Goal: Task Accomplishment & Management: Use online tool/utility

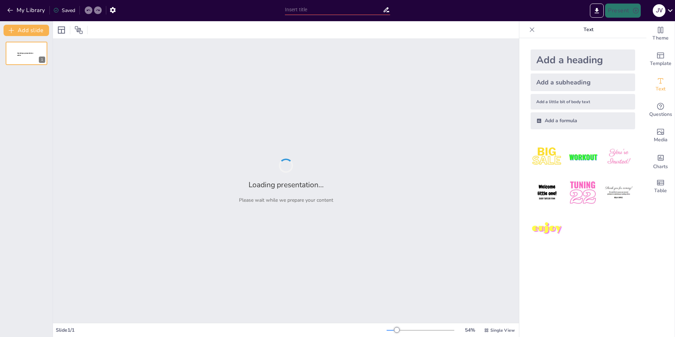
type input "Wat weet jij écht over [PERSON_NAME] en Samra? Quiz je weg naar de waarheid!"
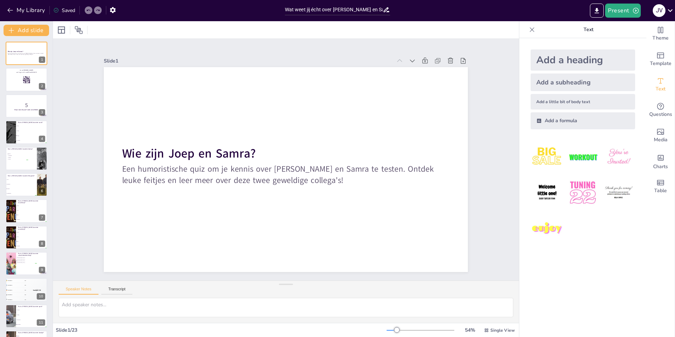
checkbox input "true"
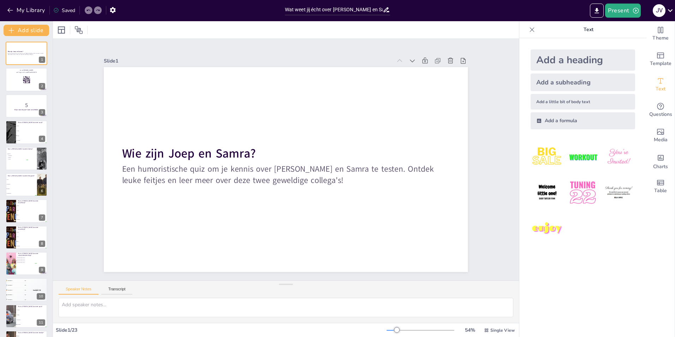
checkbox input "true"
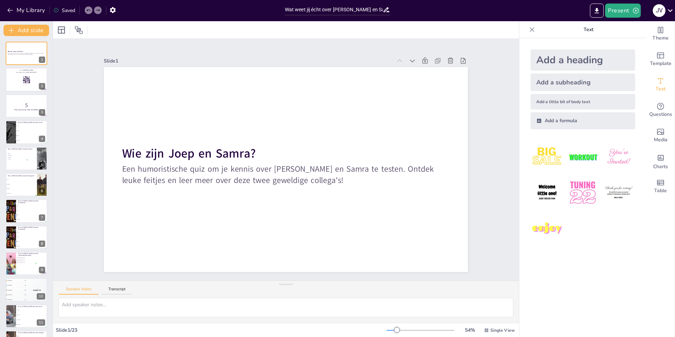
checkbox input "true"
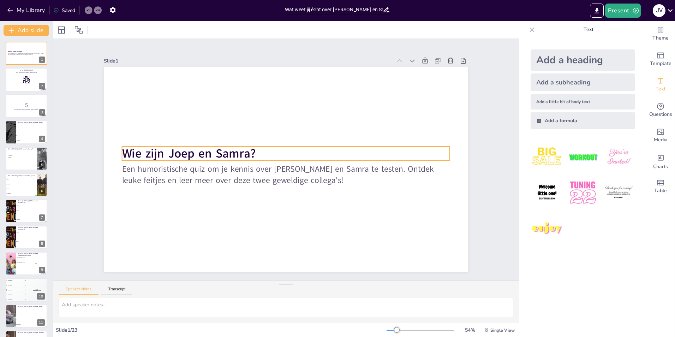
checkbox input "true"
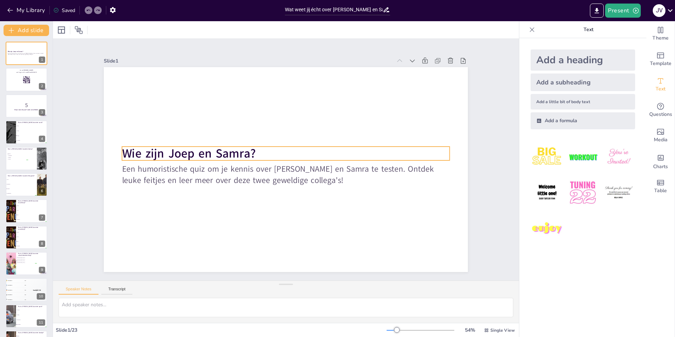
checkbox input "true"
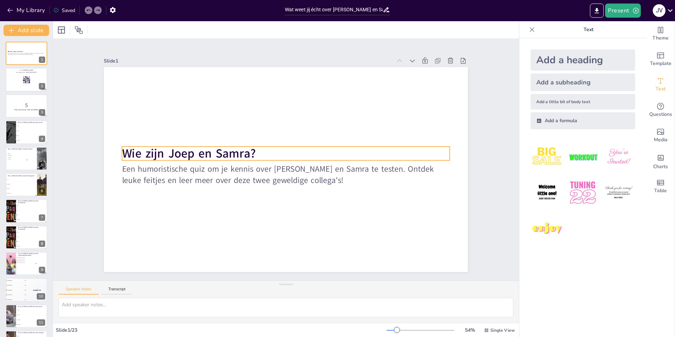
checkbox input "true"
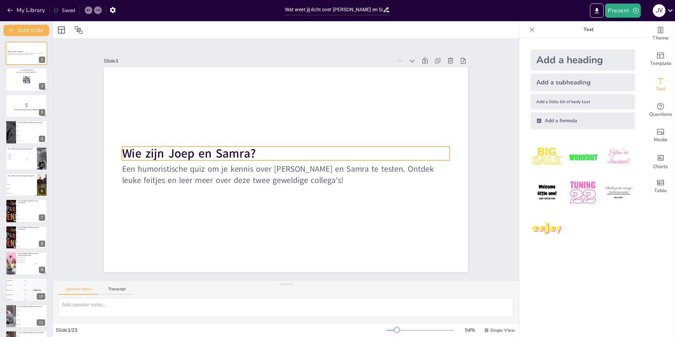
checkbox input "true"
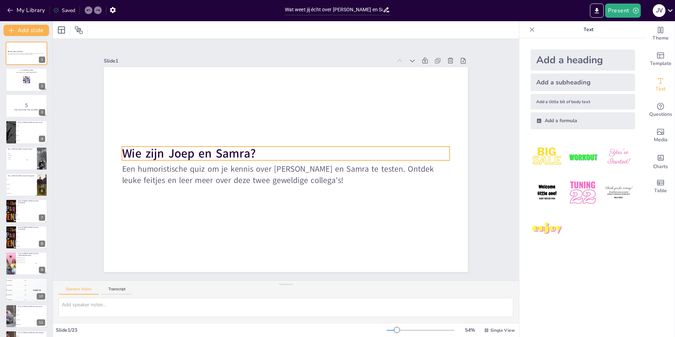
checkbox input "true"
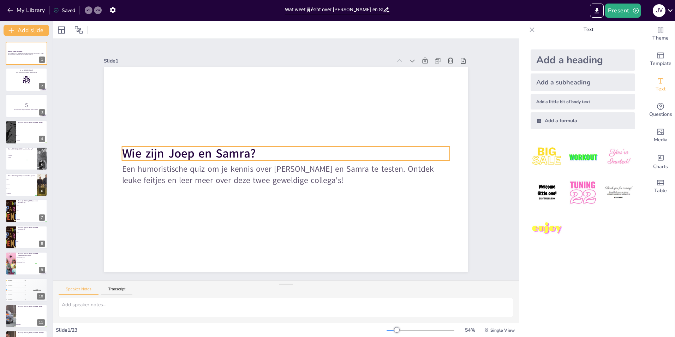
checkbox input "true"
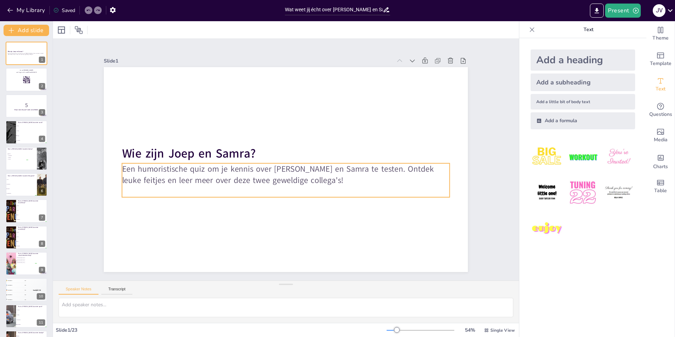
checkbox input "true"
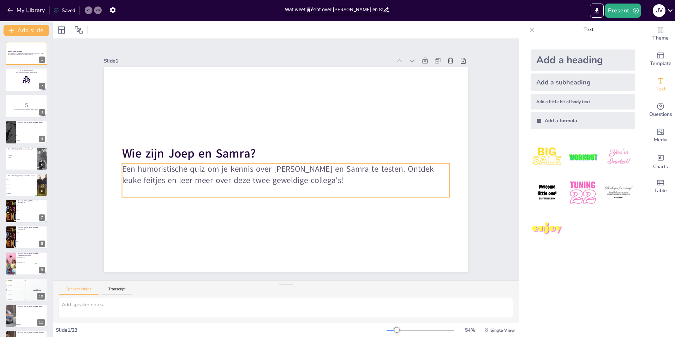
checkbox input "true"
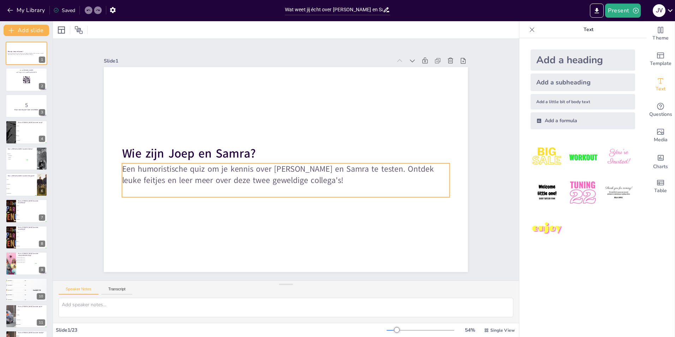
checkbox input "true"
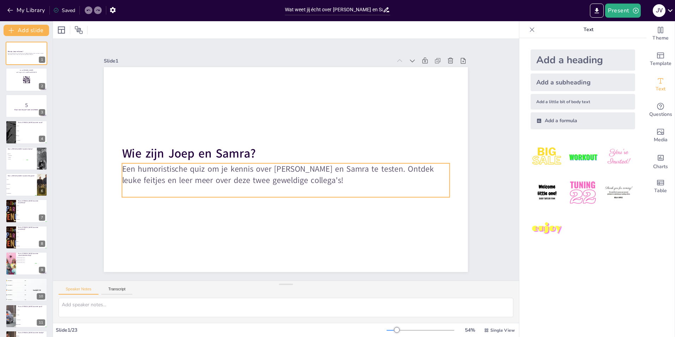
checkbox input "true"
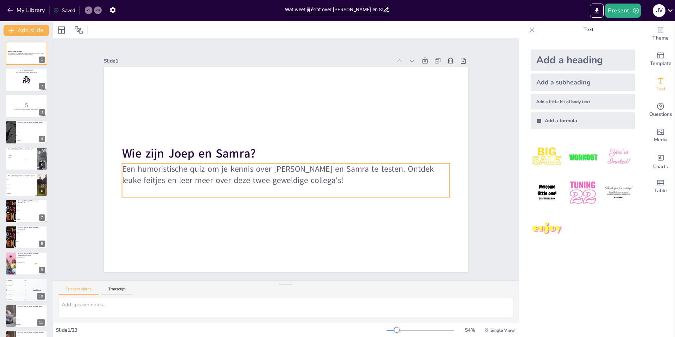
checkbox input "true"
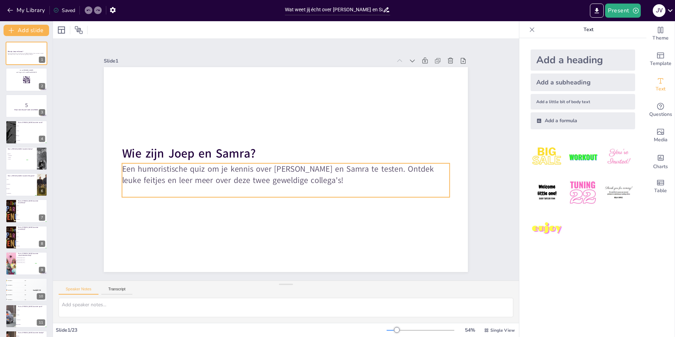
checkbox input "true"
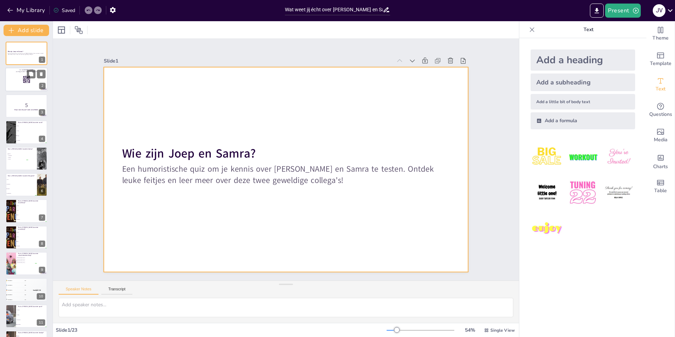
checkbox input "true"
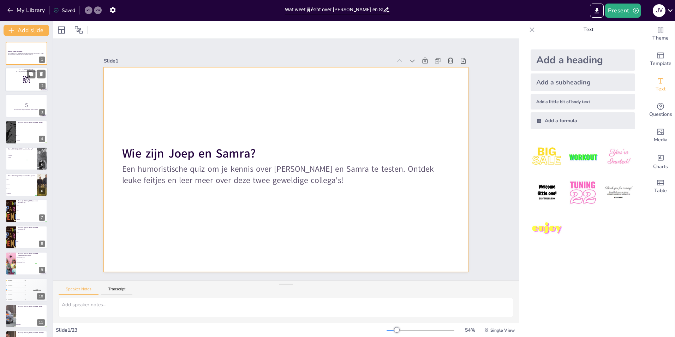
checkbox input "true"
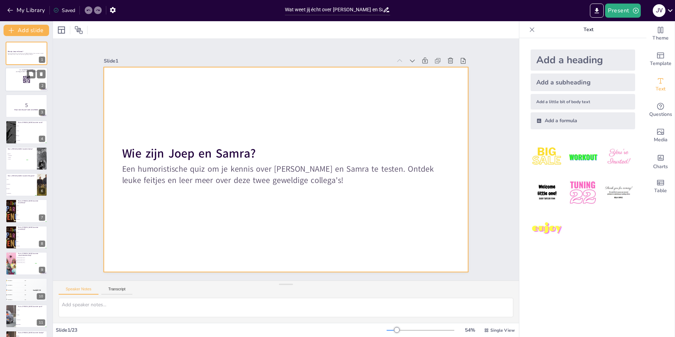
checkbox input "true"
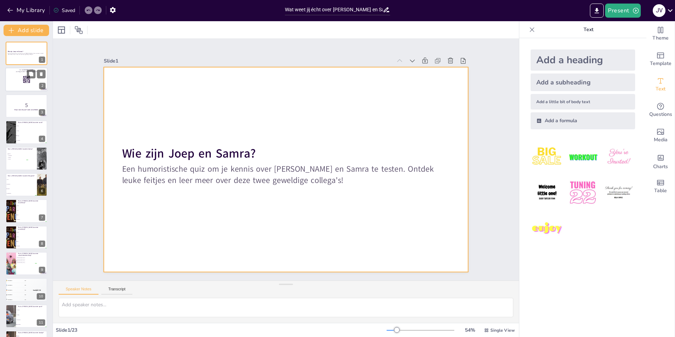
checkbox input "true"
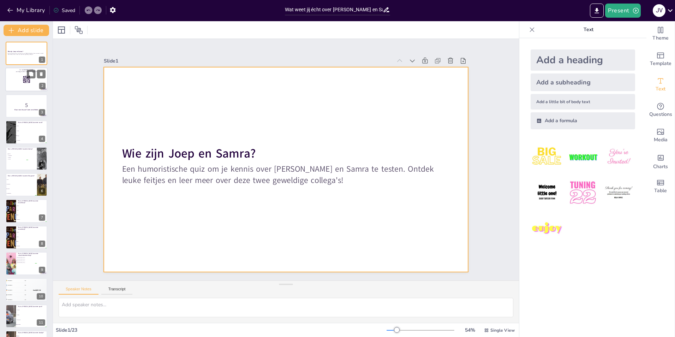
checkbox input "true"
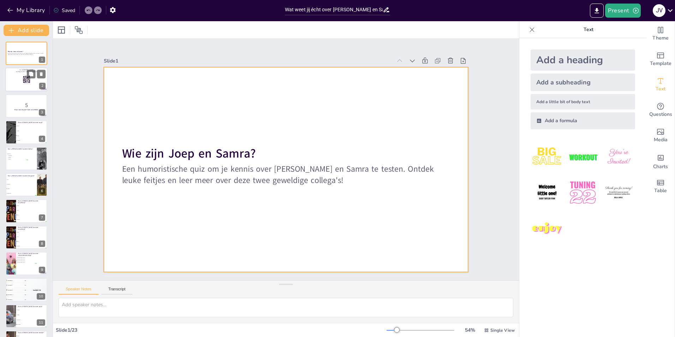
checkbox input "true"
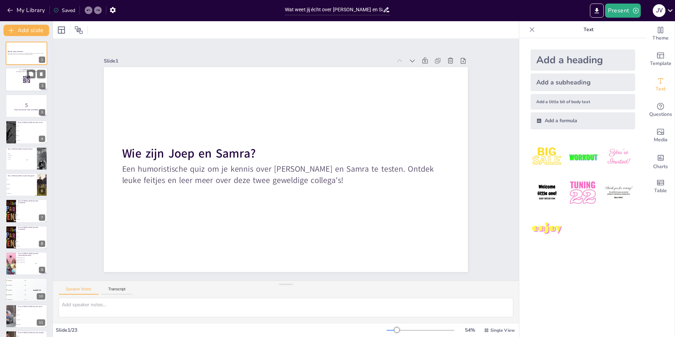
checkbox input "true"
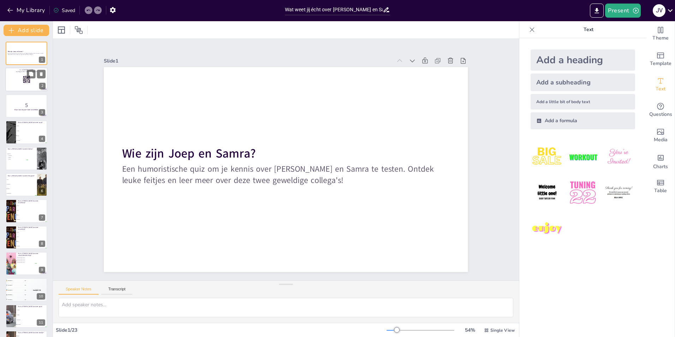
checkbox input "true"
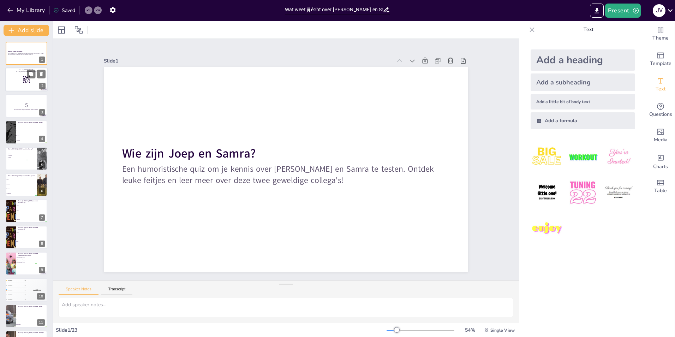
checkbox input "true"
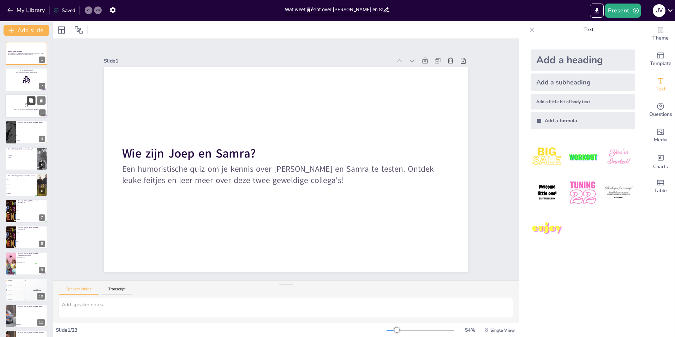
checkbox input "true"
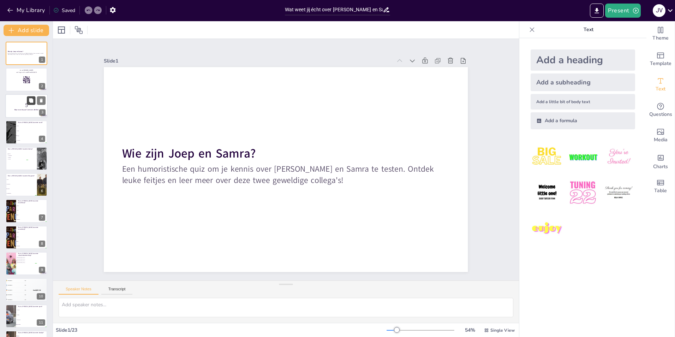
checkbox input "true"
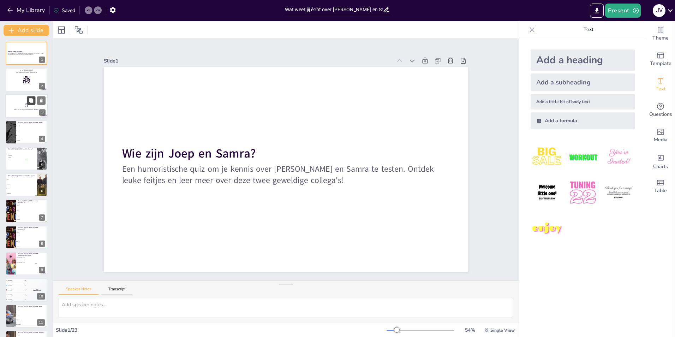
checkbox input "true"
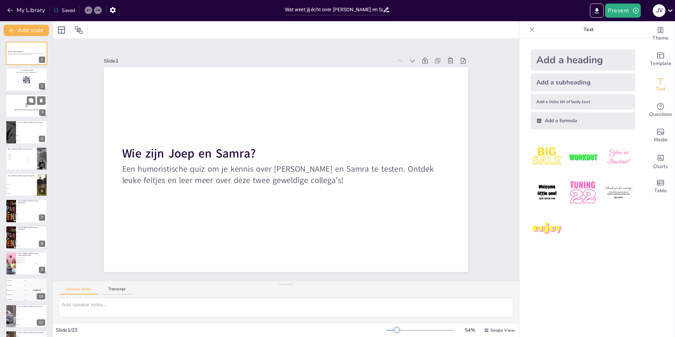
checkbox input "true"
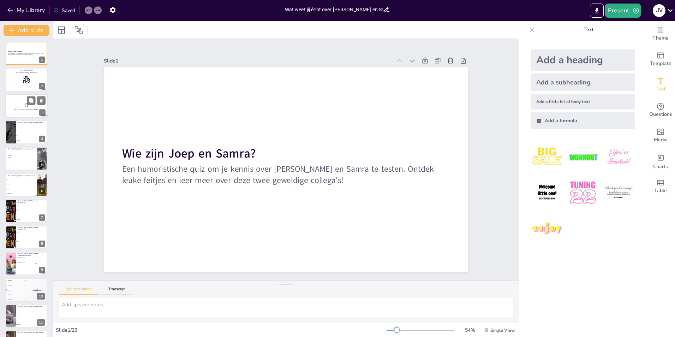
checkbox input "true"
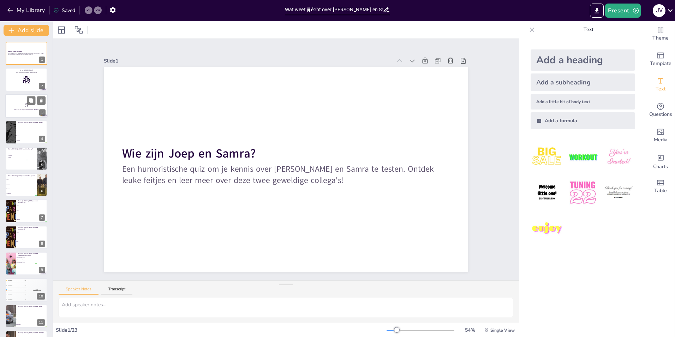
checkbox input "true"
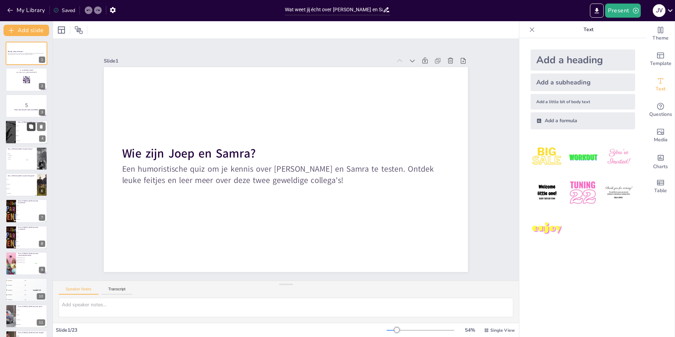
checkbox input "true"
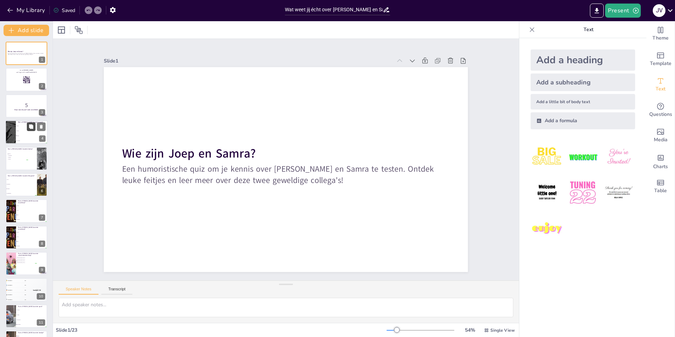
checkbox input "true"
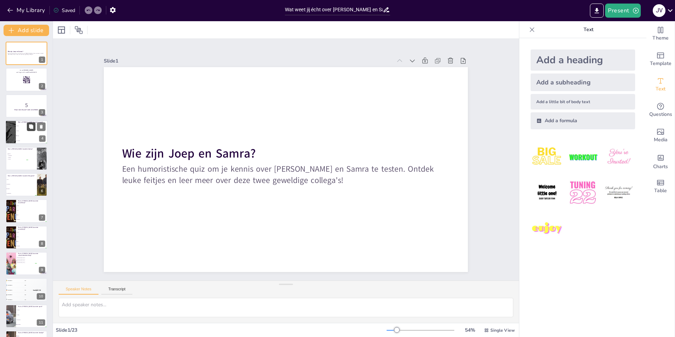
checkbox input "true"
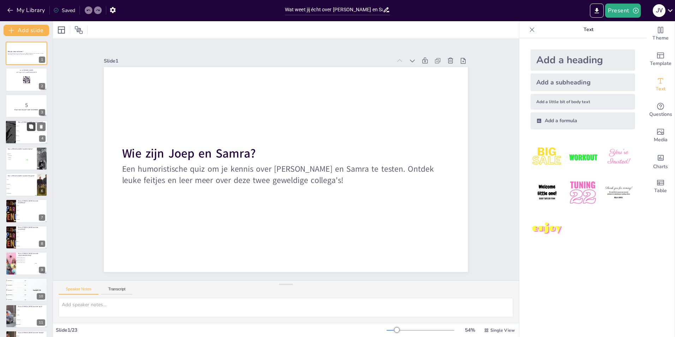
checkbox input "true"
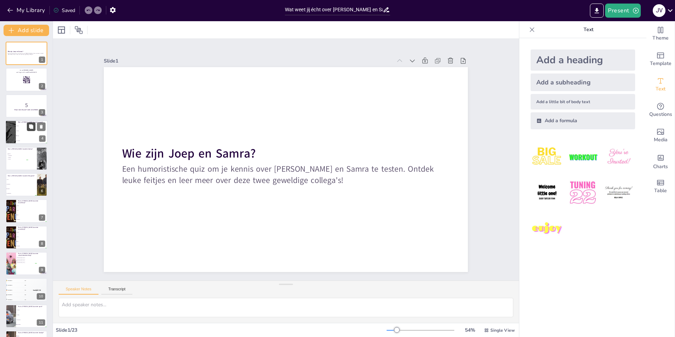
checkbox input "true"
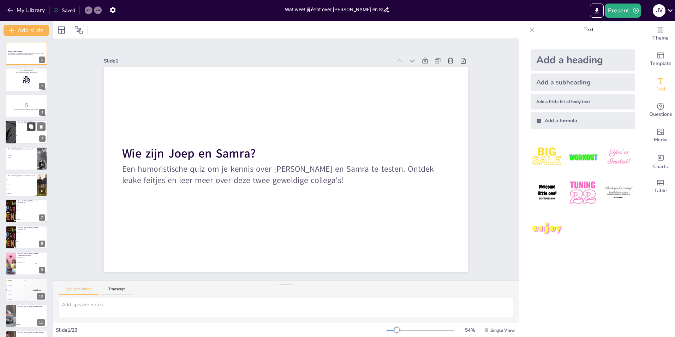
checkbox input "true"
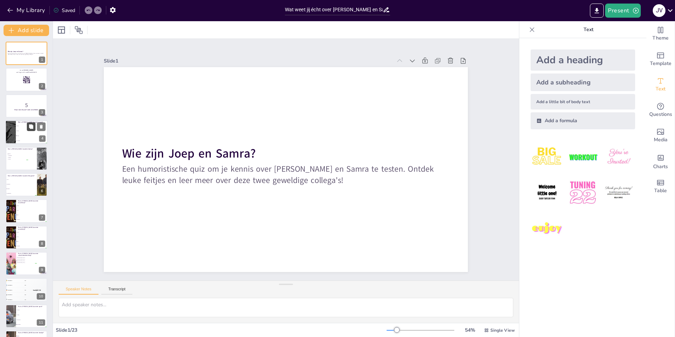
checkbox input "true"
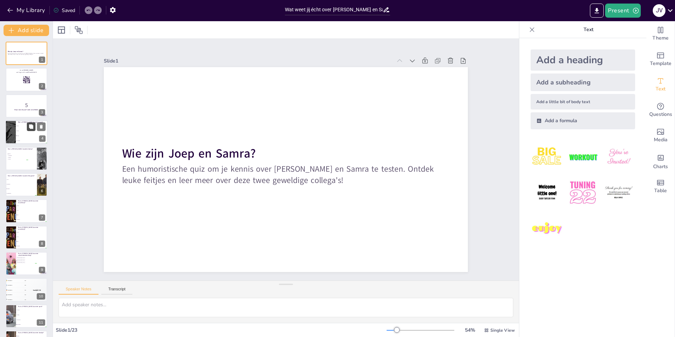
checkbox input "true"
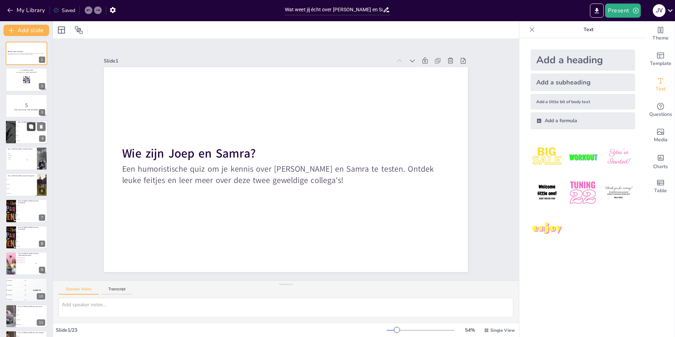
checkbox input "true"
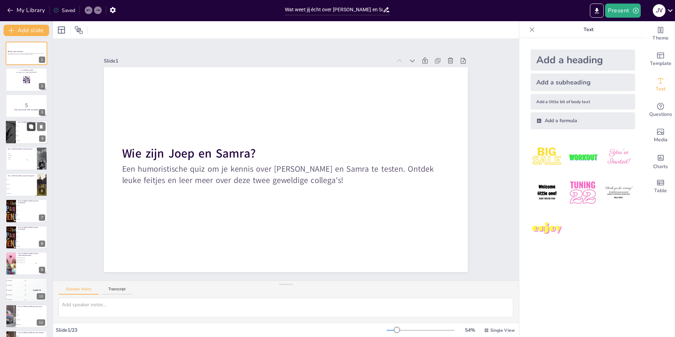
click at [29, 126] on icon at bounding box center [31, 126] width 5 height 5
type textarea "Joep is een grote fan van chips! Het is zijn favoriete snack tijdens vergaderin…"
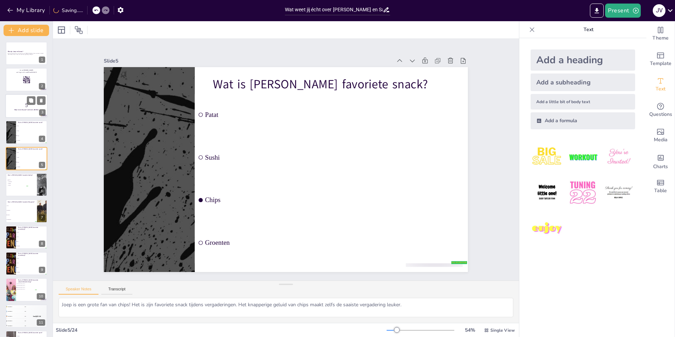
checkbox input "true"
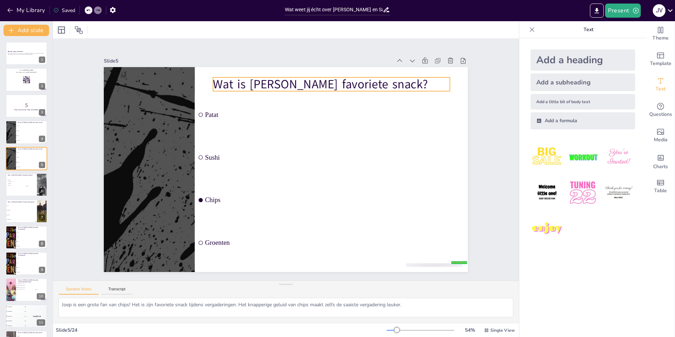
click at [259, 82] on p "Wat is [PERSON_NAME] favoriete snack?" at bounding box center [228, 93] width 89 height 231
click at [259, 192] on p "Wat is [PERSON_NAME] favoriete snack?" at bounding box center [225, 224] width 235 height 65
click at [16, 185] on span "Koken" at bounding box center [18, 185] width 20 height 1
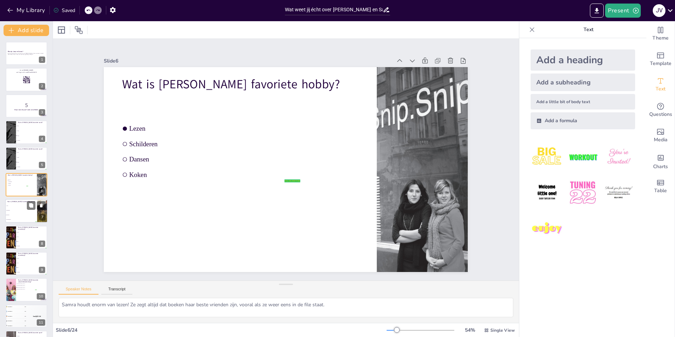
click at [19, 212] on li "Romantiek" at bounding box center [21, 210] width 32 height 5
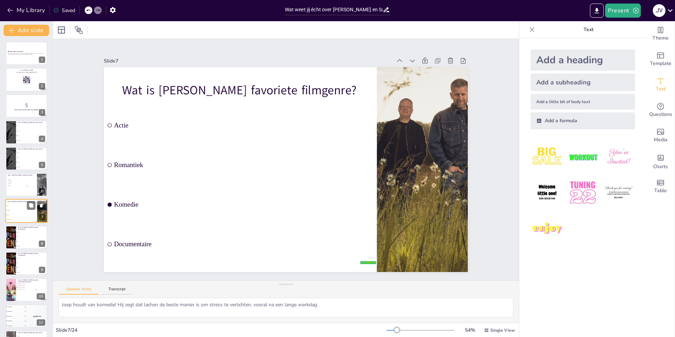
scroll to position [24, 0]
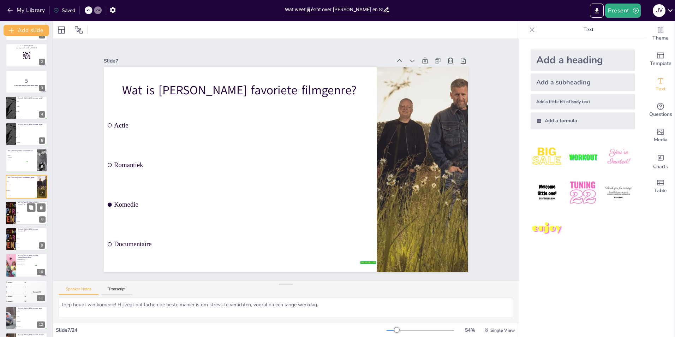
click at [26, 217] on span "Pop" at bounding box center [32, 216] width 30 height 1
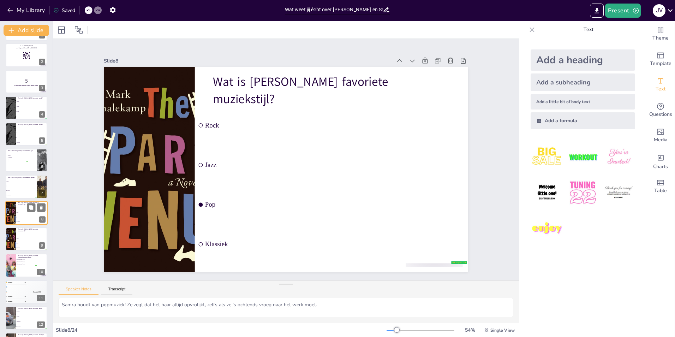
scroll to position [51, 0]
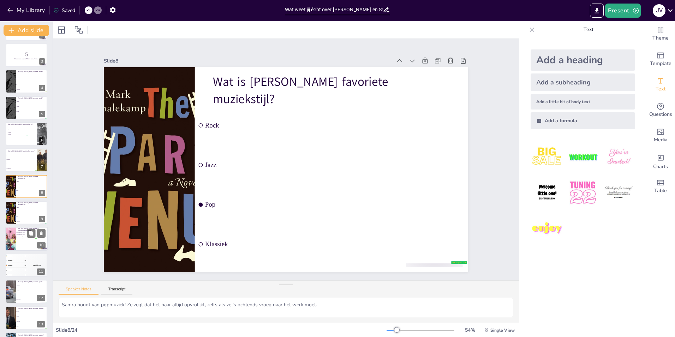
click at [26, 241] on div at bounding box center [26, 239] width 42 height 24
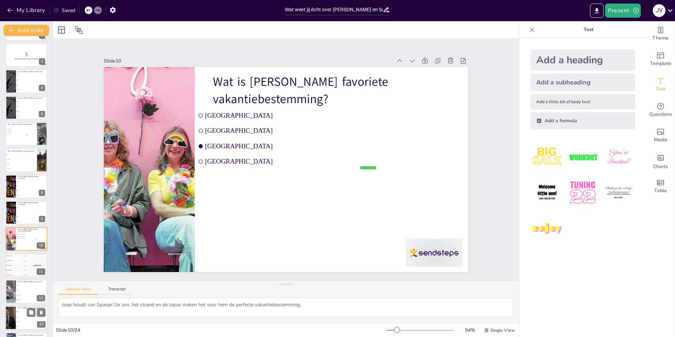
scroll to position [103, 0]
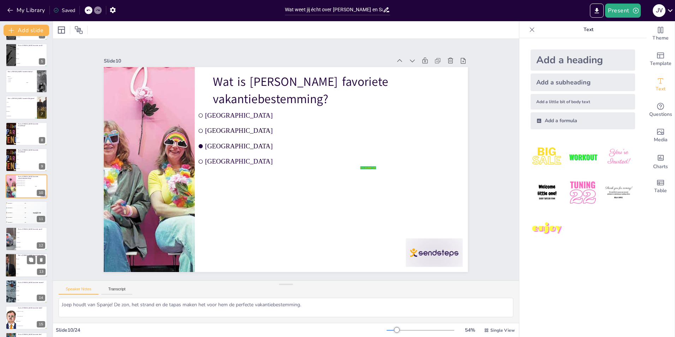
click at [25, 263] on li "Thee" at bounding box center [32, 263] width 32 height 5
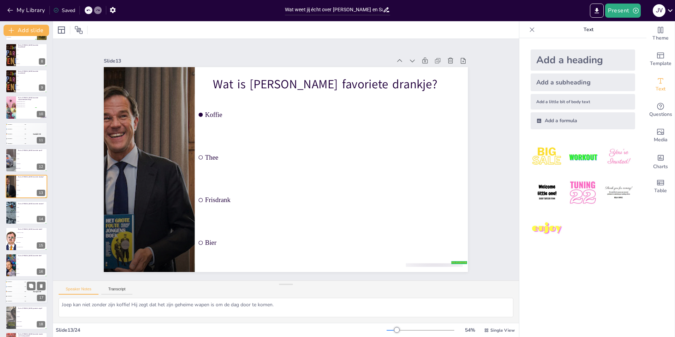
click at [26, 285] on div "🥈 Participant 2 400" at bounding box center [15, 286] width 21 height 5
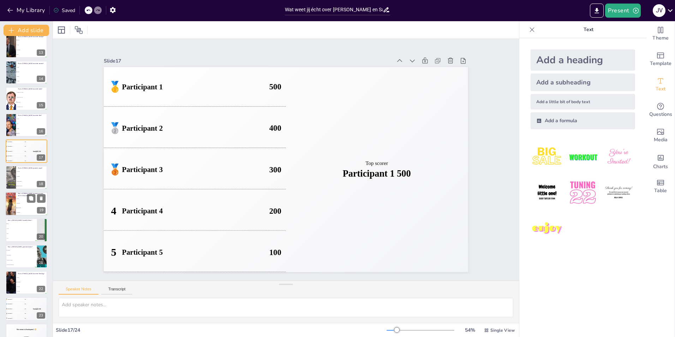
scroll to position [338, 0]
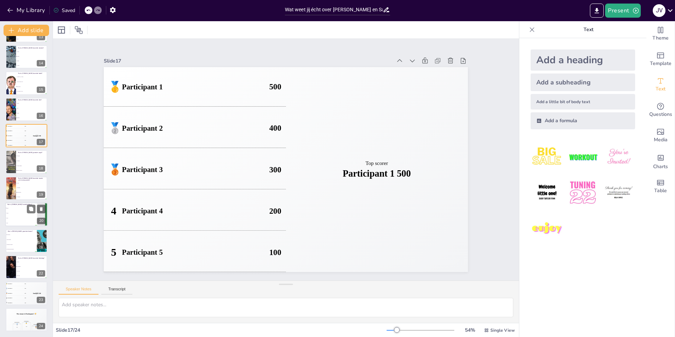
click at [25, 215] on li "Groen" at bounding box center [21, 212] width 32 height 5
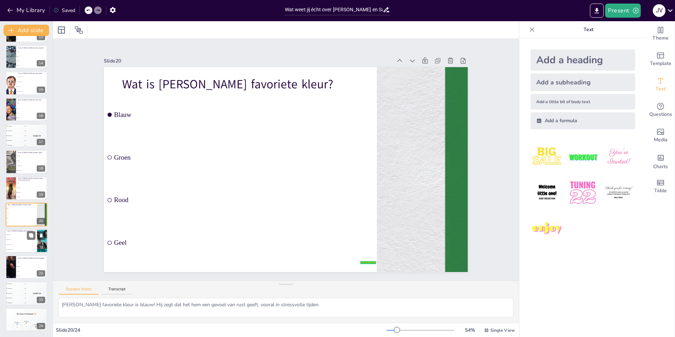
click at [24, 243] on li "Bestseller schrijver" at bounding box center [21, 244] width 32 height 5
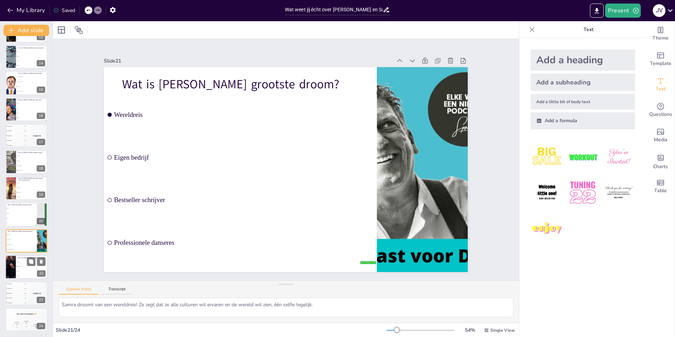
click at [25, 265] on li "Verjaardag" at bounding box center [32, 266] width 32 height 5
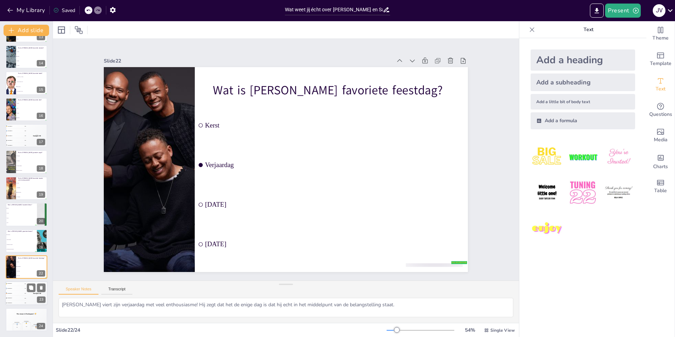
click at [23, 289] on div "🥈 Participant 2 400" at bounding box center [15, 288] width 21 height 5
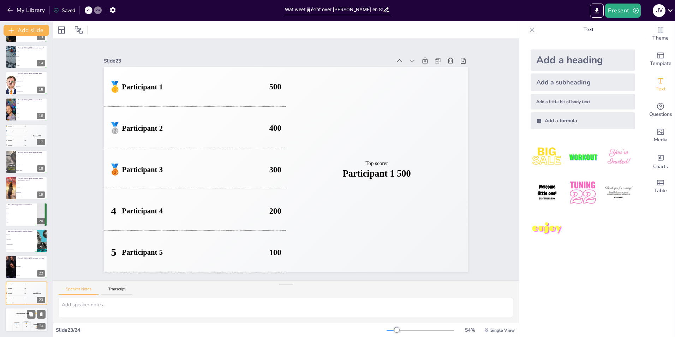
click at [24, 313] on h4 "The winner is Participant 1 🏆" at bounding box center [26, 313] width 42 height 2
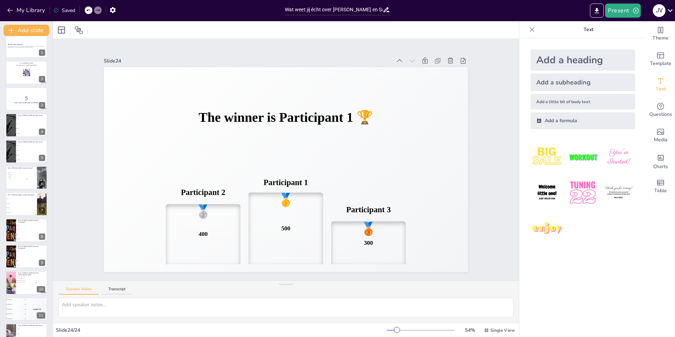
scroll to position [0, 0]
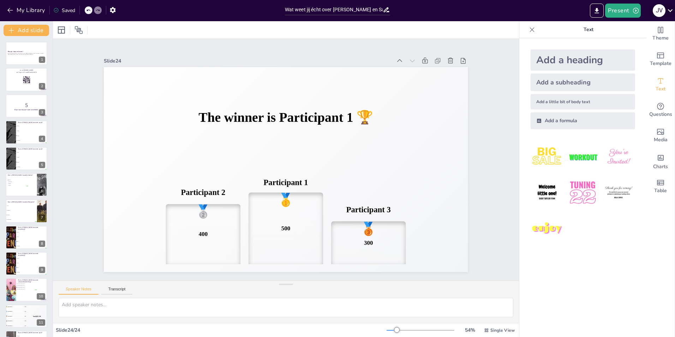
click at [670, 12] on icon at bounding box center [670, 10] width 5 height 3
click at [490, 126] on div at bounding box center [337, 168] width 675 height 337
click at [112, 11] on icon "button" at bounding box center [113, 10] width 6 height 6
click at [112, 10] on icon "button" at bounding box center [112, 9] width 7 height 7
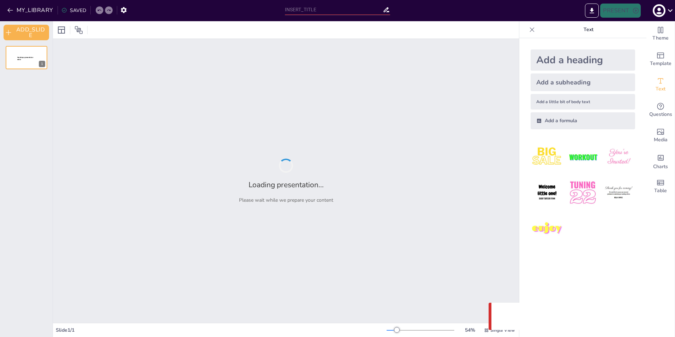
type input "Wat weet jij écht over [PERSON_NAME] en Samra? Quiz je weg naar de waarheid!"
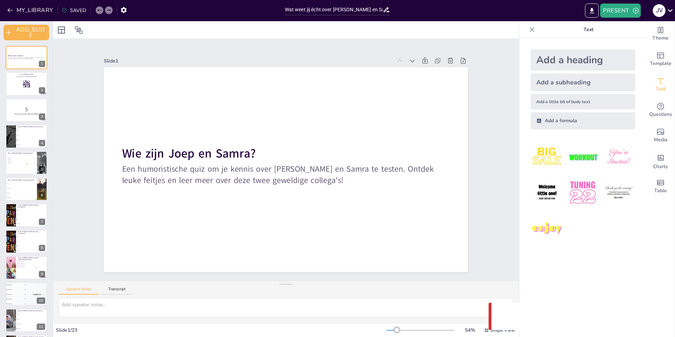
checkbox input "true"
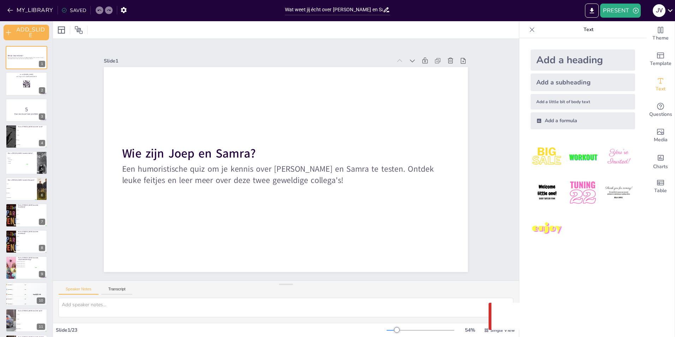
checkbox input "true"
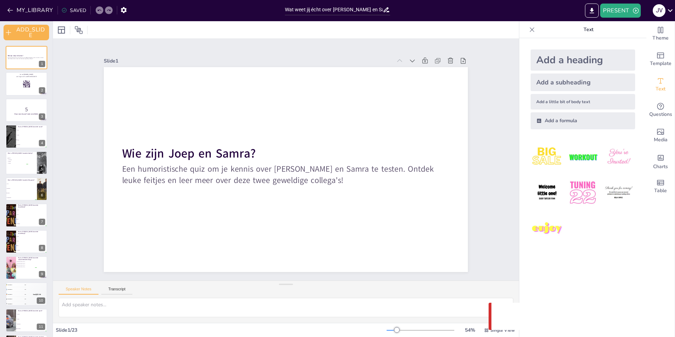
checkbox input "true"
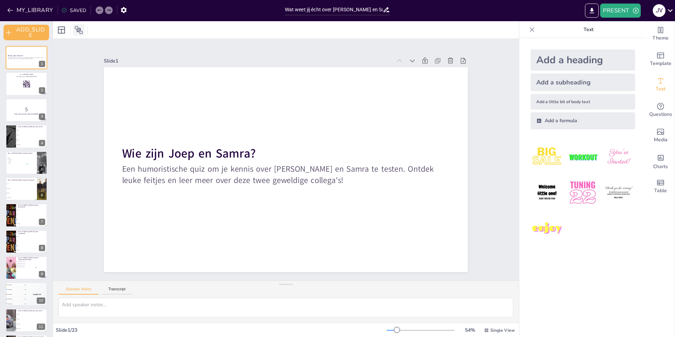
click at [79, 29] on icon at bounding box center [79, 30] width 8 height 8
checkbox input "true"
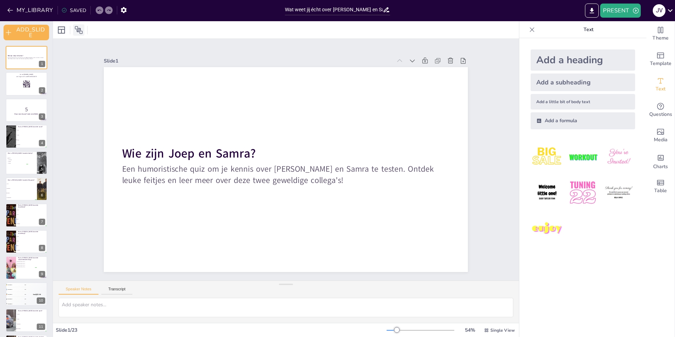
checkbox input "true"
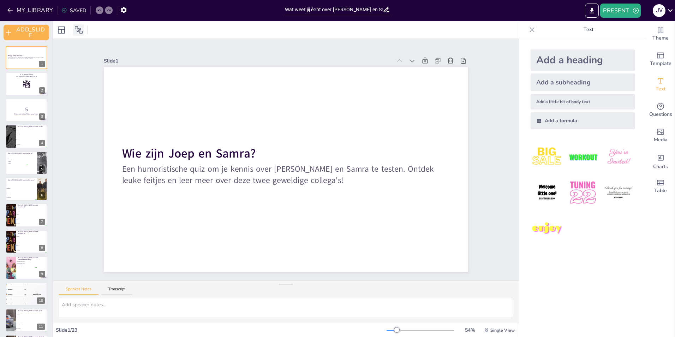
checkbox input "true"
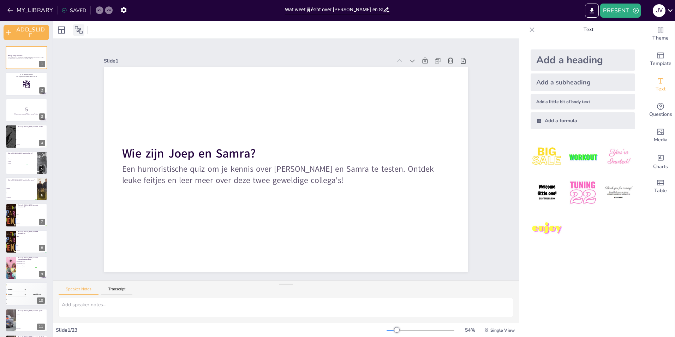
checkbox input "true"
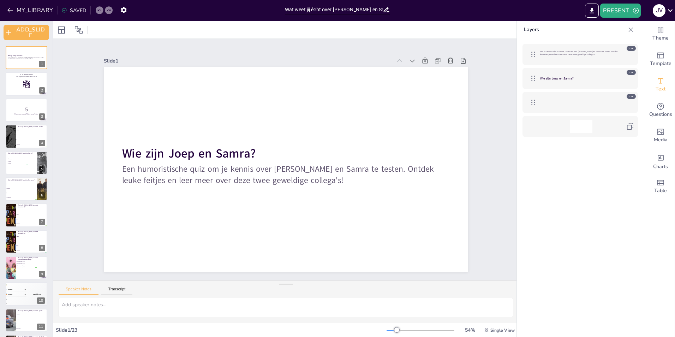
click at [70, 29] on div at bounding box center [72, 29] width 32 height 11
click at [82, 29] on icon at bounding box center [78, 30] width 8 height 8
checkbox input "true"
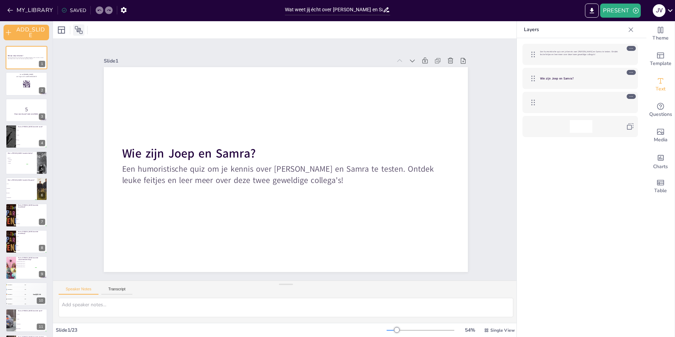
checkbox input "true"
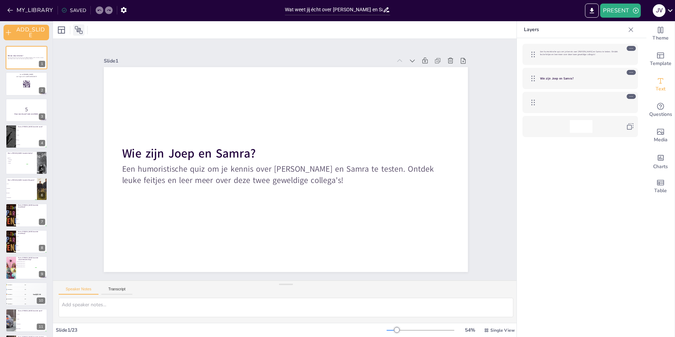
checkbox input "true"
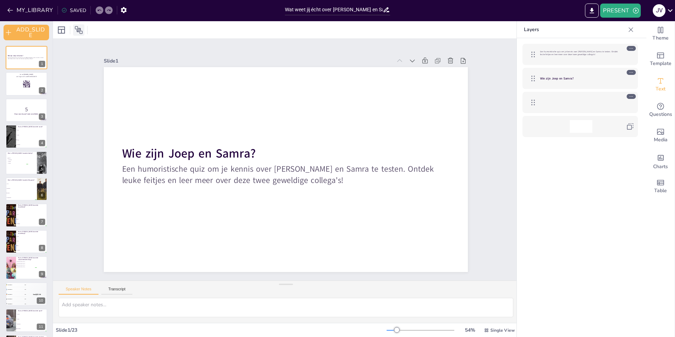
checkbox input "true"
click at [126, 7] on icon "button" at bounding box center [123, 9] width 7 height 7
click at [122, 11] on icon "button" at bounding box center [124, 10] width 6 height 6
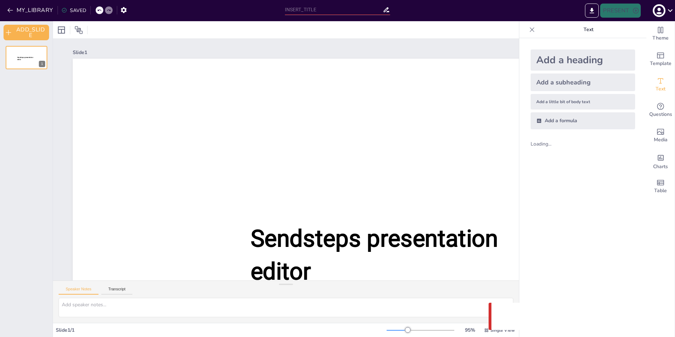
type input "Wat weet jij écht over [PERSON_NAME] en Samra? Quiz je weg naar de waarheid!"
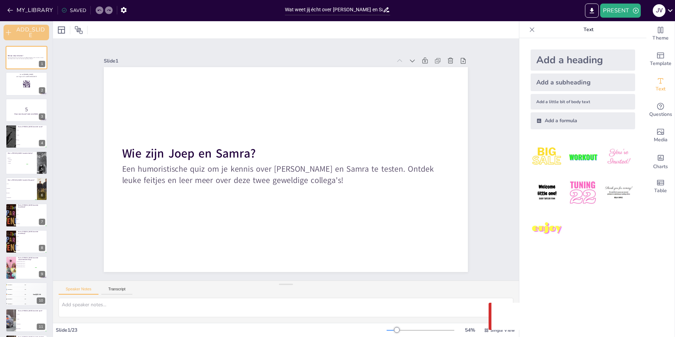
checkbox input "true"
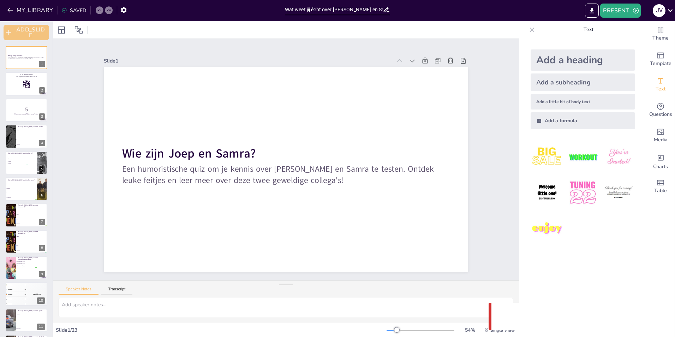
checkbox input "true"
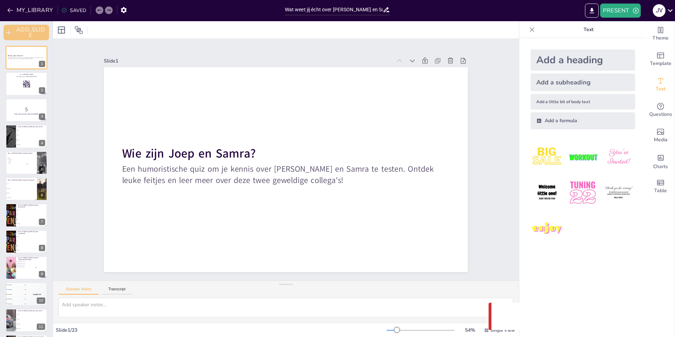
checkbox input "true"
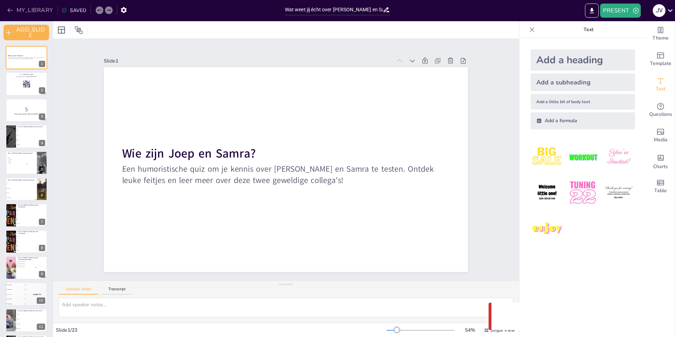
click at [9, 11] on icon "button" at bounding box center [10, 10] width 7 height 7
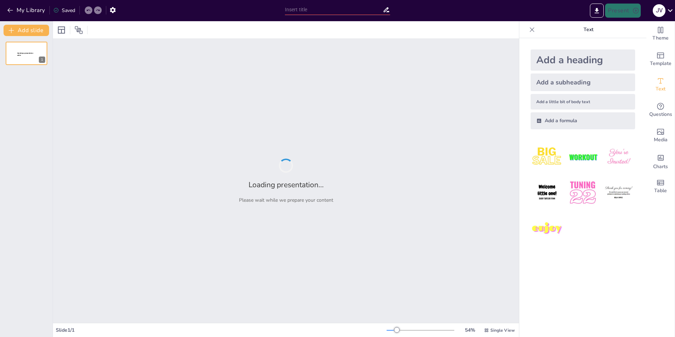
type input "Wat weet jij écht over [PERSON_NAME] en Samra? Quiz je weg naar de waarheid!"
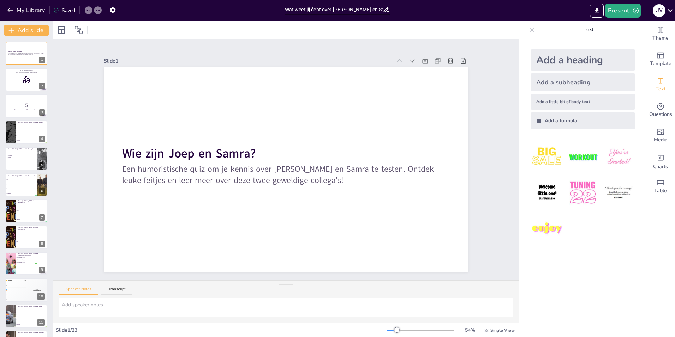
checkbox input "true"
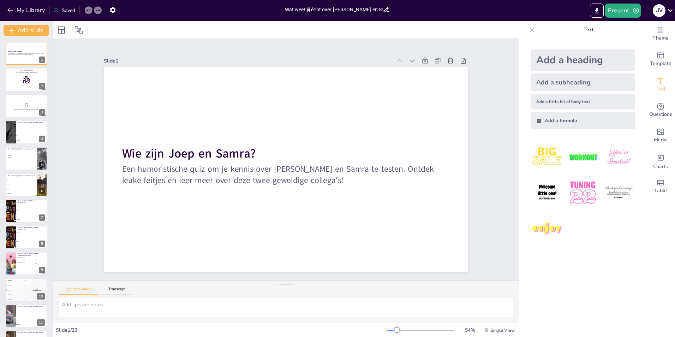
checkbox input "true"
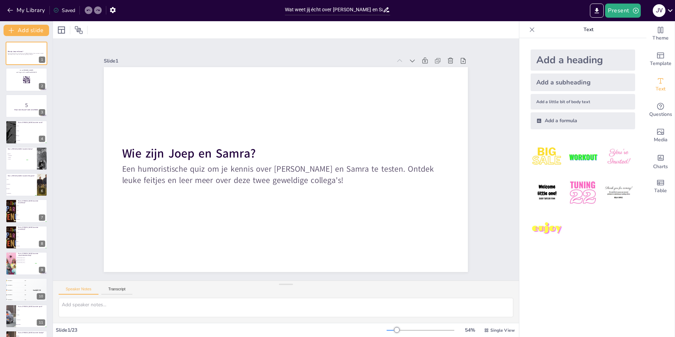
checkbox input "true"
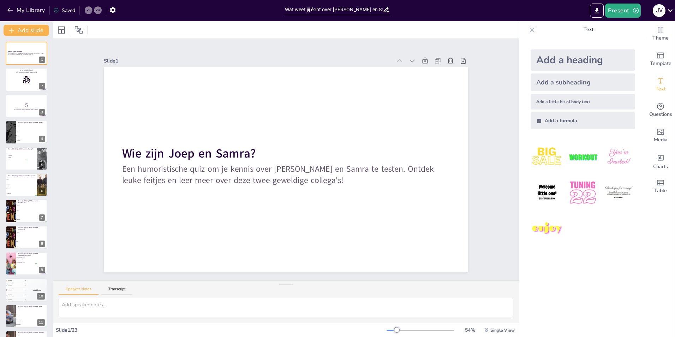
checkbox input "true"
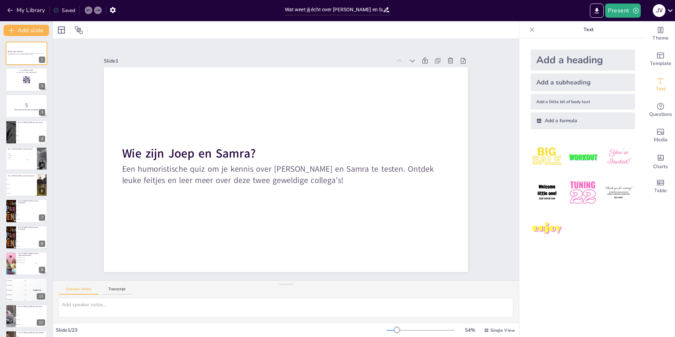
checkbox input "true"
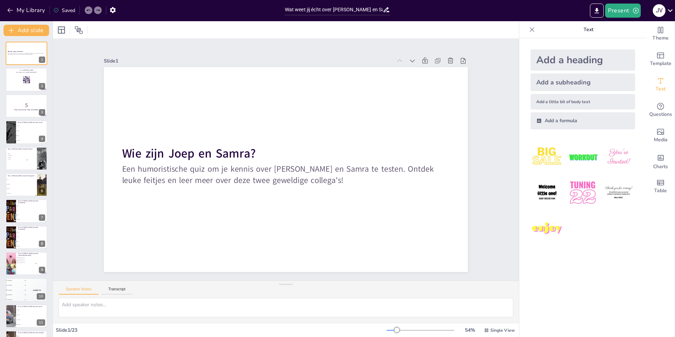
checkbox input "true"
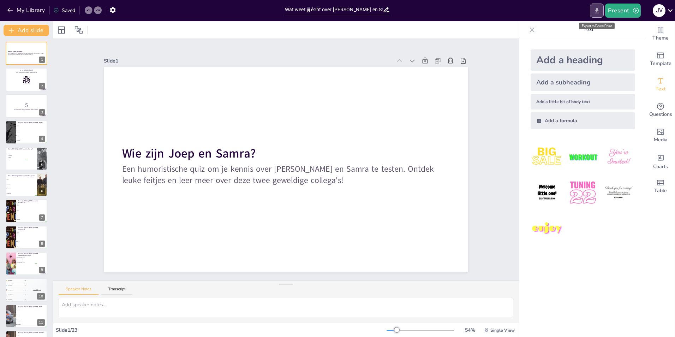
click at [596, 10] on icon "Export to PowerPoint" at bounding box center [596, 10] width 7 height 7
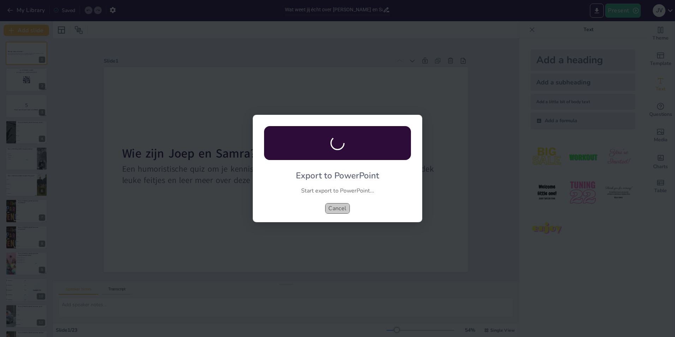
click at [342, 210] on button "Cancel" at bounding box center [337, 208] width 25 height 11
checkbox input "true"
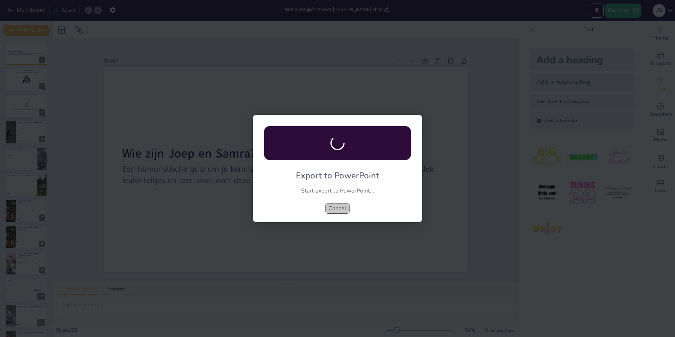
checkbox input "true"
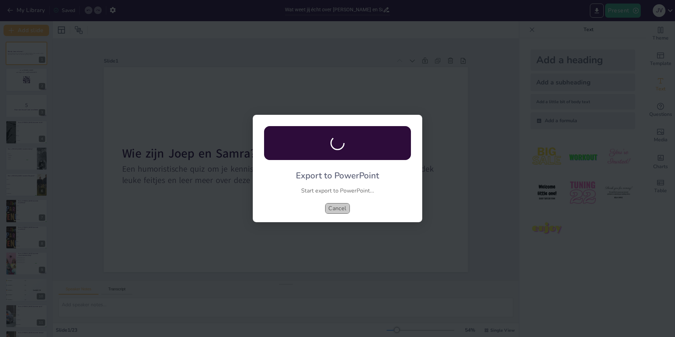
checkbox input "true"
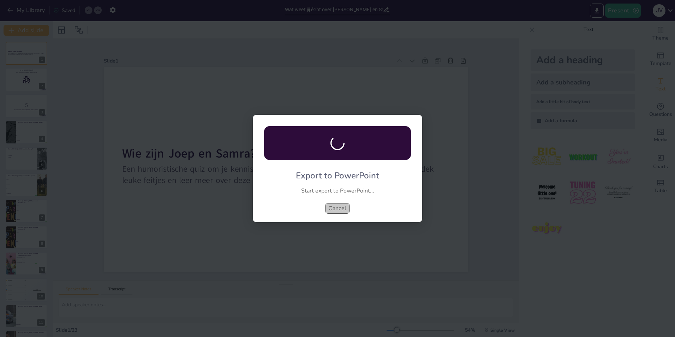
checkbox input "true"
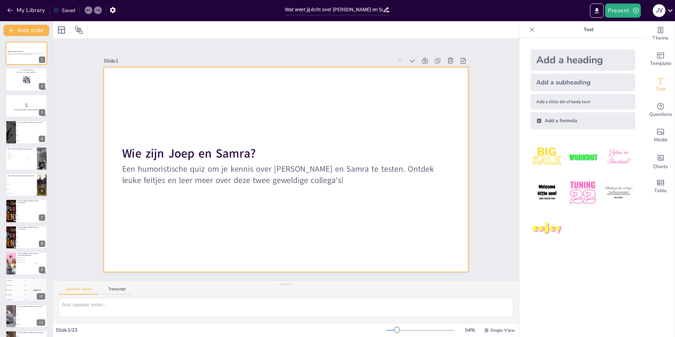
checkbox input "true"
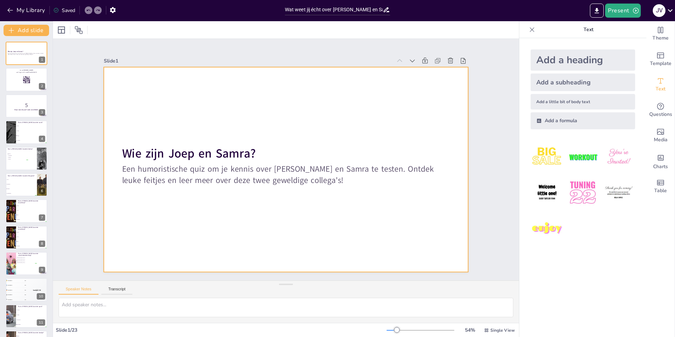
checkbox input "true"
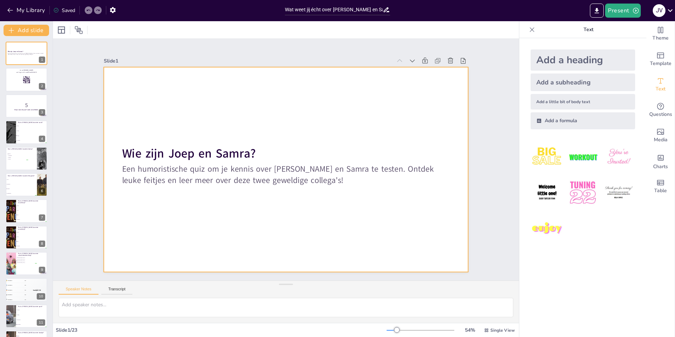
checkbox input "true"
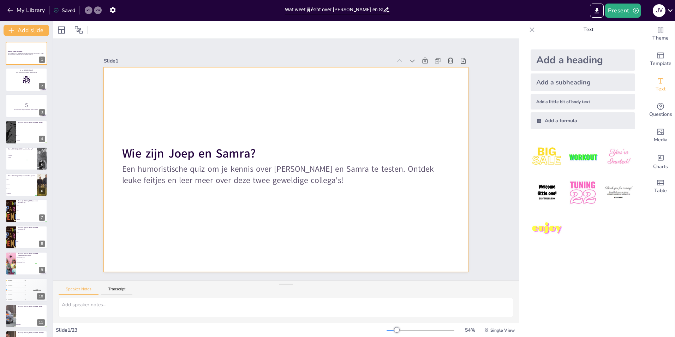
checkbox input "true"
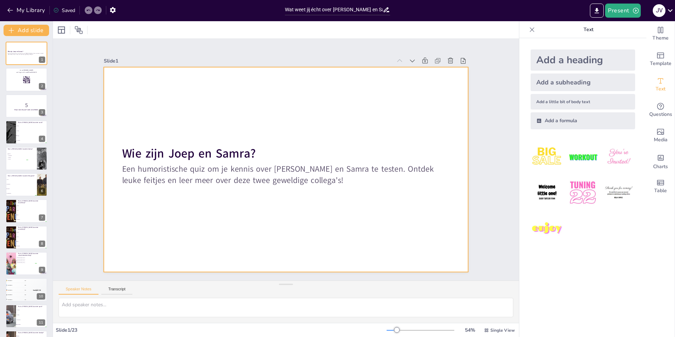
checkbox input "true"
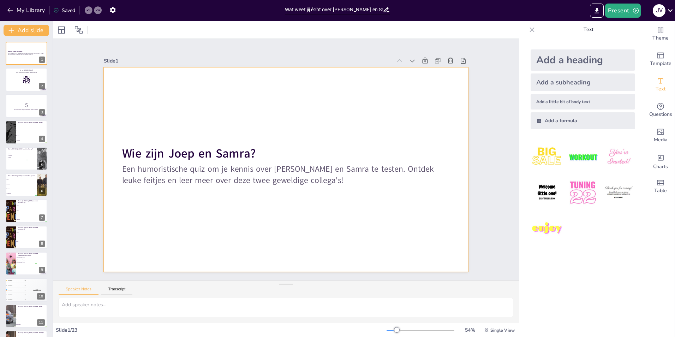
checkbox input "true"
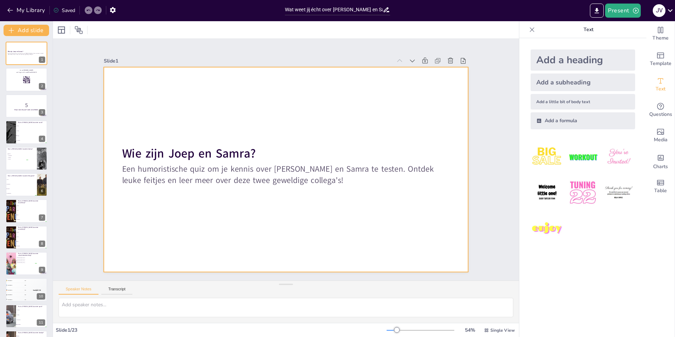
checkbox input "true"
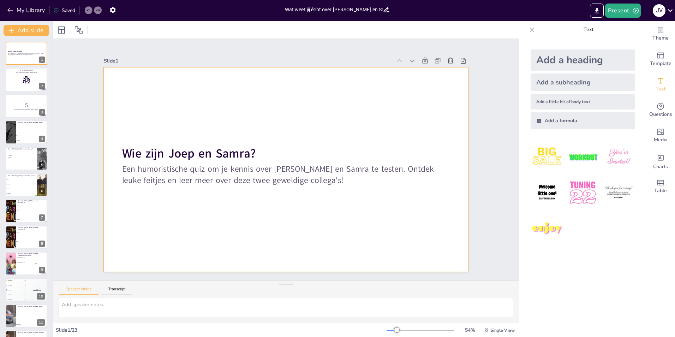
checkbox input "true"
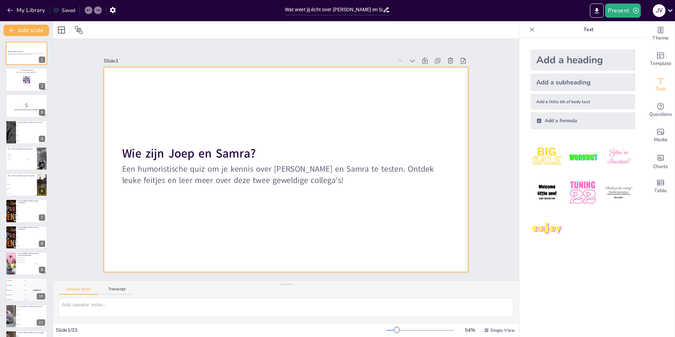
checkbox input "true"
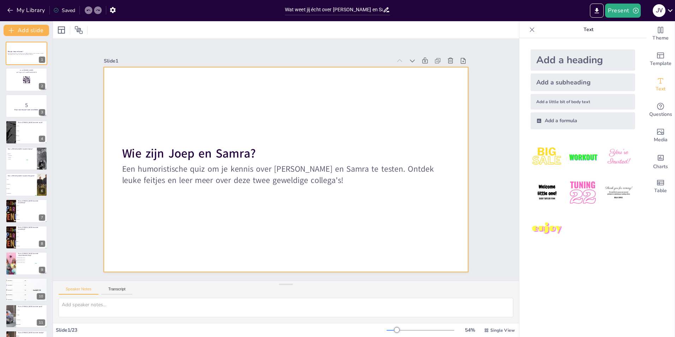
checkbox input "true"
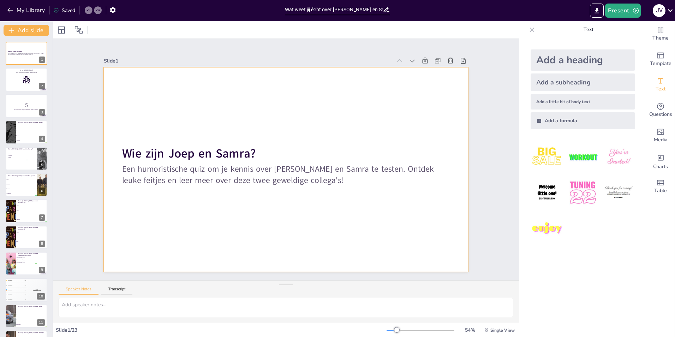
checkbox input "true"
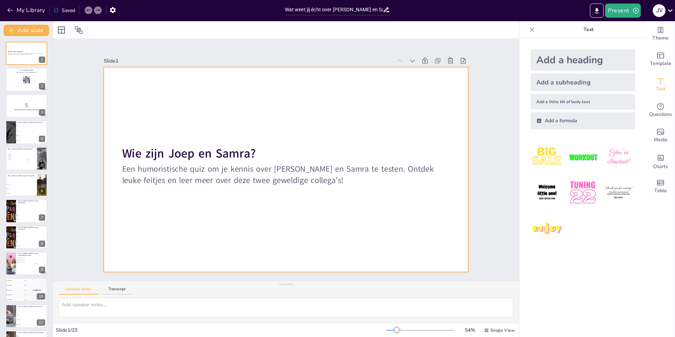
checkbox input "true"
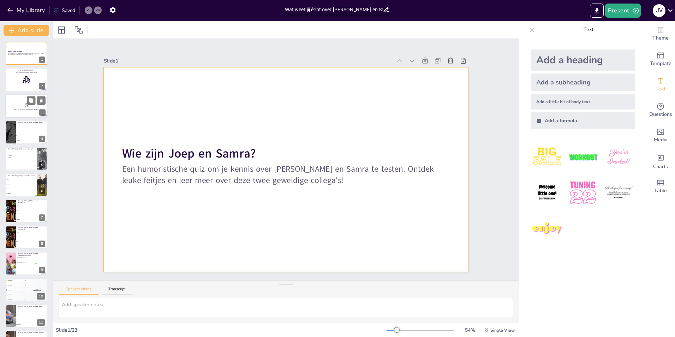
checkbox input "true"
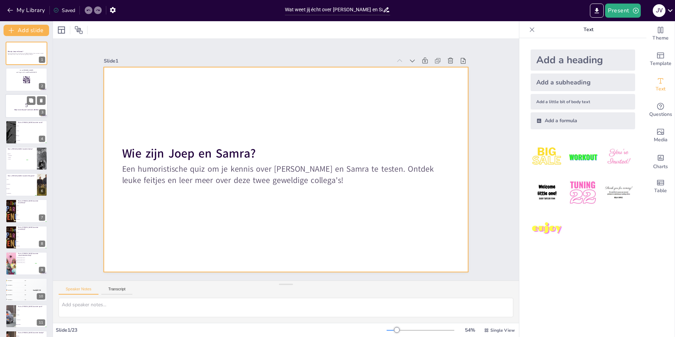
checkbox input "true"
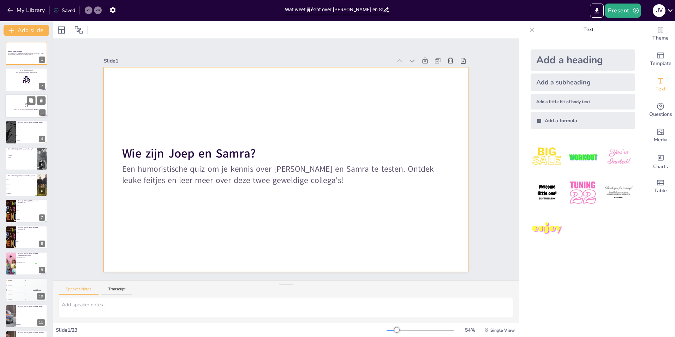
checkbox input "true"
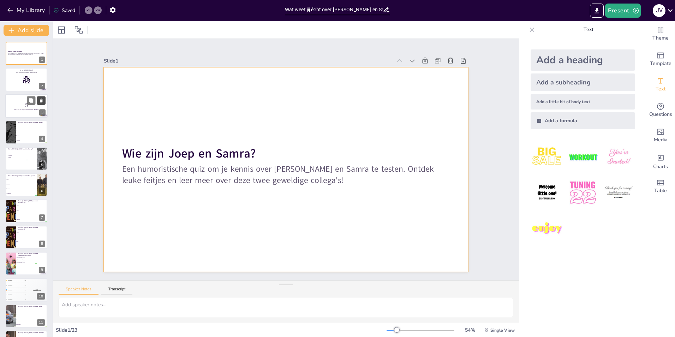
checkbox input "true"
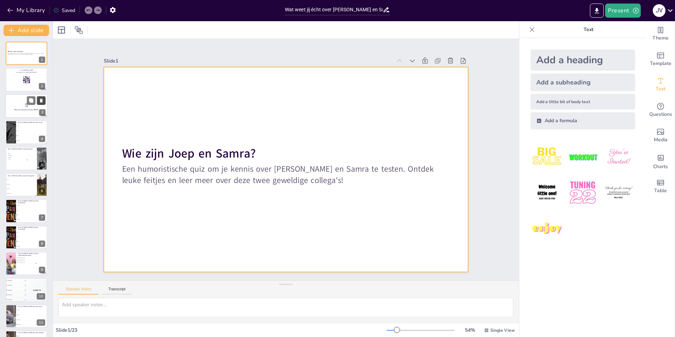
checkbox input "true"
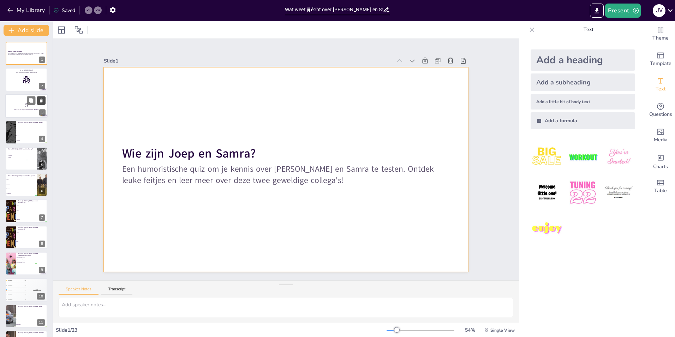
checkbox input "true"
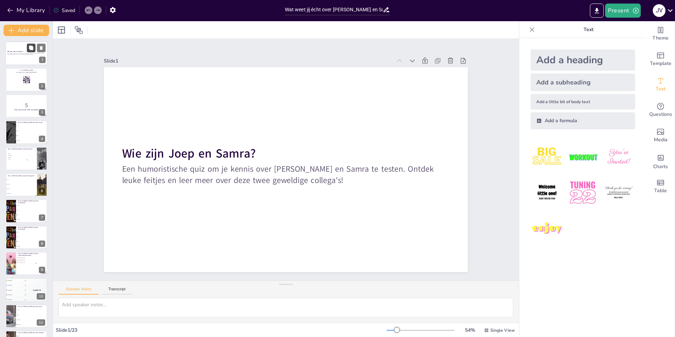
checkbox input "true"
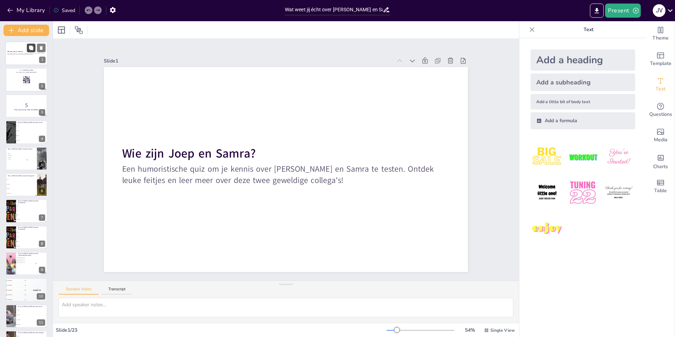
checkbox input "true"
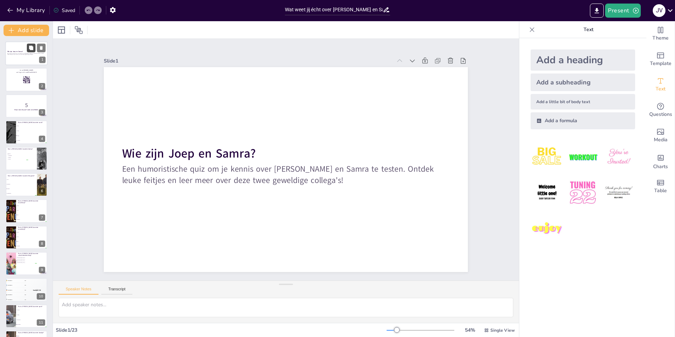
checkbox input "true"
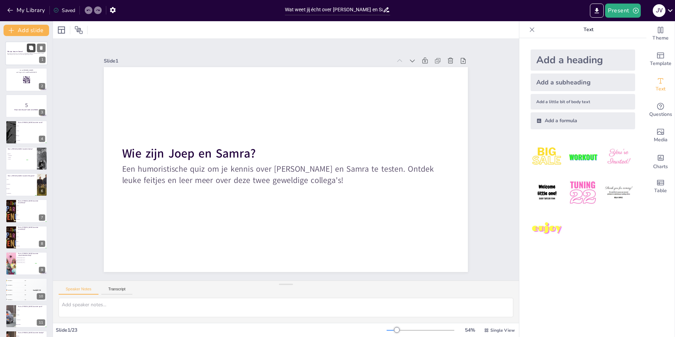
checkbox input "true"
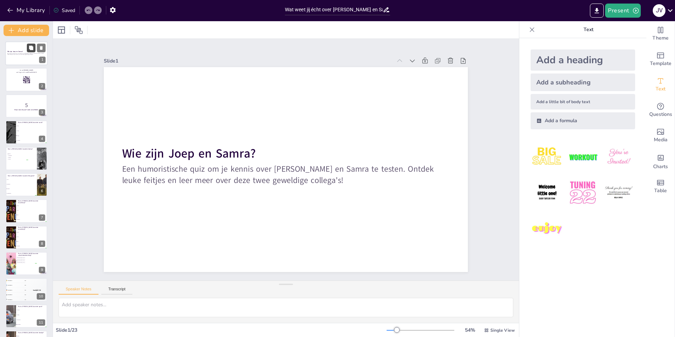
checkbox input "true"
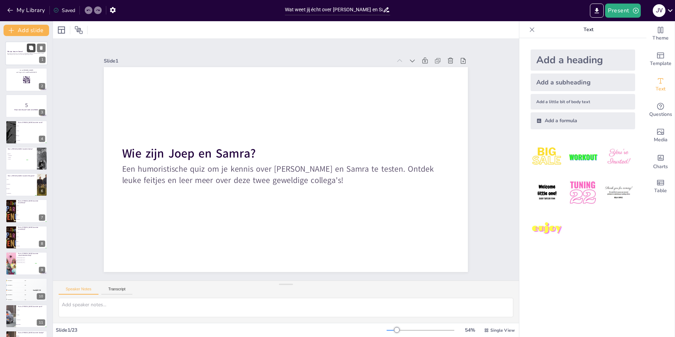
checkbox input "true"
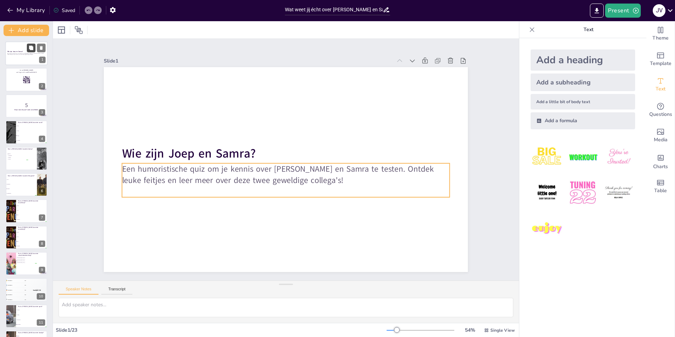
checkbox input "true"
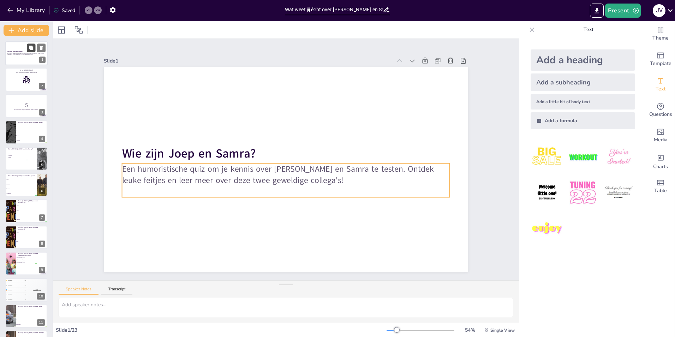
checkbox input "true"
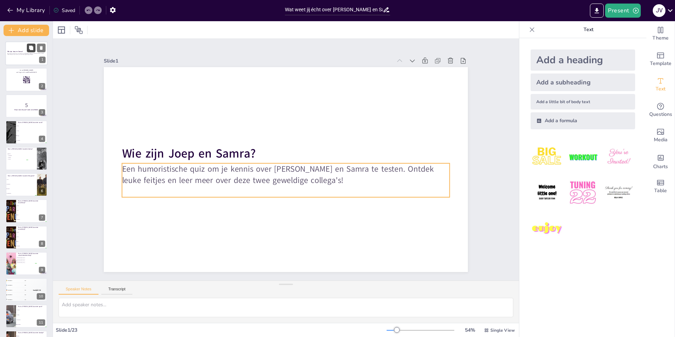
checkbox input "true"
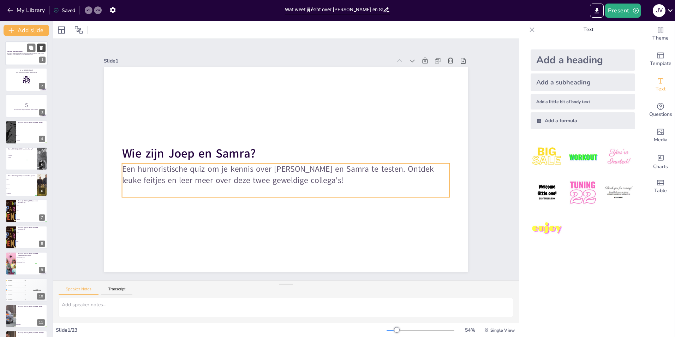
checkbox input "true"
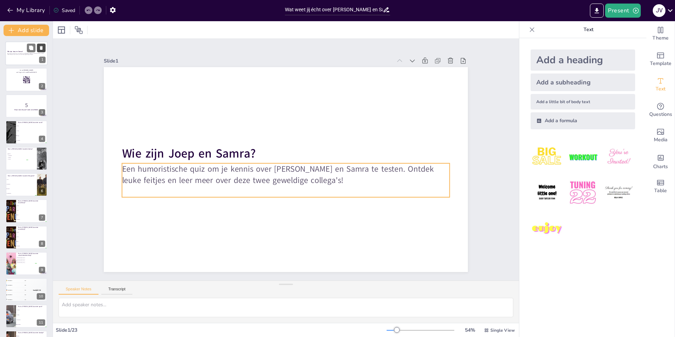
checkbox input "true"
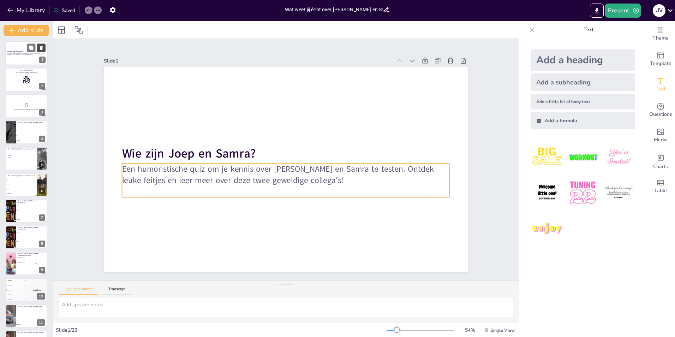
checkbox input "true"
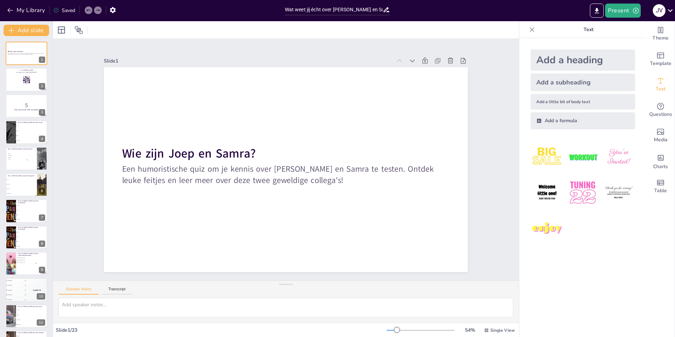
checkbox input "true"
click at [662, 10] on div "J v" at bounding box center [659, 10] width 13 height 13
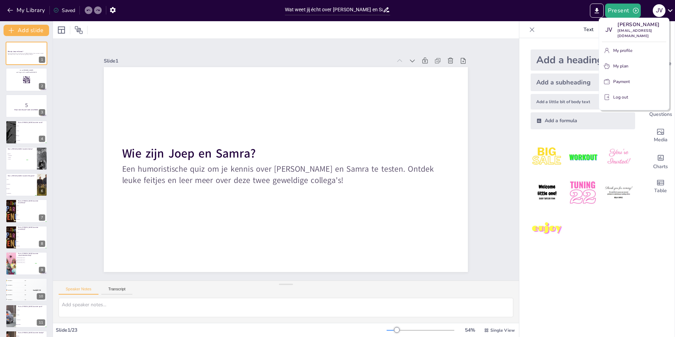
click at [509, 28] on div at bounding box center [337, 168] width 675 height 337
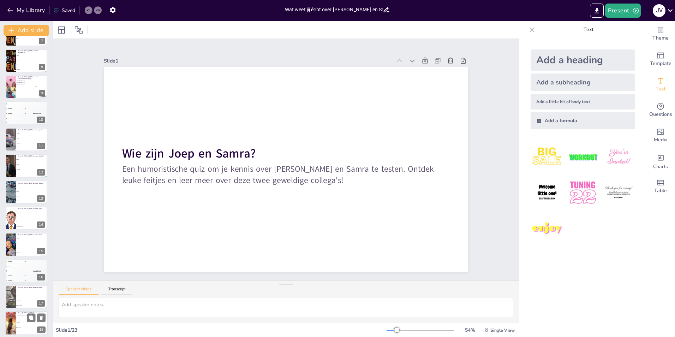
scroll to position [312, 0]
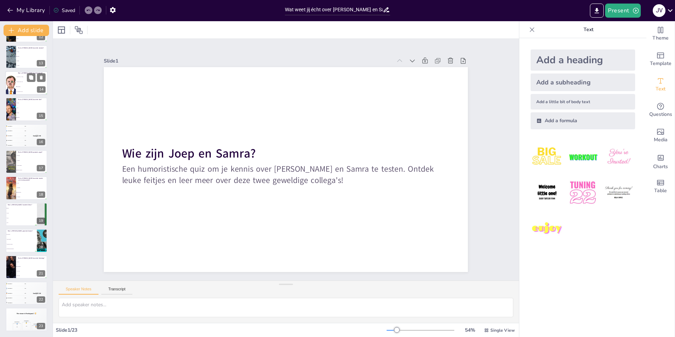
click at [31, 85] on li "De Hobbit" at bounding box center [32, 86] width 32 height 5
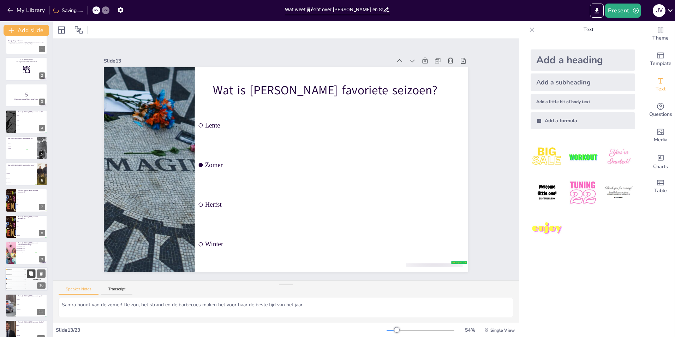
scroll to position [0, 0]
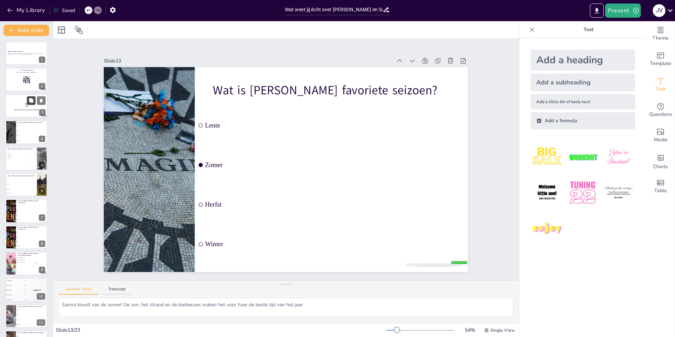
click at [34, 104] on button at bounding box center [31, 100] width 8 height 8
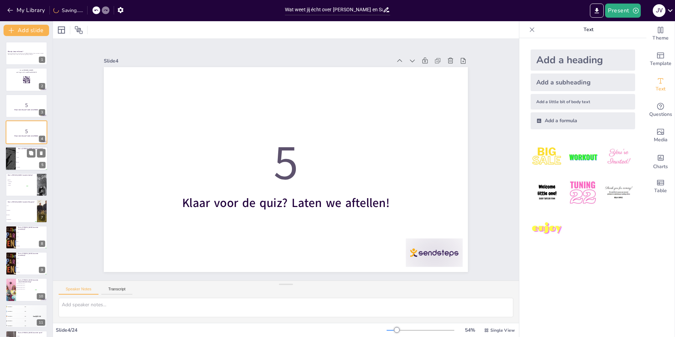
click at [24, 160] on li "Chips" at bounding box center [32, 162] width 32 height 5
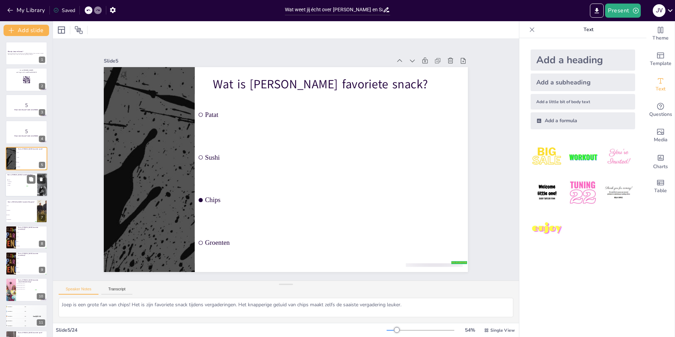
click at [23, 182] on li "Schilderen" at bounding box center [17, 182] width 21 height 2
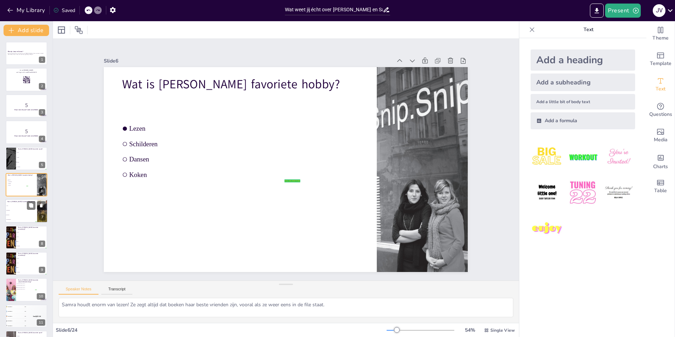
click at [27, 214] on li "Komedie" at bounding box center [21, 215] width 32 height 5
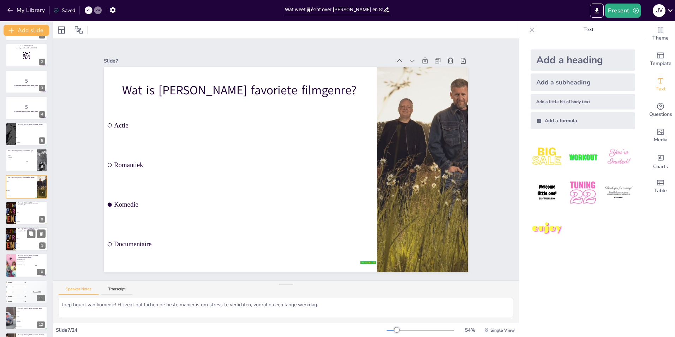
click at [31, 240] on li "Jazz" at bounding box center [32, 238] width 32 height 5
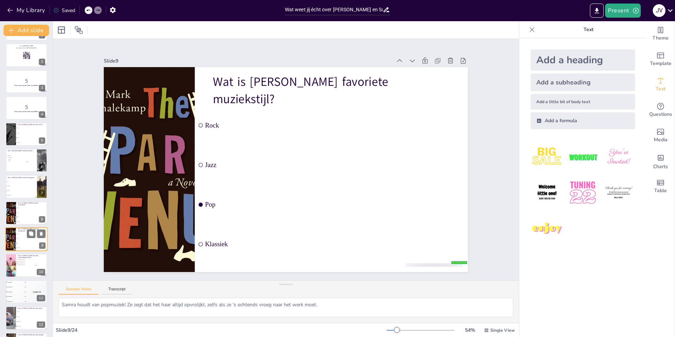
scroll to position [77, 0]
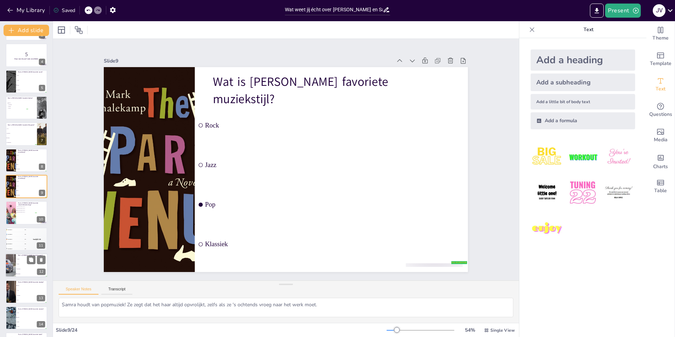
click at [30, 268] on span "Hardlopen" at bounding box center [32, 268] width 30 height 1
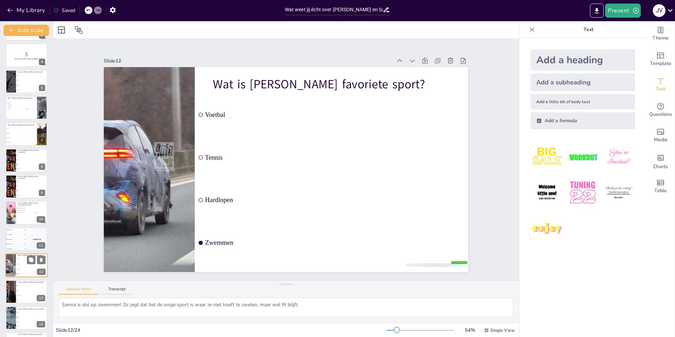
scroll to position [156, 0]
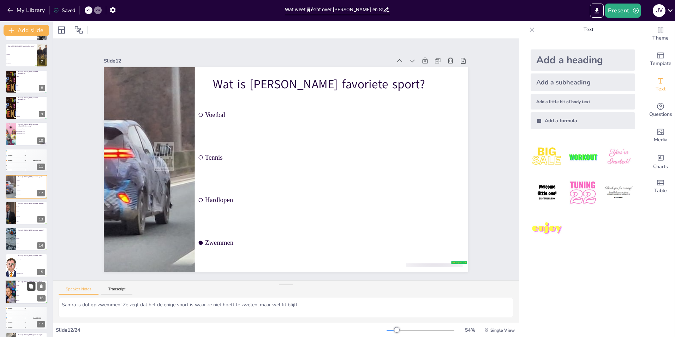
click at [32, 283] on button at bounding box center [31, 286] width 8 height 8
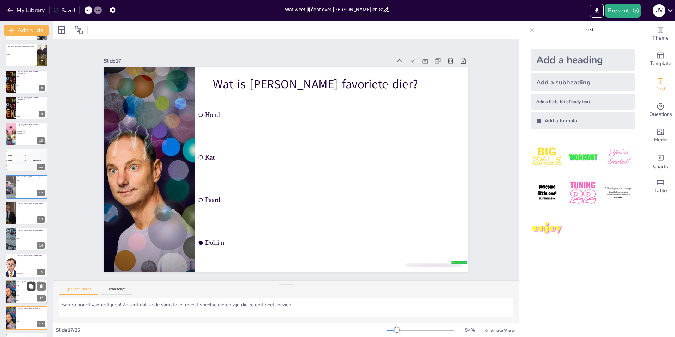
scroll to position [287, 0]
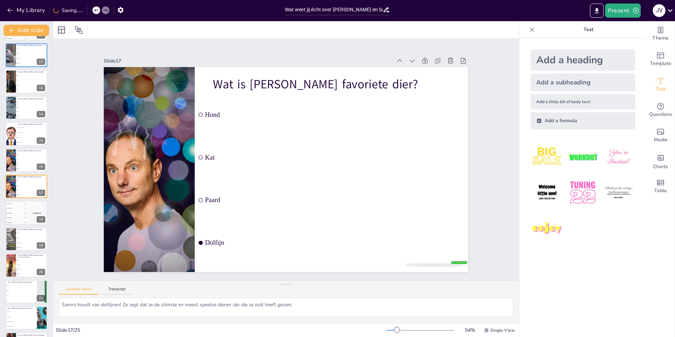
click at [25, 95] on div "Wie zijn Joep en Samra? Een humoristische quiz om je kennis over Joep en Samra …" at bounding box center [26, 81] width 53 height 653
click at [25, 103] on li "Lente" at bounding box center [32, 102] width 32 height 5
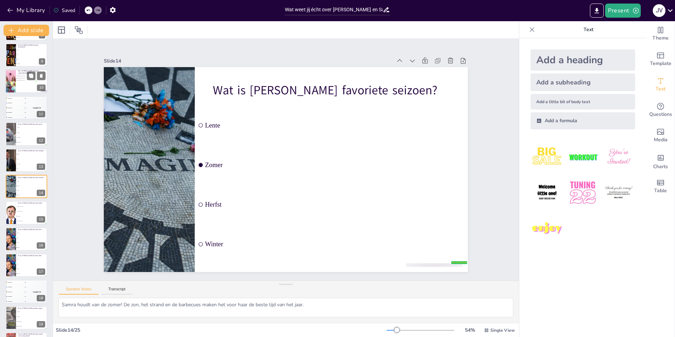
click at [28, 87] on div at bounding box center [26, 82] width 42 height 24
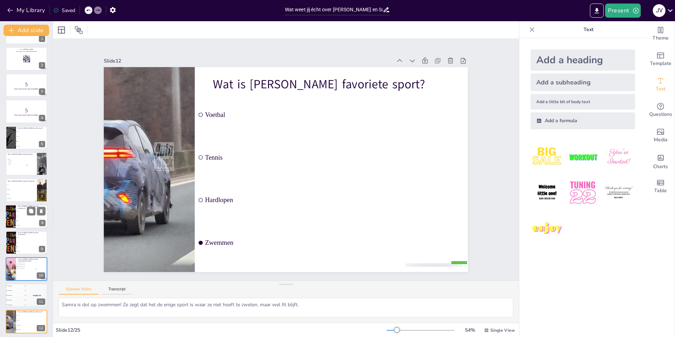
scroll to position [0, 0]
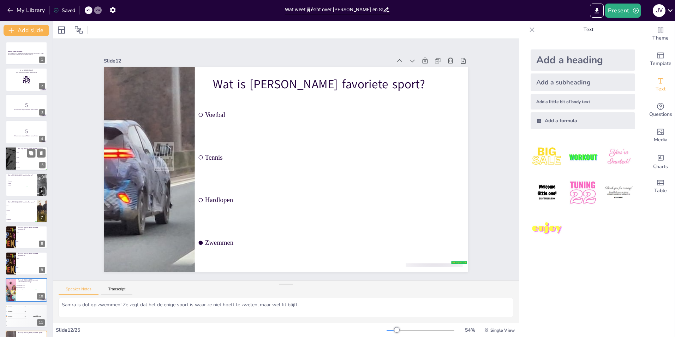
click at [26, 155] on li "Sushi" at bounding box center [32, 157] width 32 height 5
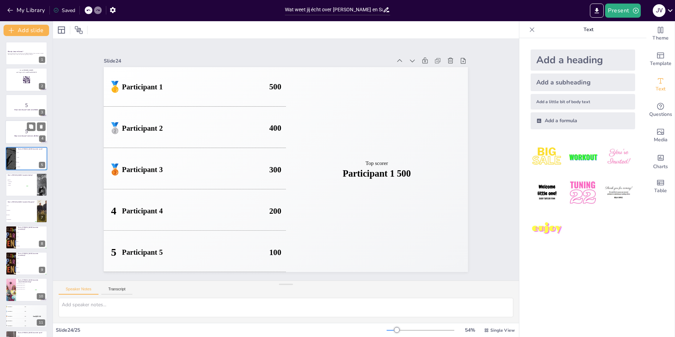
click at [25, 135] on strong "Klaar voor de quiz? Laten we aftellen!" at bounding box center [26, 136] width 24 height 2
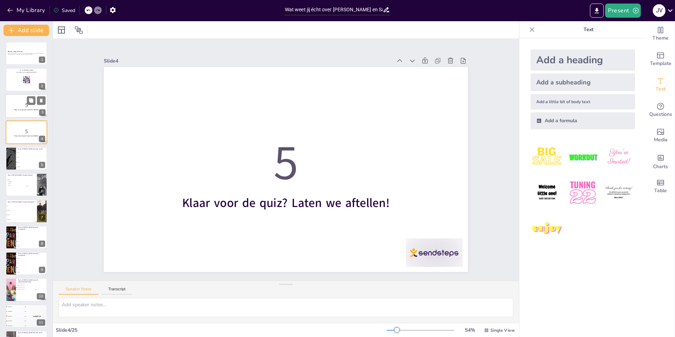
click at [14, 102] on p "5" at bounding box center [26, 105] width 38 height 8
click at [15, 105] on p "5" at bounding box center [26, 105] width 38 height 8
click at [23, 133] on p "5" at bounding box center [26, 131] width 38 height 8
click at [21, 160] on li "Chips" at bounding box center [32, 162] width 32 height 5
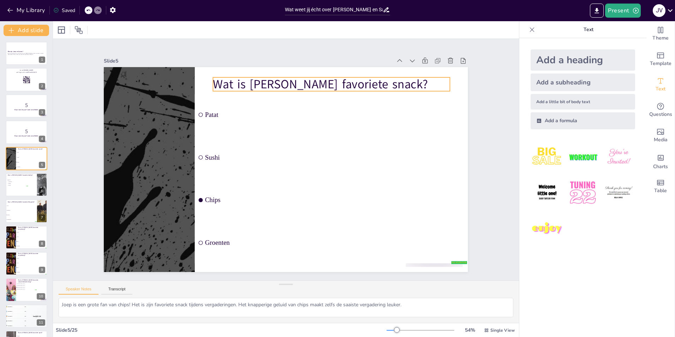
click at [297, 80] on p "Wat is [PERSON_NAME] favoriete snack?" at bounding box center [373, 152] width 153 height 202
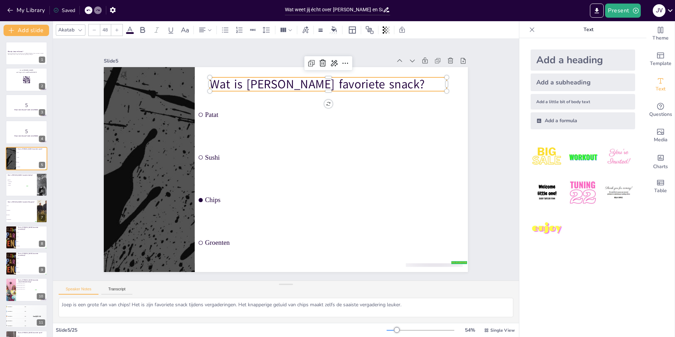
click at [291, 80] on p "Wat is [PERSON_NAME] favoriete snack?" at bounding box center [328, 84] width 237 height 17
click at [333, 118] on p "Wat is [PERSON_NAME] favoriete snack?" at bounding box center [338, 229] width 112 height 223
click at [343, 82] on p "Wat is [PERSON_NAME] favoriete snack?" at bounding box center [328, 84] width 237 height 17
click at [309, 82] on p "Wat is [PERSON_NAME] favoriete snack?" at bounding box center [241, 85] width 133 height 214
click at [360, 137] on p "Wat is [PERSON_NAME] favoriete snack?" at bounding box center [322, 238] width 153 height 202
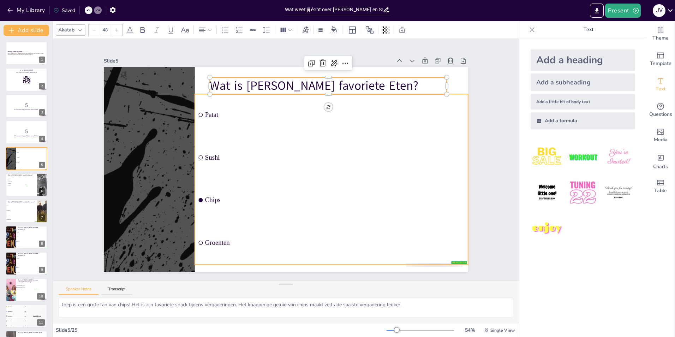
click at [207, 111] on span "Patat" at bounding box center [335, 114] width 260 height 7
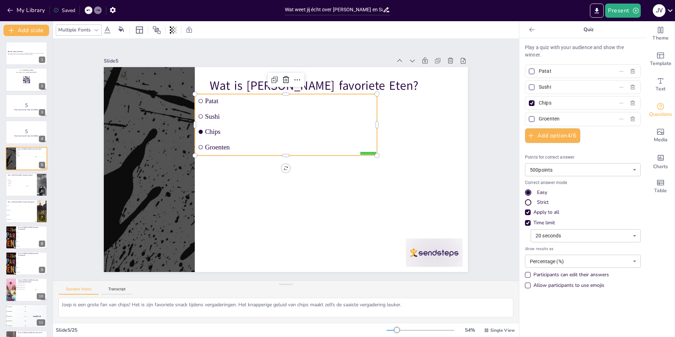
click at [226, 97] on span "Patat" at bounding box center [307, 104] width 163 height 59
click at [544, 72] on input "Patat" at bounding box center [572, 71] width 66 height 10
click at [543, 71] on input "Patat" at bounding box center [572, 71] width 66 height 10
click at [550, 72] on input "Patat" at bounding box center [572, 71] width 66 height 10
click at [556, 86] on input "Sushi" at bounding box center [572, 87] width 66 height 10
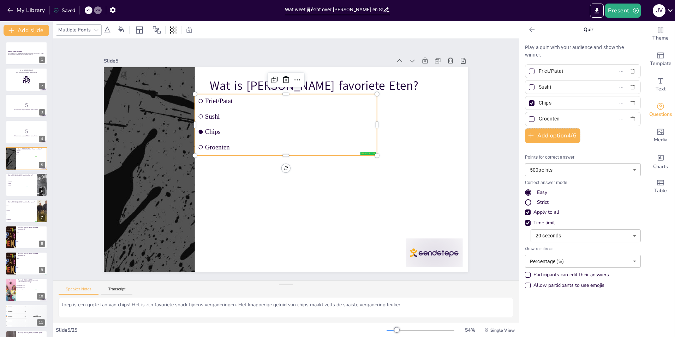
drag, startPoint x: 550, startPoint y: 103, endPoint x: 524, endPoint y: 105, distance: 26.2
click at [527, 105] on label "Chips" at bounding box center [571, 103] width 88 height 10
click at [539, 105] on input "Chips" at bounding box center [572, 103] width 66 height 10
drag, startPoint x: 558, startPoint y: 119, endPoint x: 546, endPoint y: 115, distance: 13.1
click at [546, 115] on input "Groenten" at bounding box center [572, 119] width 66 height 10
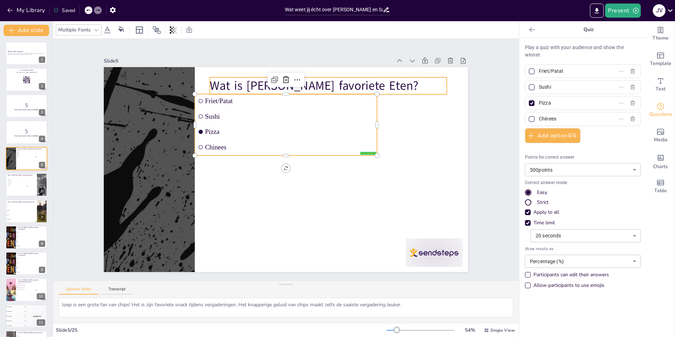
click at [331, 85] on p "Wat is Joep's favoriete Eten?" at bounding box center [360, 116] width 214 height 133
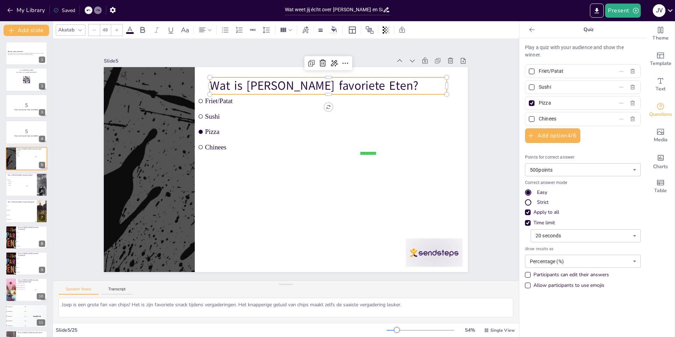
click at [338, 168] on p "Wat is Joep's favoriete Eten?" at bounding box center [295, 244] width 201 height 153
click at [336, 83] on p "Wat is Joep's favoriete Eten?" at bounding box center [349, 102] width 230 height 89
click at [336, 83] on p "Wat is Joep's favoriete Eten?" at bounding box center [364, 124] width 202 height 153
click at [335, 83] on p "Wat is Joep's favoriete Eten?" at bounding box center [364, 124] width 202 height 153
click at [335, 83] on p "Wat is Joep's favoriete Eten?" at bounding box center [354, 110] width 223 height 112
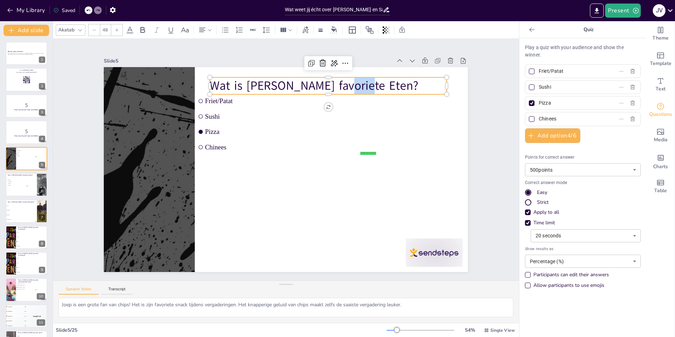
click at [335, 83] on p "Wat is Joep's favoriete Eten?" at bounding box center [335, 91] width 237 height 42
click at [335, 83] on p "Wat is Joep's favoriete Eten?" at bounding box center [342, 96] width 235 height 66
click at [18, 184] on li "Koken" at bounding box center [17, 185] width 21 height 2
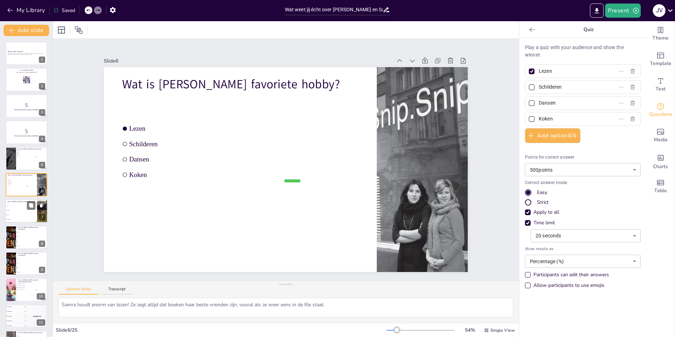
click at [19, 215] on span "Komedie" at bounding box center [21, 215] width 30 height 1
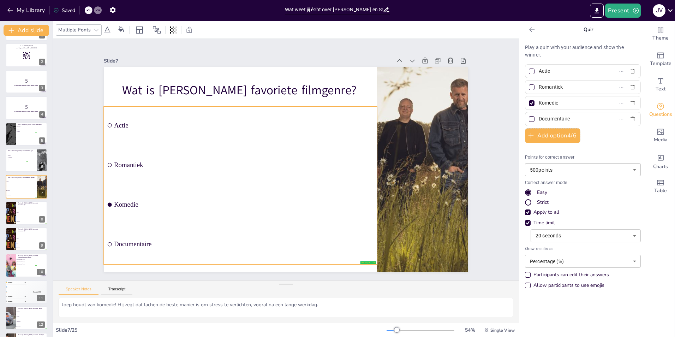
click at [233, 233] on div "Wat is Joep's favoriete filmgenre? false | editor Actie Romantiek Komedie Docum…" at bounding box center [355, 98] width 244 height 270
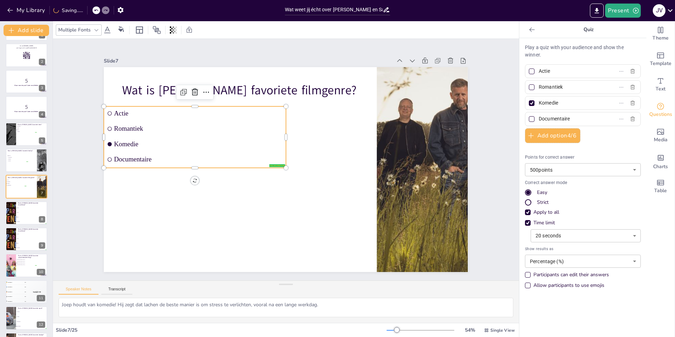
click at [544, 119] on input "Documentaire" at bounding box center [572, 119] width 66 height 10
click at [539, 143] on div "Play a quiz with your audience and show the winner. Actie Romantiek Komedie Thr…" at bounding box center [583, 168] width 116 height 249
click at [529, 118] on div at bounding box center [532, 119] width 6 height 6
click at [539, 118] on input "Thriller" at bounding box center [572, 119] width 66 height 10
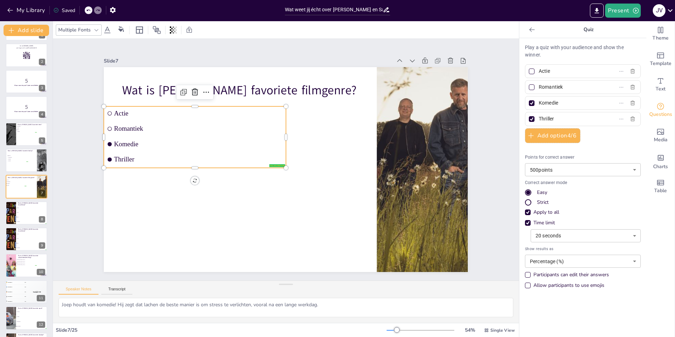
click at [529, 102] on div at bounding box center [532, 103] width 6 height 6
click at [539, 102] on input "Komedie" at bounding box center [572, 103] width 66 height 10
click at [529, 120] on div at bounding box center [532, 119] width 6 height 6
click at [539, 120] on input "Thriller" at bounding box center [572, 119] width 66 height 10
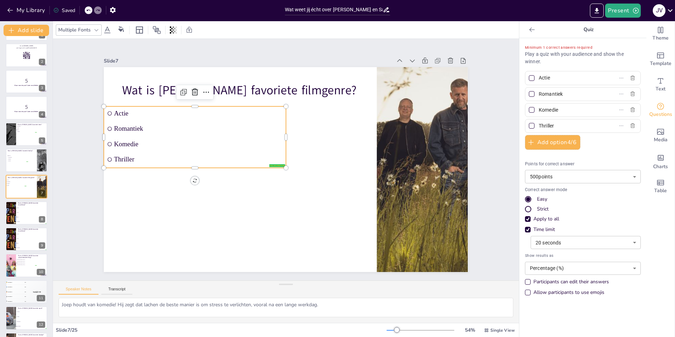
drag, startPoint x: 524, startPoint y: 76, endPoint x: 527, endPoint y: 80, distance: 4.8
click at [529, 76] on div at bounding box center [532, 78] width 6 height 6
click at [539, 76] on input "Actie" at bounding box center [572, 78] width 66 height 10
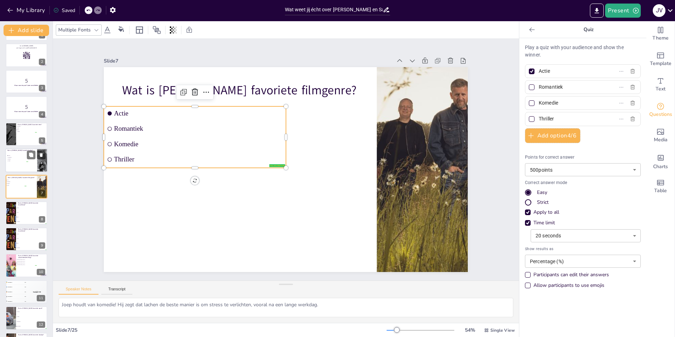
click at [23, 163] on div at bounding box center [26, 160] width 42 height 24
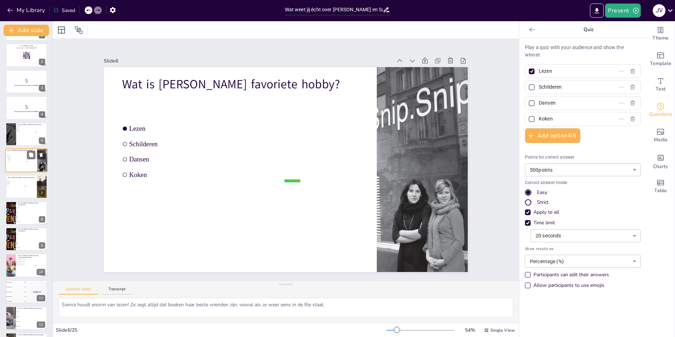
scroll to position [0, 0]
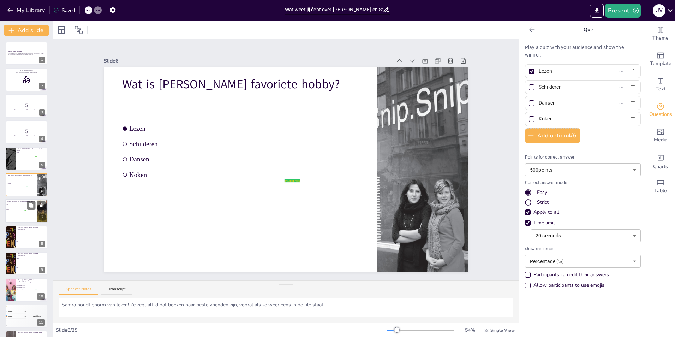
click at [14, 211] on div at bounding box center [26, 211] width 42 height 24
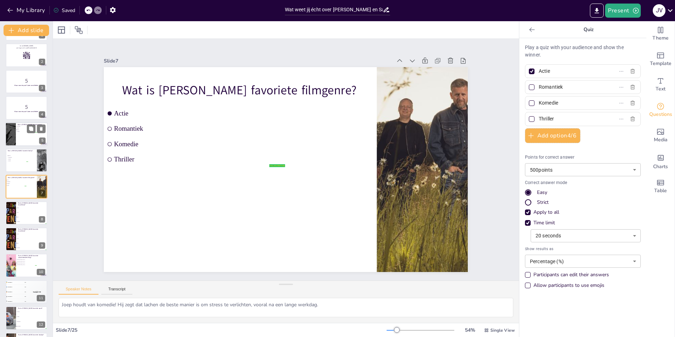
click at [27, 135] on div at bounding box center [26, 134] width 42 height 24
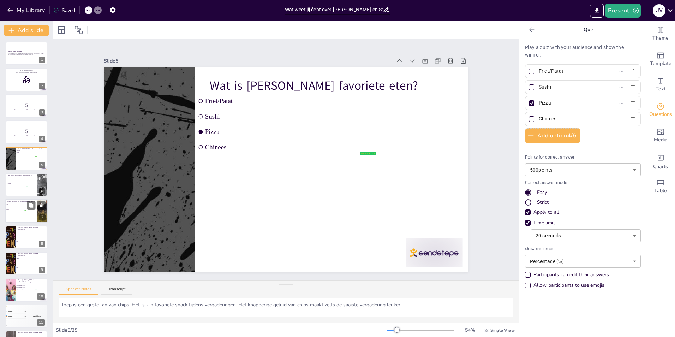
click at [18, 215] on div at bounding box center [26, 211] width 42 height 24
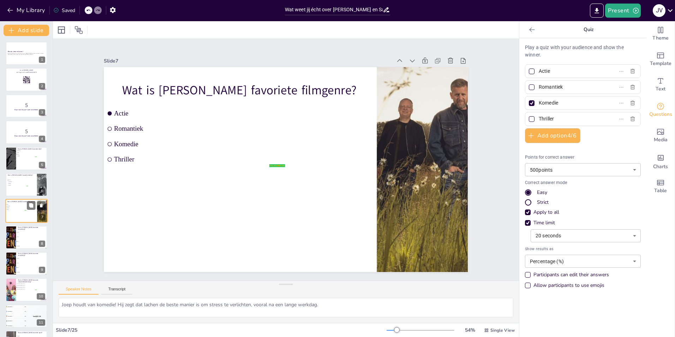
scroll to position [24, 0]
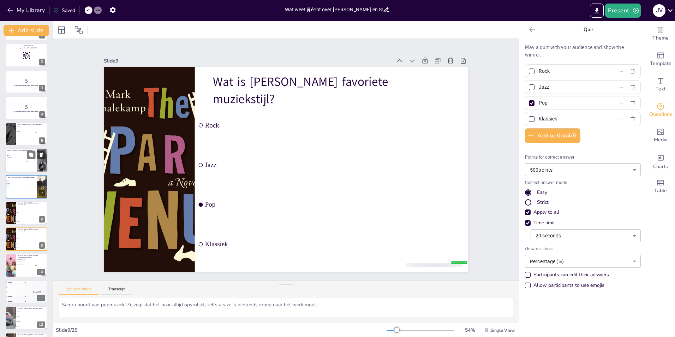
click at [19, 155] on span "Lezen" at bounding box center [18, 155] width 20 height 1
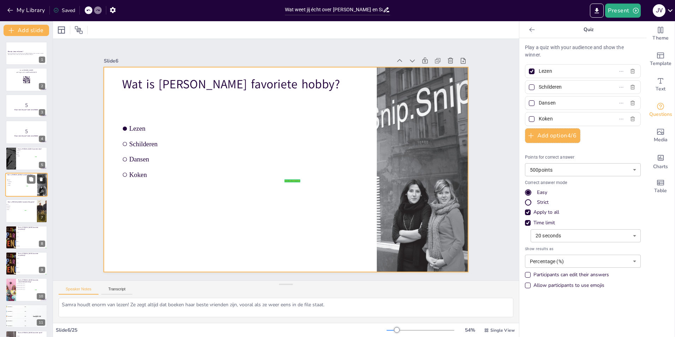
click at [23, 178] on div at bounding box center [26, 185] width 42 height 24
click at [23, 192] on div at bounding box center [26, 185] width 42 height 24
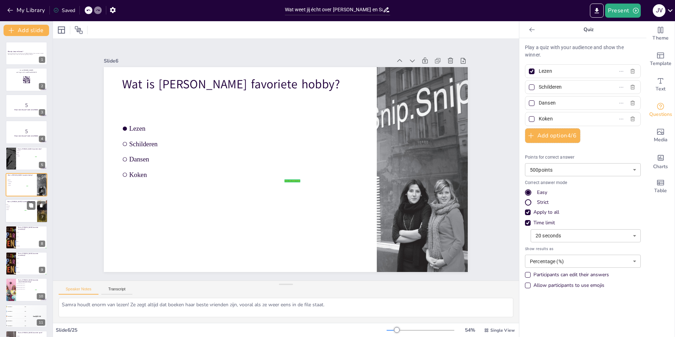
click at [21, 216] on div at bounding box center [26, 211] width 42 height 24
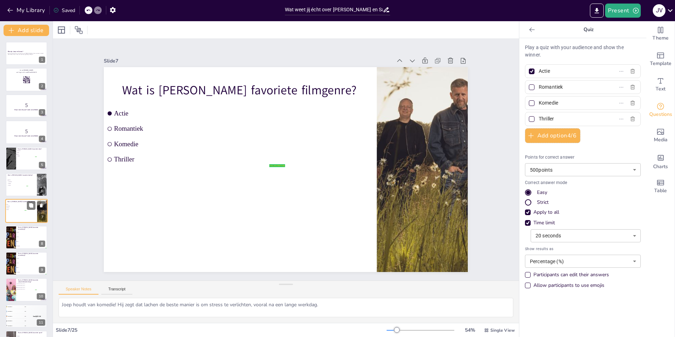
scroll to position [24, 0]
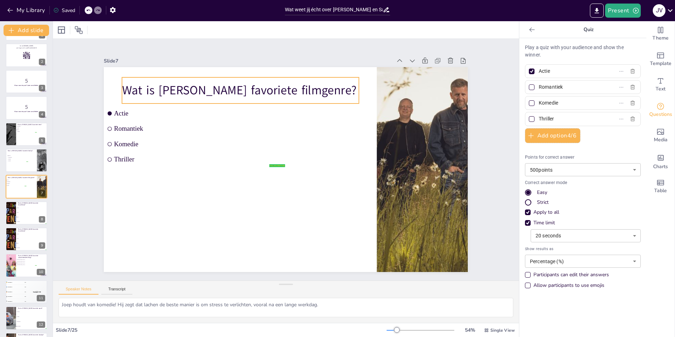
click at [263, 203] on p "Wat is [PERSON_NAME] favoriete filmgenre?" at bounding box center [338, 224] width 237 height 42
click at [263, 84] on p "Wat is [PERSON_NAME] favoriete filmgenre?" at bounding box center [255, 82] width 235 height 66
click at [17, 218] on li "Pop" at bounding box center [32, 217] width 32 height 5
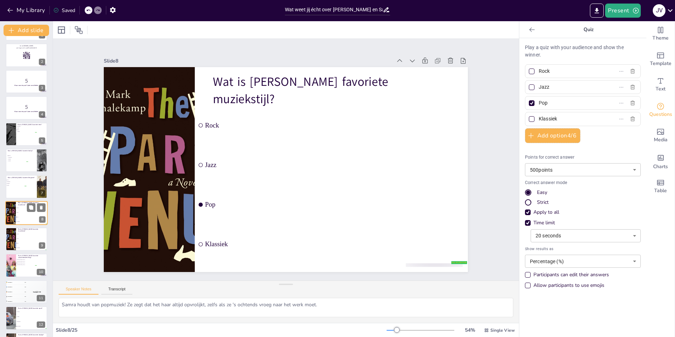
scroll to position [51, 0]
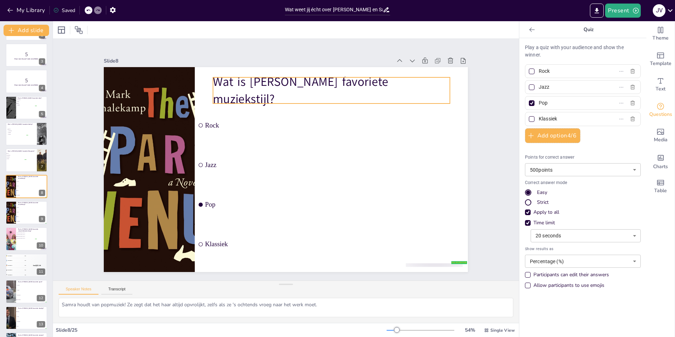
click at [259, 90] on p "Wat is [PERSON_NAME] favoriete muziekstijl?" at bounding box center [338, 95] width 239 height 59
click at [263, 86] on p "Wat is [PERSON_NAME] favoriete muziekstijl?" at bounding box center [331, 90] width 237 height 34
click at [263, 86] on p "Wat is [PERSON_NAME] favoriete muziekstijl?" at bounding box center [360, 122] width 222 height 148
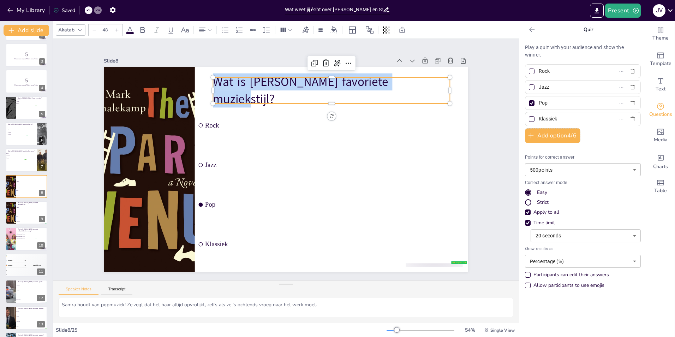
click at [263, 86] on p "Wat is [PERSON_NAME] favoriete muziekstijl?" at bounding box center [345, 101] width 239 height 83
click at [266, 86] on p "Wat is [PERSON_NAME] favoriete muziekstijl?" at bounding box center [350, 108] width 235 height 106
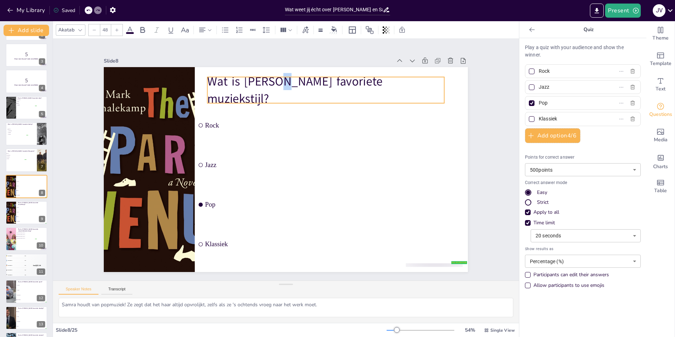
drag, startPoint x: 280, startPoint y: 88, endPoint x: 275, endPoint y: 88, distance: 5.7
click at [275, 88] on p "Wat is [PERSON_NAME] favoriete muziekstijl?" at bounding box center [339, 100] width 239 height 82
click at [260, 87] on p "Wat is [PERSON_NAME] favoriete muziekstijl?" at bounding box center [339, 100] width 239 height 82
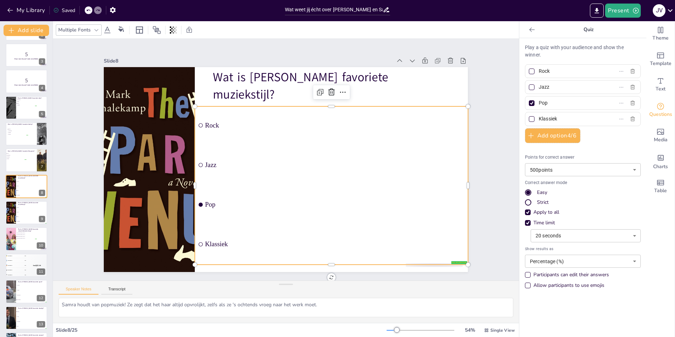
click at [204, 125] on ul "Rock Jazz Pop Klassiek" at bounding box center [321, 198] width 309 height 235
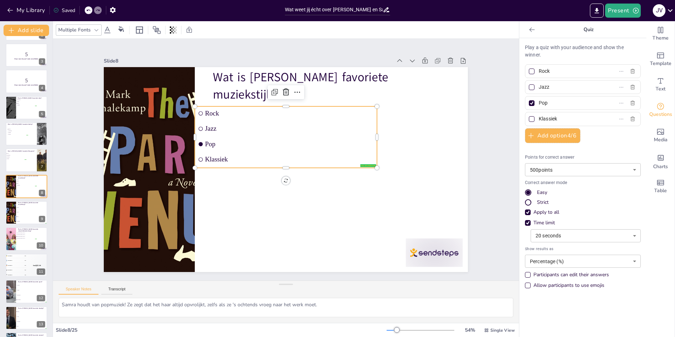
click at [210, 108] on span "Rock" at bounding box center [294, 113] width 169 height 25
click at [216, 110] on span "Rock" at bounding box center [299, 115] width 167 height 42
click at [220, 110] on span "Rock" at bounding box center [294, 113] width 169 height 25
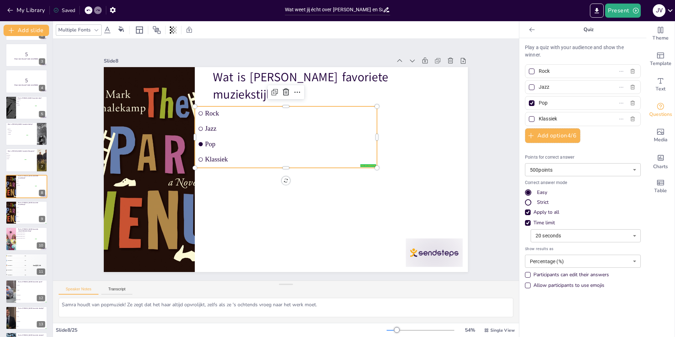
click at [213, 109] on span "Rock" at bounding box center [289, 112] width 169 height 7
click at [246, 109] on span "Rock" at bounding box center [316, 124] width 141 height 105
click at [309, 109] on span "Rock" at bounding box center [330, 172] width 42 height 167
click at [563, 73] on input "Rock" at bounding box center [572, 71] width 66 height 10
drag, startPoint x: 552, startPoint y: 88, endPoint x: 530, endPoint y: 88, distance: 22.2
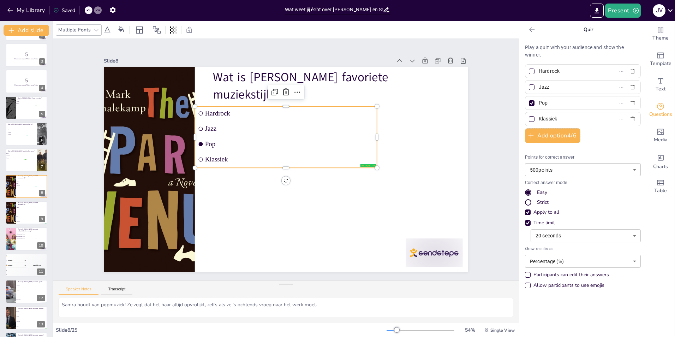
click at [530, 88] on label "Jazz" at bounding box center [571, 87] width 88 height 10
click at [539, 88] on input "Jazz" at bounding box center [572, 87] width 66 height 10
click at [227, 143] on span "Pop" at bounding box center [295, 147] width 157 height 76
click at [223, 160] on span "Klassiek" at bounding box center [289, 161] width 167 height 42
click at [556, 120] on input "Klassiek" at bounding box center [572, 119] width 66 height 10
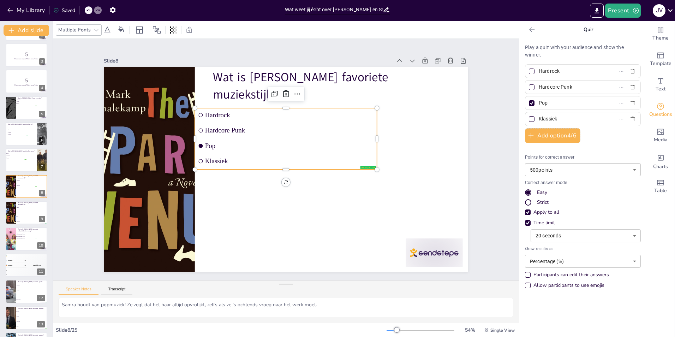
drag, startPoint x: 560, startPoint y: 120, endPoint x: 519, endPoint y: 117, distance: 40.3
click at [519, 117] on div "Play a quiz with your audience and show the winner. Hardrock Hardcore Punk Pop …" at bounding box center [582, 187] width 127 height 299
click at [529, 89] on div at bounding box center [532, 87] width 6 height 6
click at [539, 89] on input "Hardcore Punk" at bounding box center [572, 87] width 66 height 10
click at [529, 104] on div at bounding box center [532, 103] width 6 height 6
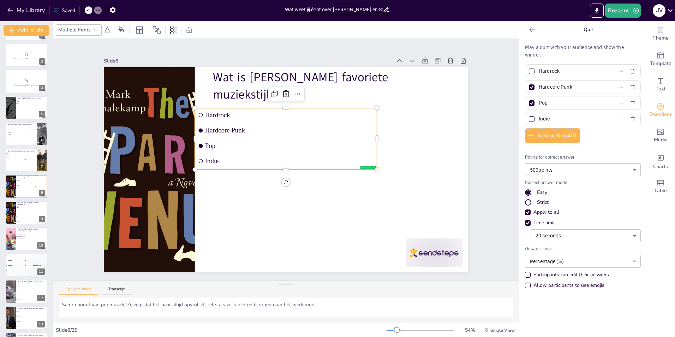
click at [539, 104] on input "Pop" at bounding box center [572, 103] width 66 height 10
click at [556, 86] on input "Hardcore Punk" at bounding box center [572, 87] width 66 height 10
click at [559, 87] on input "Hardcore Punk" at bounding box center [572, 87] width 66 height 10
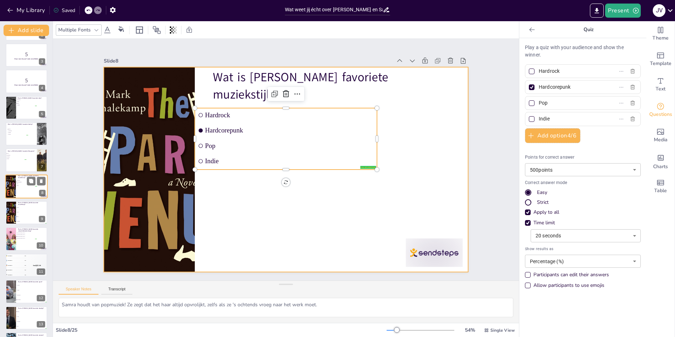
click at [30, 189] on div at bounding box center [26, 186] width 42 height 24
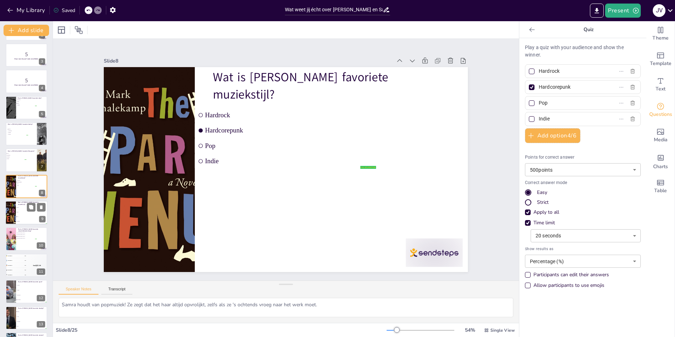
click at [26, 210] on li "Jazz" at bounding box center [32, 212] width 32 height 5
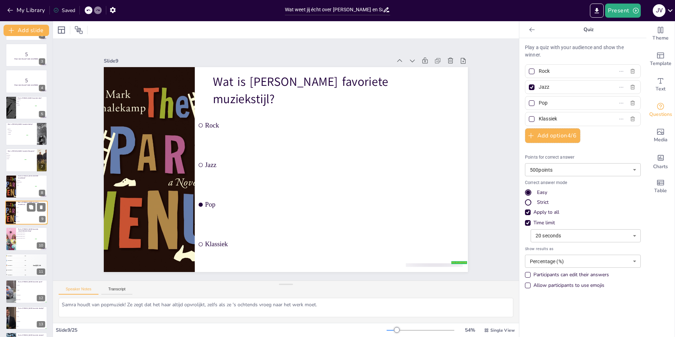
scroll to position [77, 0]
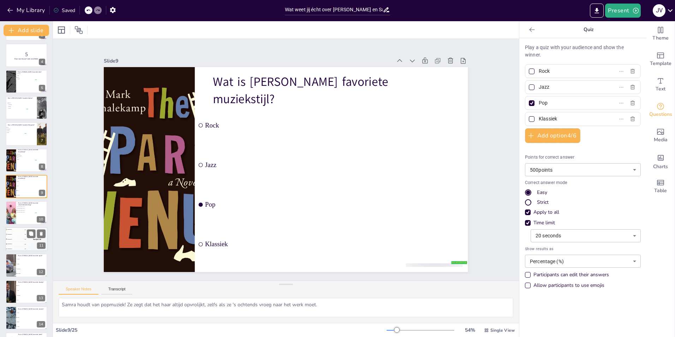
click at [23, 238] on div "🥉 Participant 3 300" at bounding box center [15, 239] width 21 height 5
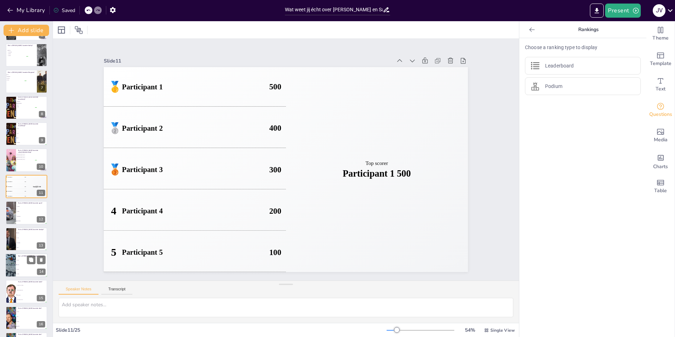
click at [23, 266] on li "Zomer" at bounding box center [32, 264] width 32 height 5
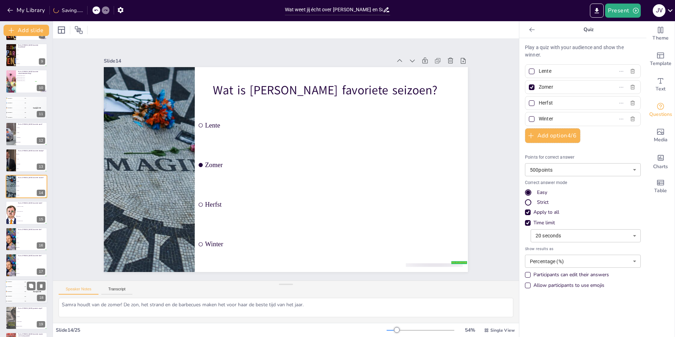
click at [21, 293] on div "🥉 Participant 3 300" at bounding box center [15, 291] width 21 height 5
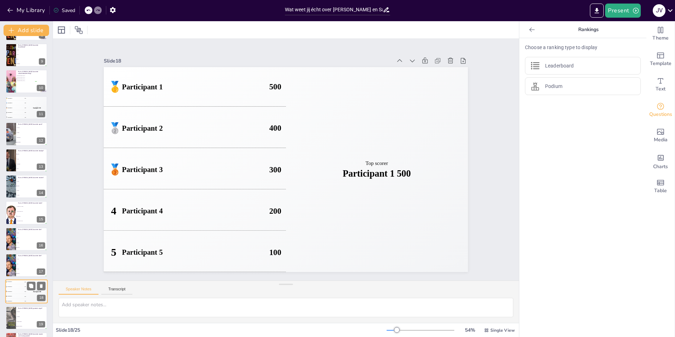
scroll to position [313, 0]
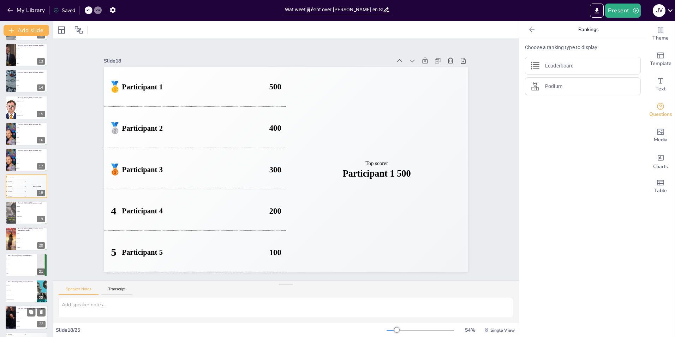
click at [23, 315] on li "Verjaardag" at bounding box center [32, 317] width 32 height 5
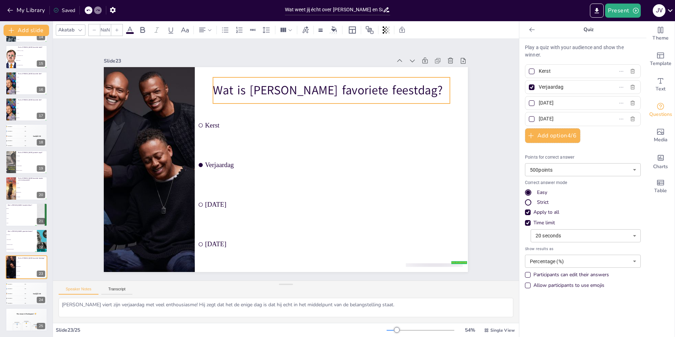
click at [357, 85] on p "Wat is [PERSON_NAME] favoriete feestdag?" at bounding box center [338, 95] width 237 height 42
click at [357, 85] on p "Wat is [PERSON_NAME] favoriete feestdag?" at bounding box center [344, 101] width 235 height 66
click at [361, 87] on p "Wat is [PERSON_NAME] favoriete feestdag?" at bounding box center [363, 130] width 201 height 153
click at [361, 87] on p "Wat is [PERSON_NAME] favoriete feestdag?" at bounding box center [360, 122] width 214 height 133
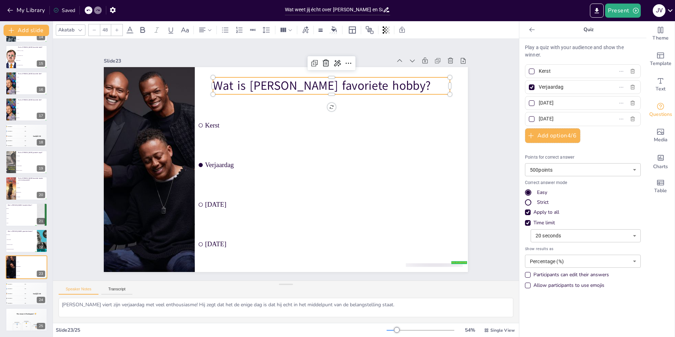
drag, startPoint x: 553, startPoint y: 71, endPoint x: 525, endPoint y: 69, distance: 28.0
click at [527, 69] on label "Kerst" at bounding box center [571, 71] width 88 height 10
click at [539, 69] on input "Kerst" at bounding box center [572, 71] width 66 height 10
drag, startPoint x: 564, startPoint y: 86, endPoint x: 529, endPoint y: 85, distance: 35.3
click at [529, 85] on label "Verjaardag" at bounding box center [571, 87] width 88 height 10
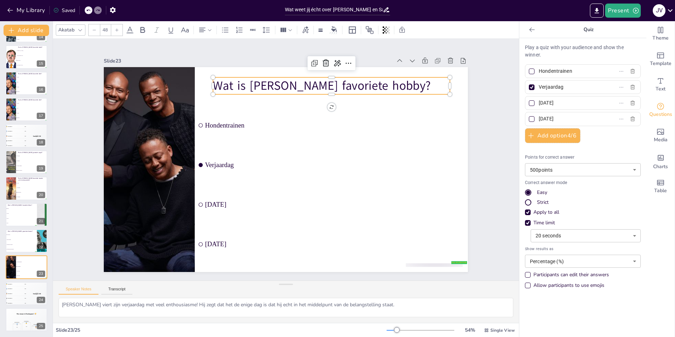
click at [539, 85] on input "Verjaardag" at bounding box center [572, 87] width 66 height 10
click at [558, 102] on input "[DATE]" at bounding box center [572, 103] width 66 height 10
drag, startPoint x: 530, startPoint y: 100, endPoint x: 526, endPoint y: 100, distance: 3.9
click at [527, 100] on label "[DATE]" at bounding box center [571, 103] width 88 height 10
click at [539, 100] on input "[DATE]" at bounding box center [572, 103] width 66 height 10
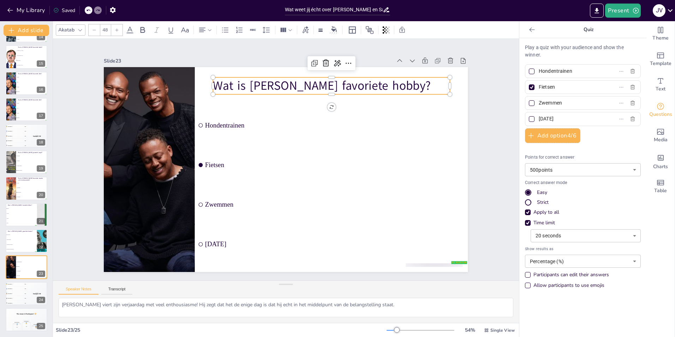
click at [539, 103] on input "Zwemmen" at bounding box center [572, 103] width 66 height 10
click at [553, 121] on input "[DATE]" at bounding box center [572, 119] width 66 height 10
drag, startPoint x: 554, startPoint y: 118, endPoint x: 529, endPoint y: 115, distance: 25.2
click at [529, 115] on label "[DATE]" at bounding box center [571, 119] width 88 height 10
click at [539, 115] on input "[DATE]" at bounding box center [572, 119] width 66 height 10
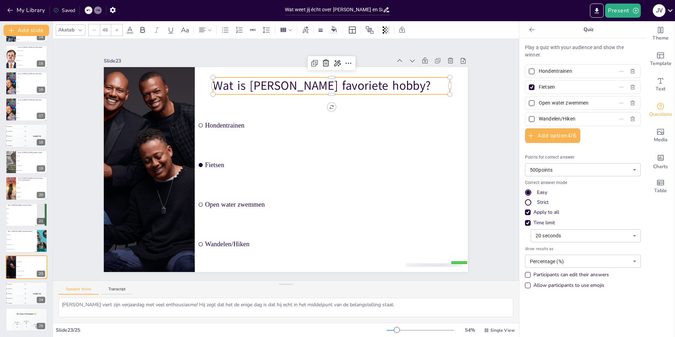
click at [562, 85] on input "Fietsen" at bounding box center [572, 87] width 66 height 10
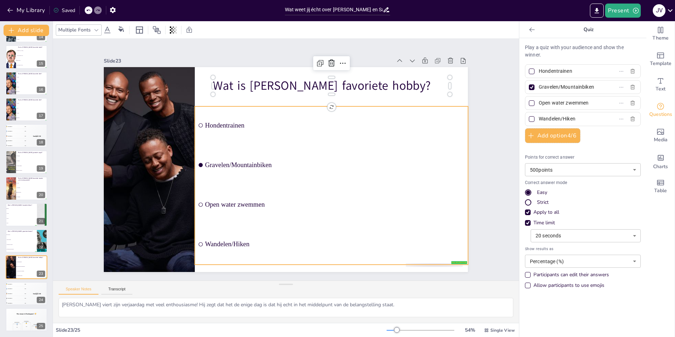
click at [226, 119] on ul "Hondentrainen Gravelen/Mountainbiken Open water zwemmen Wandelen/Hiken" at bounding box center [329, 190] width 288 height 186
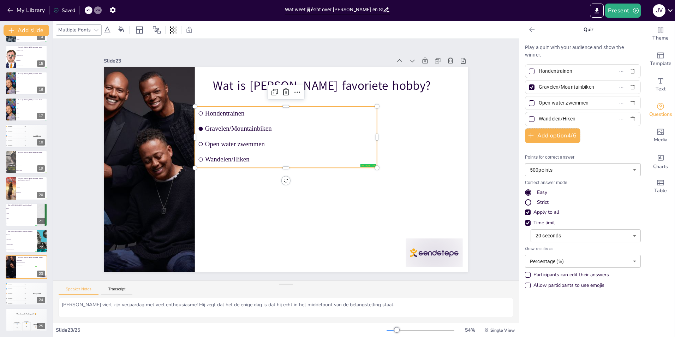
click at [226, 109] on span "Hondentrainen" at bounding box center [299, 115] width 167 height 42
click at [237, 109] on span "Hondentrainen" at bounding box center [312, 121] width 150 height 91
click at [242, 110] on span "Hondentrainen" at bounding box center [303, 116] width 163 height 59
click at [214, 110] on span "Hondentrainen" at bounding box center [242, 141] width 59 height 163
click at [216, 110] on span "Hondentrainen" at bounding box center [299, 115] width 167 height 43
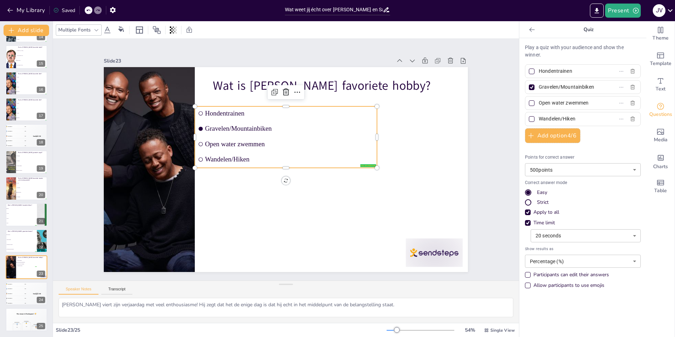
click at [246, 110] on span "Hondentrainen" at bounding box center [316, 124] width 141 height 105
drag, startPoint x: 577, startPoint y: 70, endPoint x: 522, endPoint y: 70, distance: 54.7
click at [527, 70] on label "Hondentrainen" at bounding box center [571, 71] width 88 height 10
click at [539, 70] on input "Hondentrainen" at bounding box center [572, 71] width 66 height 10
click at [180, 118] on div at bounding box center [345, 36] width 331 height 368
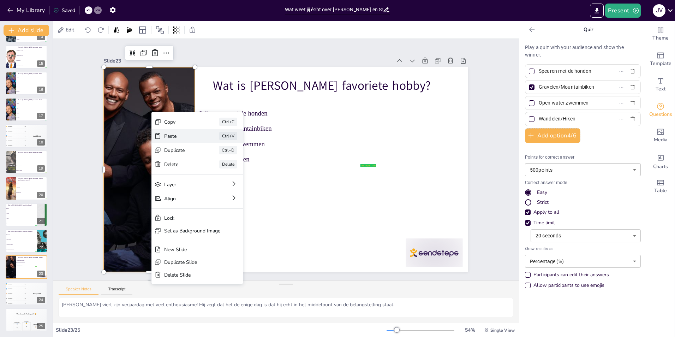
click at [202, 150] on div "Paste Ctrl+V" at bounding box center [248, 166] width 92 height 33
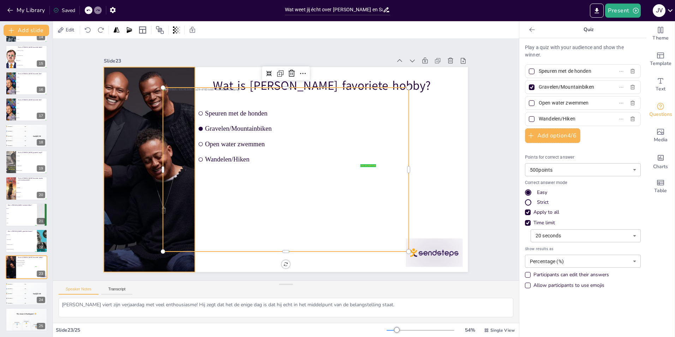
click at [198, 99] on div at bounding box center [380, 61] width 365 height 358
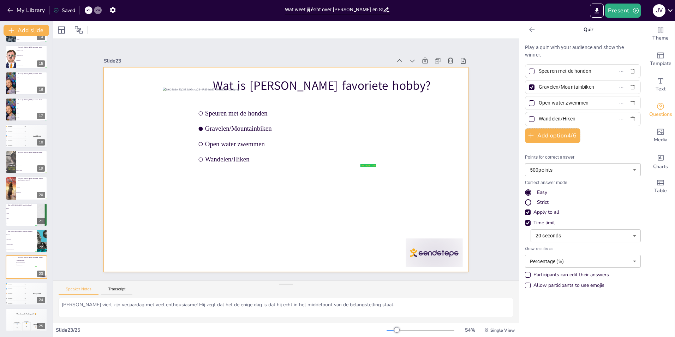
click at [104, 103] on div at bounding box center [286, 169] width 364 height 205
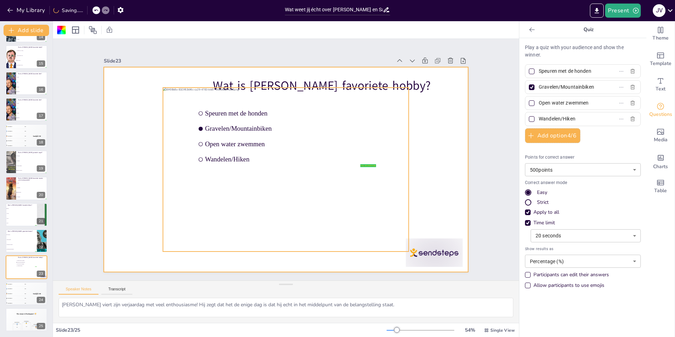
click at [194, 115] on div at bounding box center [276, 160] width 164 height 246
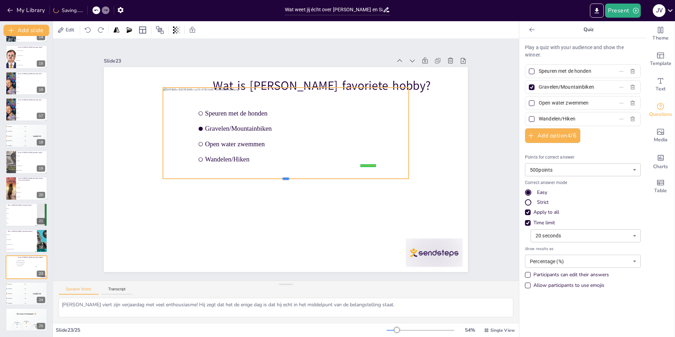
drag, startPoint x: 282, startPoint y: 249, endPoint x: 275, endPoint y: 164, distance: 85.0
click at [275, 164] on div at bounding box center [278, 138] width 235 height 81
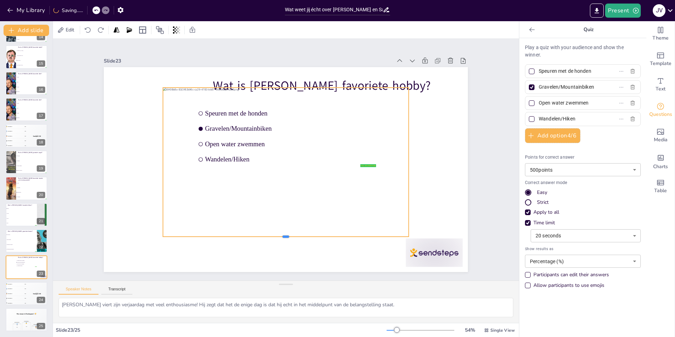
drag, startPoint x: 279, startPoint y: 164, endPoint x: 276, endPoint y: 201, distance: 36.8
click at [285, 233] on div "Wat is Joep's favoriete hobby? false | editor Speuren met de honden Gravelen/Mo…" at bounding box center [281, 167] width 418 height 359
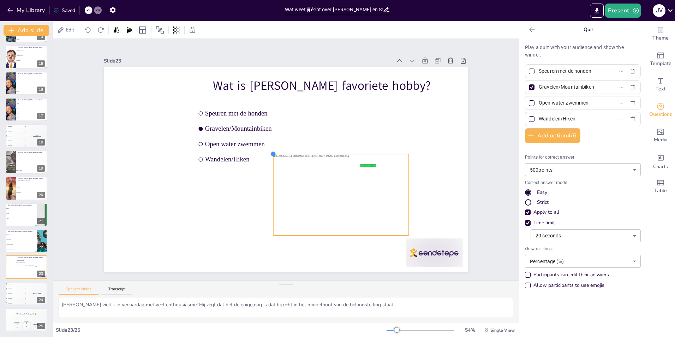
drag, startPoint x: 159, startPoint y: 85, endPoint x: 315, endPoint y: 151, distance: 168.9
click at [315, 151] on div "Wat is Joep's favoriete hobby? false | editor Speuren met de honden Gravelen/Mo…" at bounding box center [279, 166] width 396 height 407
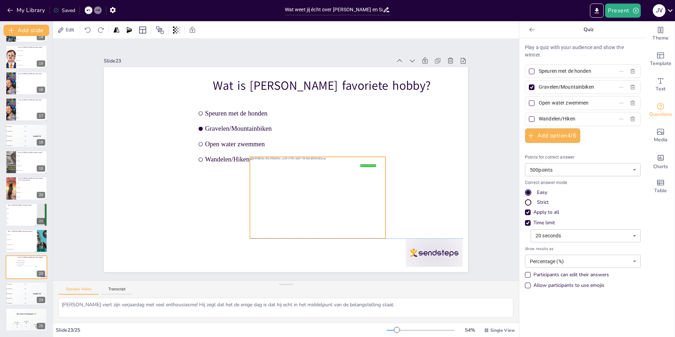
drag, startPoint x: 268, startPoint y: 191, endPoint x: 245, endPoint y: 191, distance: 23.3
click at [245, 191] on div at bounding box center [308, 207] width 151 height 116
drag, startPoint x: 243, startPoint y: 195, endPoint x: 242, endPoint y: 199, distance: 5.1
click at [242, 193] on div at bounding box center [231, 161] width 59 height 64
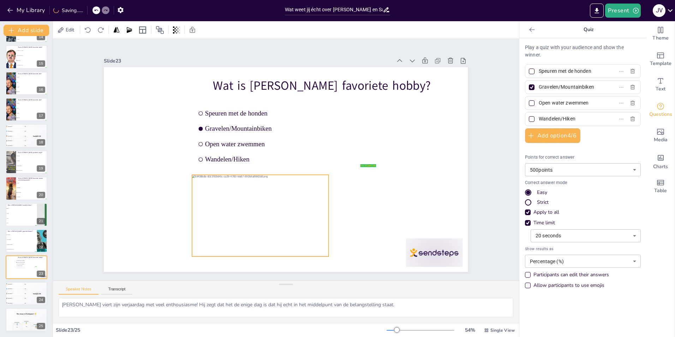
drag, startPoint x: 294, startPoint y: 198, endPoint x: 237, endPoint y: 216, distance: 59.6
click at [237, 216] on div at bounding box center [242, 210] width 158 height 130
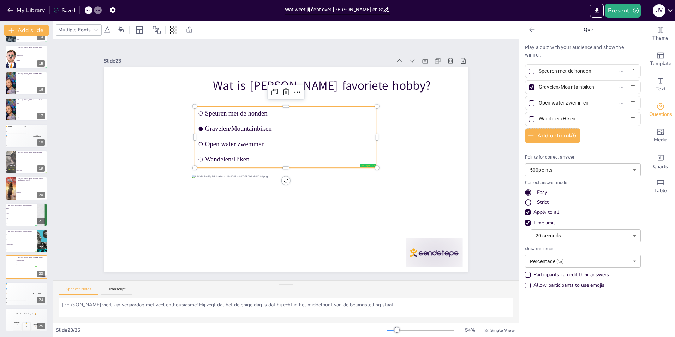
click at [325, 160] on span "Wandelen/Hiken" at bounding box center [288, 162] width 76 height 157
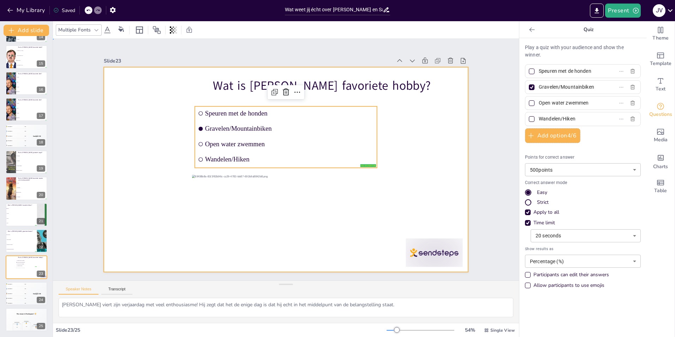
click at [152, 157] on div at bounding box center [277, 165] width 359 height 418
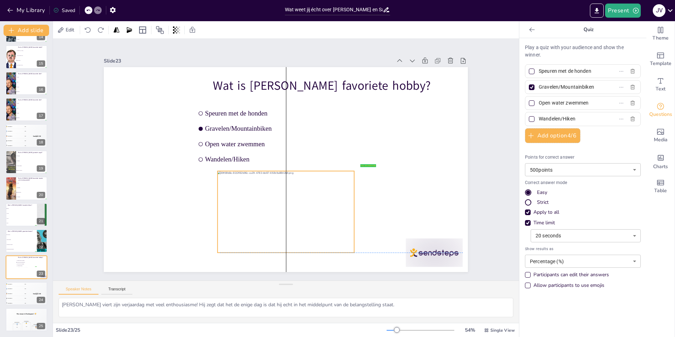
drag, startPoint x: 254, startPoint y: 206, endPoint x: 282, endPoint y: 201, distance: 28.3
click at [290, 201] on div at bounding box center [343, 153] width 106 height 145
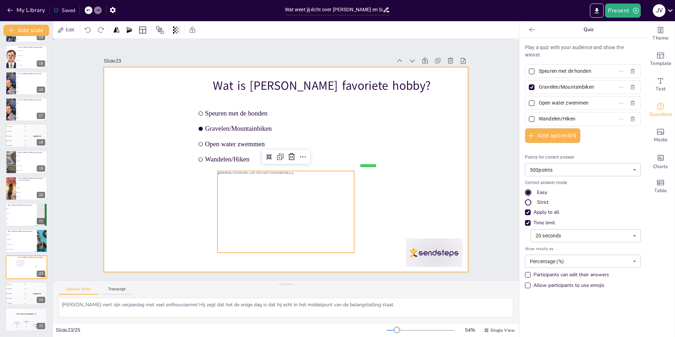
click at [145, 190] on div at bounding box center [284, 170] width 383 height 242
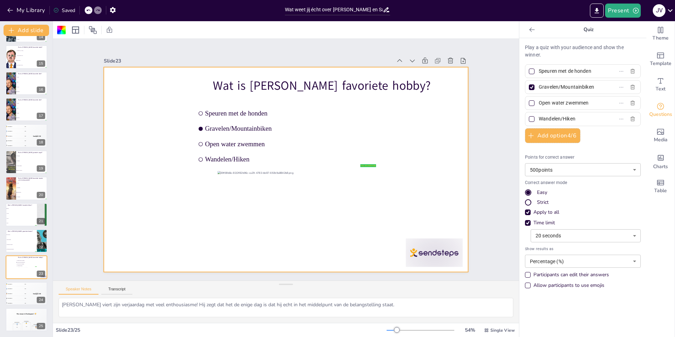
click at [67, 10] on div "Saved" at bounding box center [64, 10] width 22 height 7
click at [24, 292] on div "🥉 Participant 3 300" at bounding box center [15, 293] width 21 height 5
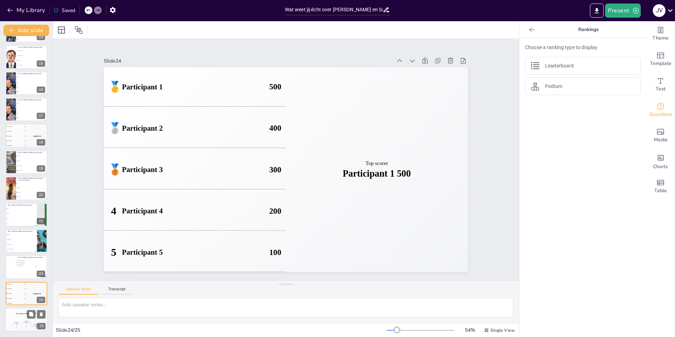
click at [13, 318] on div "The winner is Participant 1 🏆" at bounding box center [26, 313] width 42 height 12
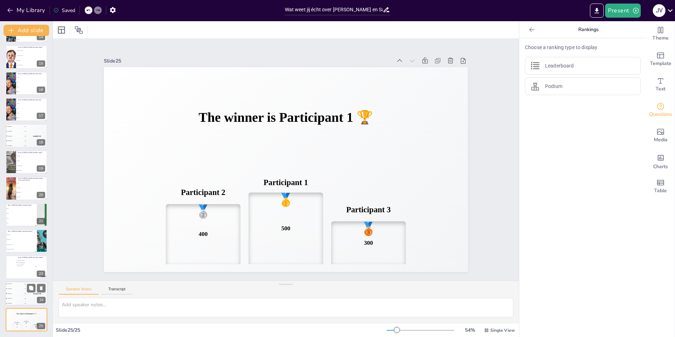
click at [31, 298] on div "Top scorer Participant 1 500" at bounding box center [36, 293] width 21 height 24
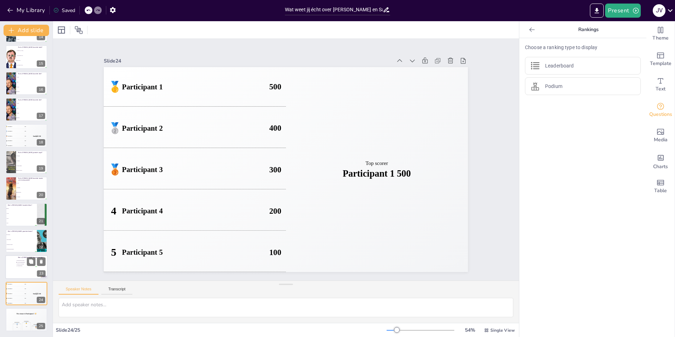
click at [26, 269] on div at bounding box center [26, 272] width 16 height 11
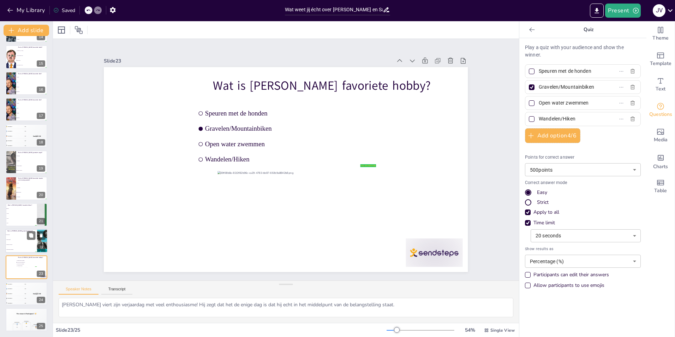
click at [26, 244] on span "Bestseller schrijver" at bounding box center [21, 244] width 30 height 1
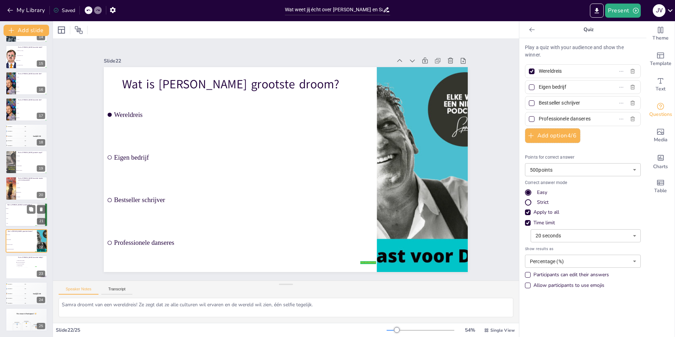
click at [16, 219] on li "Rood" at bounding box center [21, 218] width 32 height 5
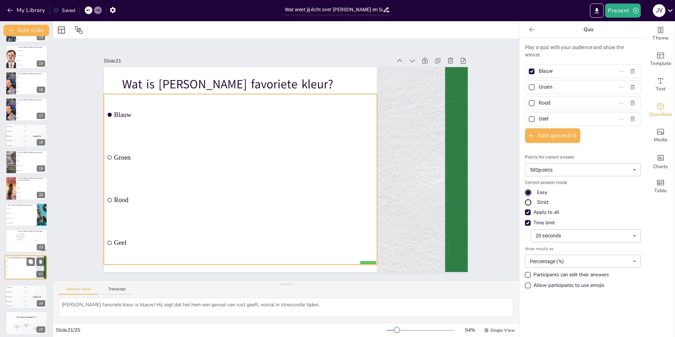
drag, startPoint x: 16, startPoint y: 216, endPoint x: 16, endPoint y: 274, distance: 58.2
click at [16, 274] on ul "Blauw Groen Rood Geel" at bounding box center [20, 267] width 31 height 19
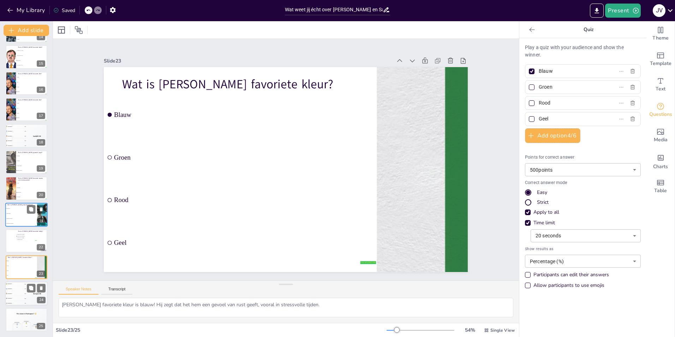
click at [22, 294] on div "🥉 Participant 3 300" at bounding box center [15, 293] width 21 height 5
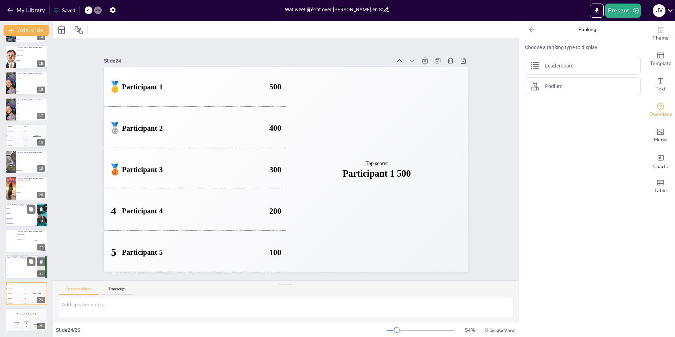
click at [16, 264] on li "Groen" at bounding box center [21, 265] width 32 height 5
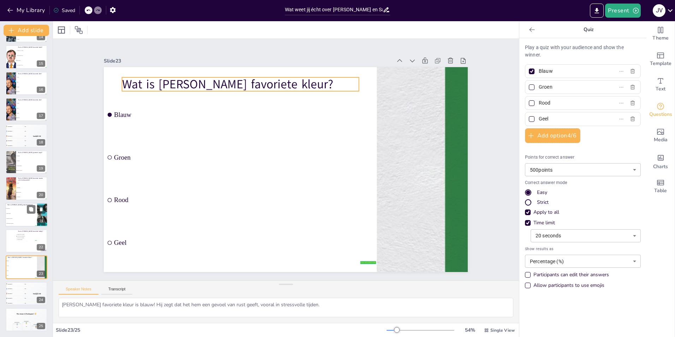
click at [160, 82] on p "Wat is [PERSON_NAME] favoriete kleur?" at bounding box center [240, 84] width 237 height 17
click at [280, 82] on p "Wat is [PERSON_NAME] favoriete kleur?" at bounding box center [284, 71] width 213 height 133
click at [295, 78] on p "Wat is [PERSON_NAME] favoriete kleur?" at bounding box center [257, 76] width 235 height 66
click at [295, 78] on p "Wat is [PERSON_NAME] favoriete kleur?" at bounding box center [248, 80] width 237 height 42
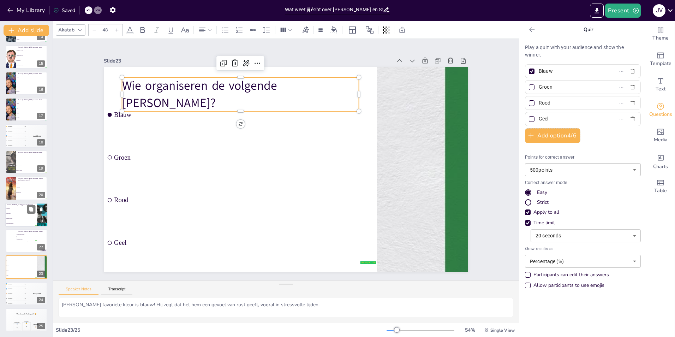
click at [239, 137] on p "Wie organiseren de volgende Borrel Chekout?" at bounding box center [354, 200] width 230 height 127
click at [192, 99] on p "Wie organiseren de volgende Borrel Checkout?" at bounding box center [247, 90] width 239 height 59
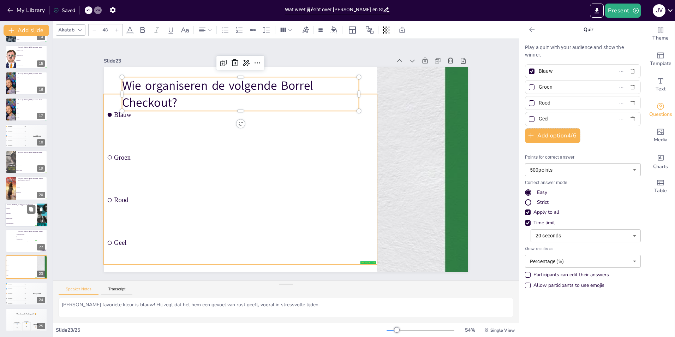
click at [151, 151] on span "Groen" at bounding box center [246, 145] width 249 height 88
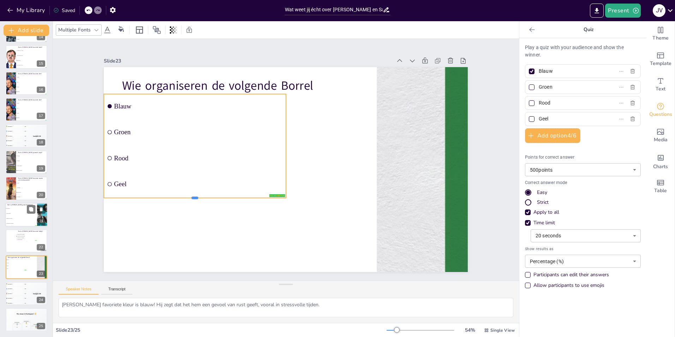
drag, startPoint x: 188, startPoint y: 154, endPoint x: 206, endPoint y: 196, distance: 46.0
click at [206, 196] on div at bounding box center [190, 191] width 181 height 25
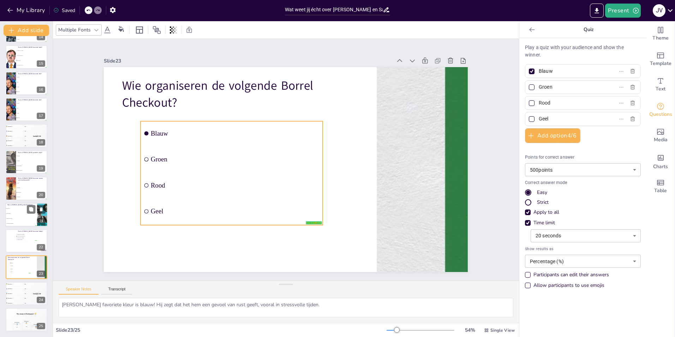
drag, startPoint x: 279, startPoint y: 143, endPoint x: 305, endPoint y: 164, distance: 33.5
click at [316, 169] on ul "Blauw Groen Rood Geel" at bounding box center [230, 167] width 192 height 122
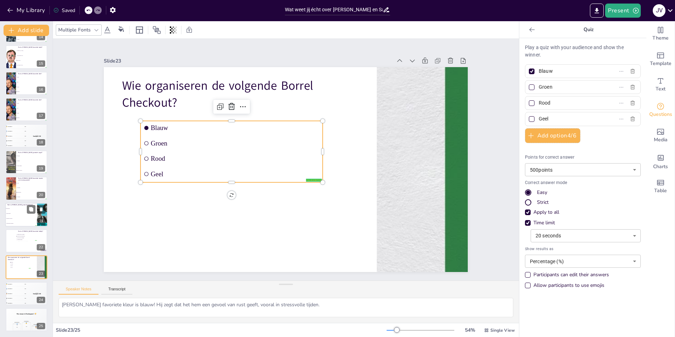
click at [163, 128] on span "Blauw" at bounding box center [239, 122] width 169 height 25
click at [204, 125] on span "Blauw" at bounding box center [269, 102] width 131 height 119
click at [239, 167] on span "Blauw" at bounding box center [314, 212] width 150 height 91
click at [564, 75] on input "Blauw" at bounding box center [572, 71] width 66 height 10
drag, startPoint x: 561, startPoint y: 75, endPoint x: 531, endPoint y: 75, distance: 30.0
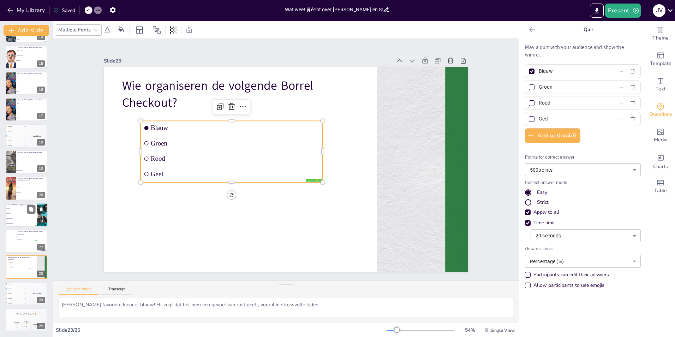
click at [536, 75] on span "Blauw" at bounding box center [569, 71] width 66 height 10
click at [539, 75] on input "Blauw" at bounding box center [572, 71] width 66 height 10
paste input "Sjoerd en Miranda"
drag, startPoint x: 557, startPoint y: 90, endPoint x: 521, endPoint y: 90, distance: 36.0
click at [525, 90] on div "Groen" at bounding box center [583, 87] width 116 height 14
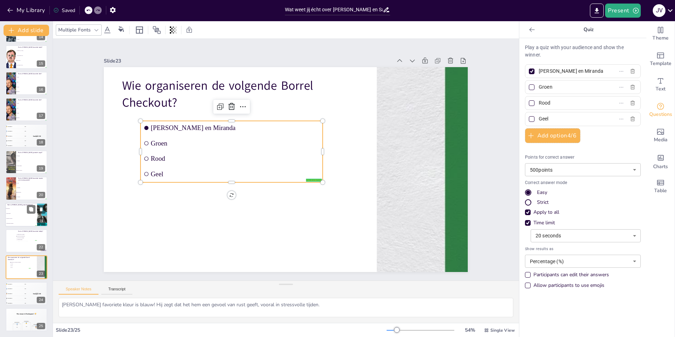
paste input "Thomas en Wendy"
click at [529, 71] on div at bounding box center [532, 71] width 6 height 6
click at [539, 71] on input "Sjoerd en Miranda" at bounding box center [572, 71] width 66 height 10
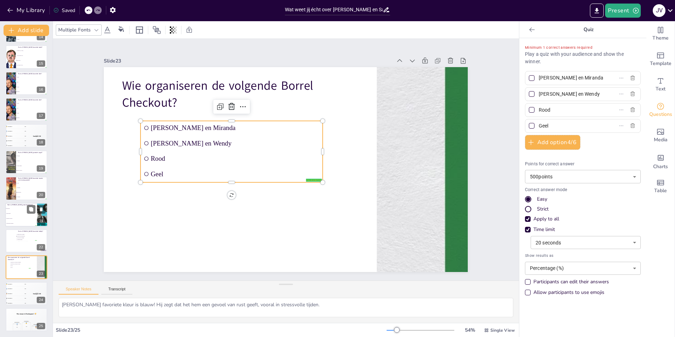
drag, startPoint x: 551, startPoint y: 112, endPoint x: 526, endPoint y: 110, distance: 25.9
click at [527, 110] on label "Rood" at bounding box center [571, 110] width 88 height 10
click at [539, 110] on input "Rood" at bounding box center [572, 110] width 66 height 10
paste input "utger en Pris"
drag, startPoint x: 555, startPoint y: 125, endPoint x: 533, endPoint y: 125, distance: 21.5
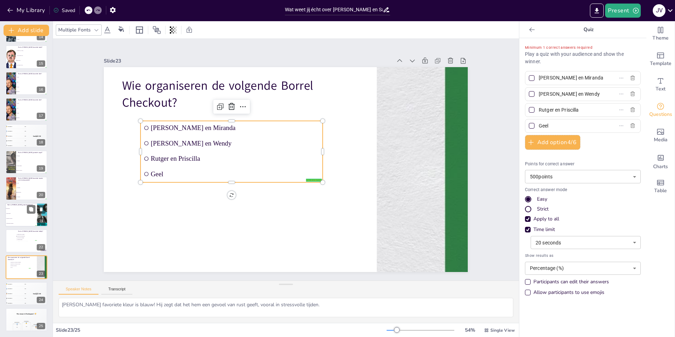
click at [539, 125] on input "Geel" at bounding box center [572, 126] width 66 height 10
paste input "Debby en Us"
click at [529, 78] on div at bounding box center [532, 78] width 6 height 6
click at [539, 78] on input "Sjoerd en Miranda" at bounding box center [572, 78] width 66 height 10
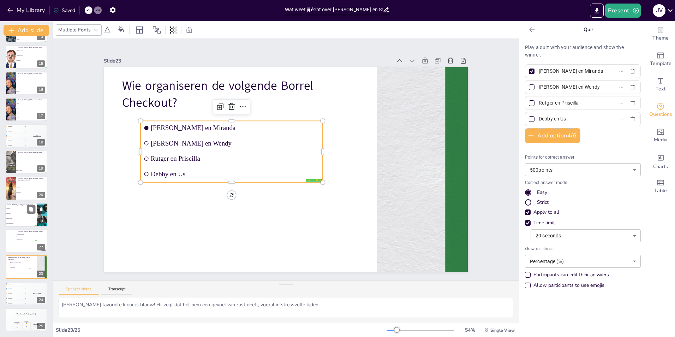
click at [529, 89] on div at bounding box center [532, 87] width 6 height 6
click at [539, 89] on input "Thomas en Wendy" at bounding box center [572, 87] width 66 height 10
click at [529, 104] on div at bounding box center [532, 103] width 6 height 6
click at [539, 104] on input "Rutger en Priscilla" at bounding box center [572, 103] width 66 height 10
click at [529, 117] on div at bounding box center [532, 119] width 6 height 6
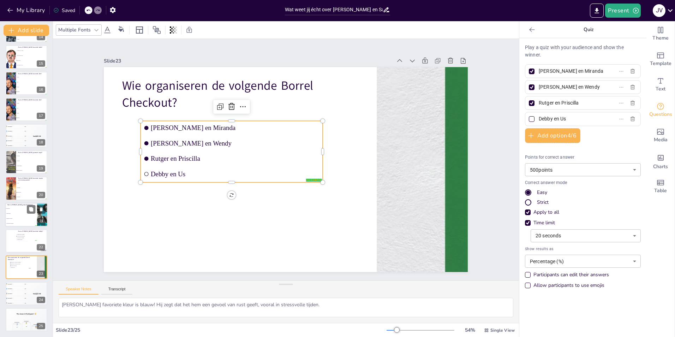
click at [539, 117] on input "Debby en Us" at bounding box center [572, 119] width 66 height 10
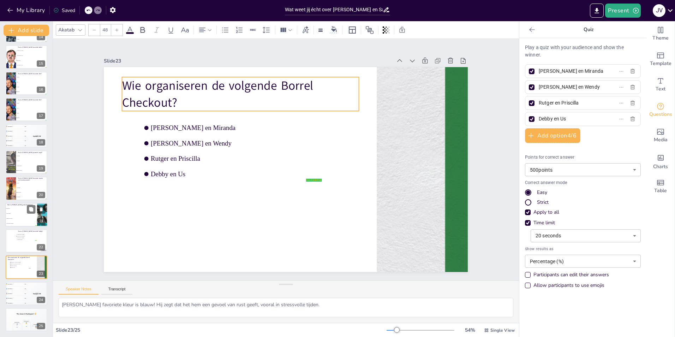
click at [168, 100] on p "Wie organiseren de volgende Borrel Checkout?" at bounding box center [279, 80] width 222 height 148
click at [136, 99] on p "Wie organiseren de volgende Borrel Checkout?" at bounding box center [255, 86] width 239 height 83
click at [145, 100] on p "Wie organiseren de volgende Borrel Checkout?" at bounding box center [262, 83] width 235 height 106
click at [128, 100] on p "Wie organiseren de volgende Borrel Checkout?" at bounding box center [247, 89] width 239 height 59
click at [123, 100] on p "Wie organiseren de volgende Borrel Checkout?" at bounding box center [240, 94] width 237 height 34
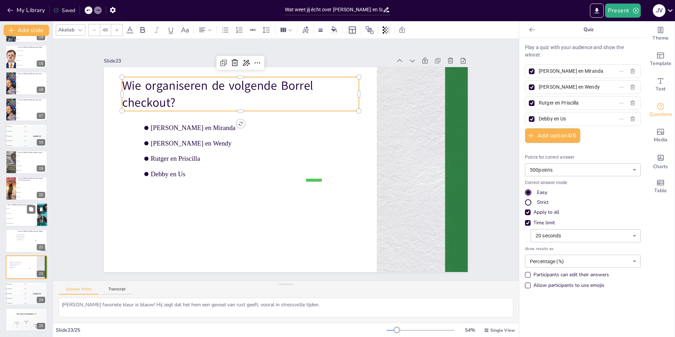
click at [150, 101] on p "Wie organiseren de volgende Borrel checkout?" at bounding box center [255, 86] width 239 height 82
click at [31, 292] on button at bounding box center [31, 287] width 8 height 8
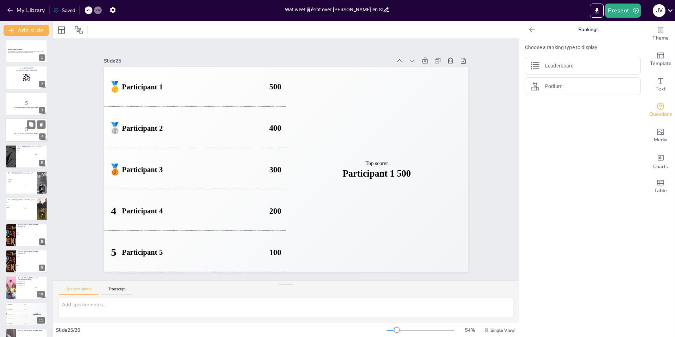
scroll to position [0, 0]
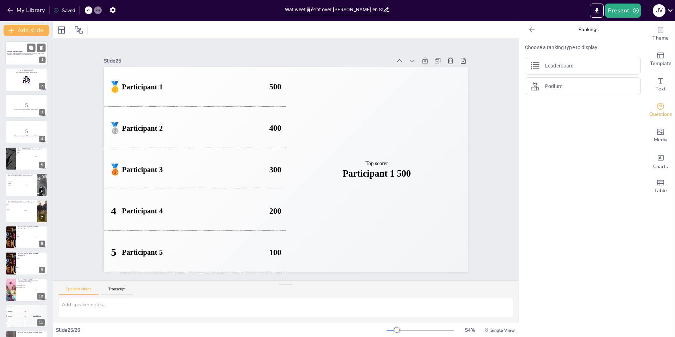
click at [36, 52] on div at bounding box center [36, 47] width 19 height 8
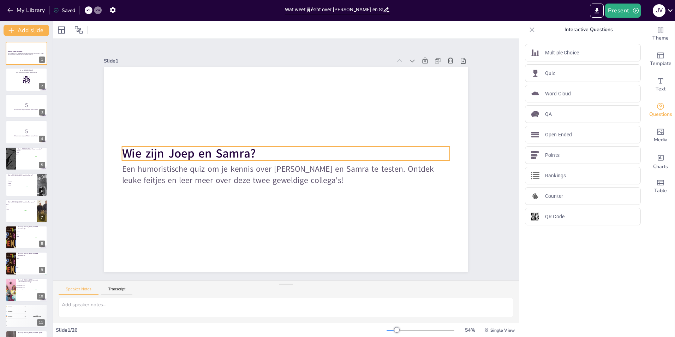
click at [148, 152] on strong "Wie zijn Joep en Samra?" at bounding box center [192, 133] width 134 height 44
click at [142, 151] on strong "Wie zijn Joep en Samra?" at bounding box center [190, 143] width 135 height 30
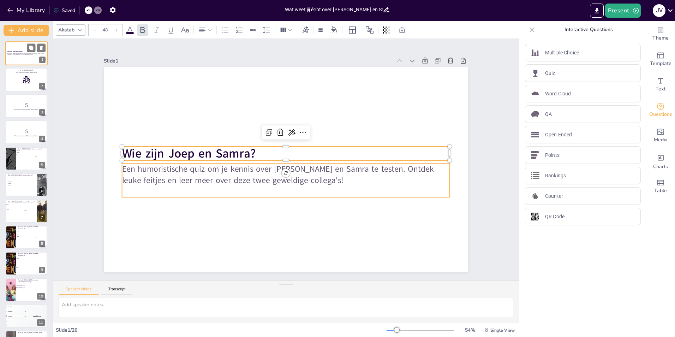
click at [21, 54] on span "Een humoristische quiz om je kennis over [PERSON_NAME] en Samra te testen. Ontd…" at bounding box center [25, 54] width 36 height 2
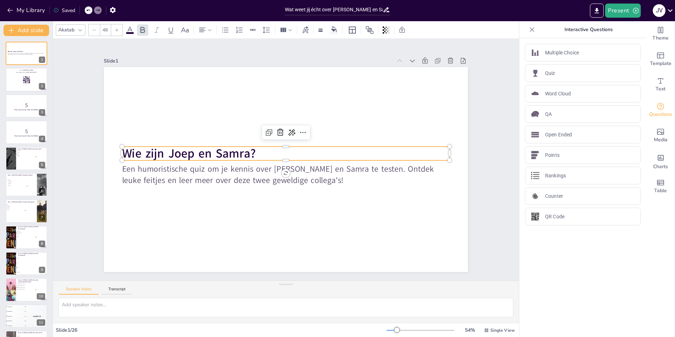
click at [138, 149] on strong "Wie zijn Joep en Samra?" at bounding box center [190, 143] width 135 height 30
click at [138, 155] on strong "Wie zijn Joep en Samra?" at bounding box center [192, 183] width 132 height 57
click at [137, 153] on strong "Wie zijn Joep en Samra?" at bounding box center [190, 143] width 135 height 30
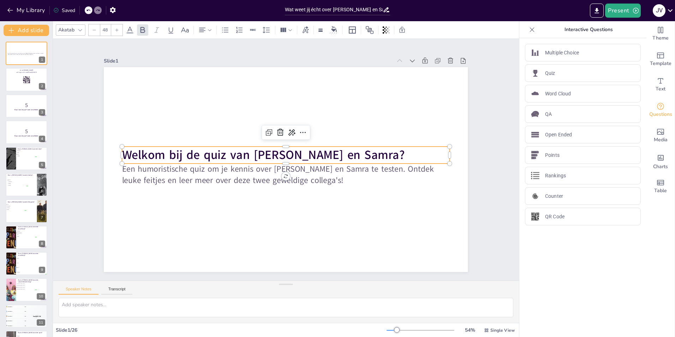
click at [337, 154] on p "Welkom bij de quiz van Joep en Samra?" at bounding box center [288, 155] width 306 height 149
click at [22, 80] on div at bounding box center [26, 80] width 42 height 24
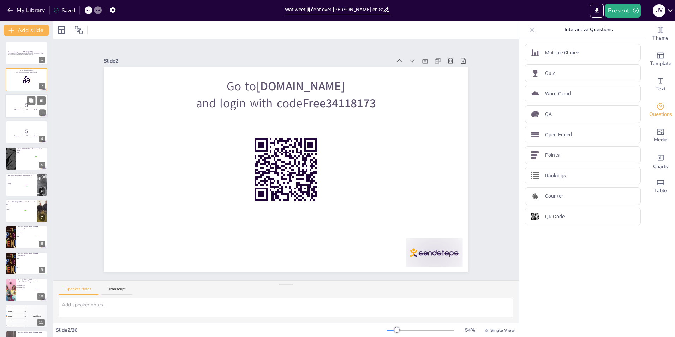
click at [18, 110] on strong "Klaar voor de quiz? Laten we aftellen!" at bounding box center [26, 110] width 24 height 2
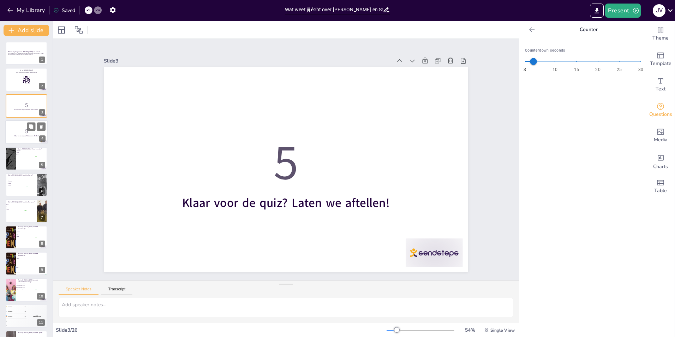
click at [18, 137] on div at bounding box center [26, 132] width 42 height 24
click at [23, 159] on div at bounding box center [26, 158] width 42 height 24
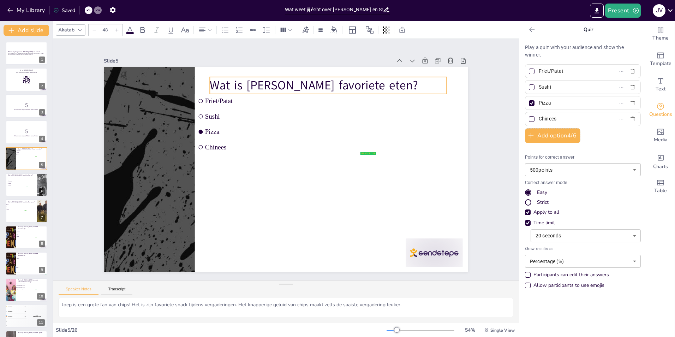
click at [275, 86] on p "Wat is Joep's favoriete eten?" at bounding box center [342, 96] width 235 height 66
click at [276, 82] on p "Wat is Joep's favoriete eten?" at bounding box center [335, 91] width 237 height 42
click at [69, 10] on div "Saved" at bounding box center [64, 10] width 22 height 7
click at [23, 51] on strong "Welkom bij de quiz van Joep en Samra!" at bounding box center [23, 52] width 33 height 2
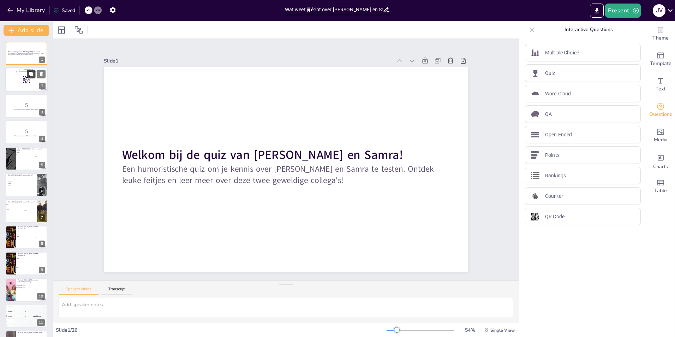
click at [31, 75] on icon at bounding box center [31, 74] width 4 height 4
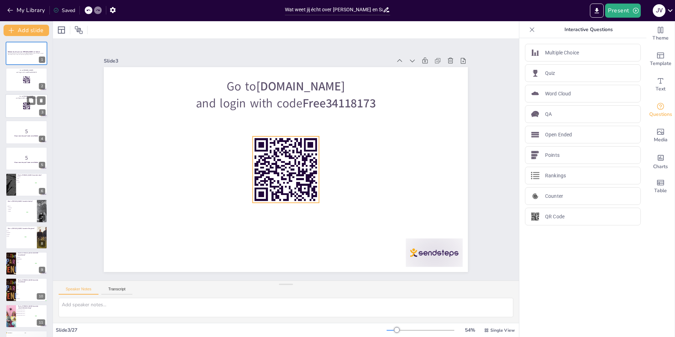
click at [24, 107] on rect at bounding box center [24, 107] width 0 height 0
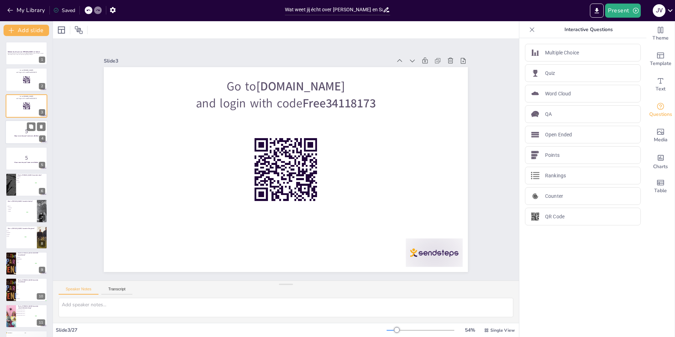
click at [23, 133] on p "5" at bounding box center [26, 131] width 38 height 8
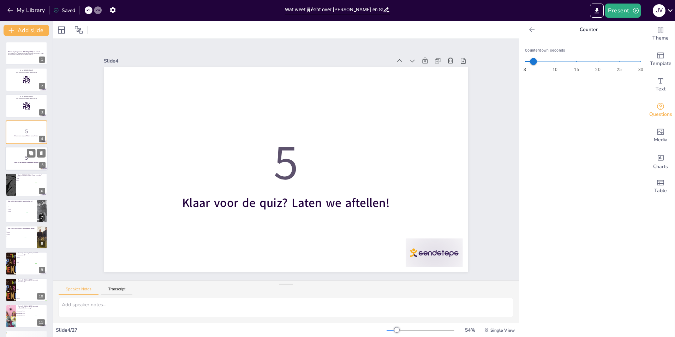
click at [26, 155] on p "5" at bounding box center [26, 158] width 38 height 8
click at [26, 180] on span "Pizza" at bounding box center [27, 180] width 20 height 1
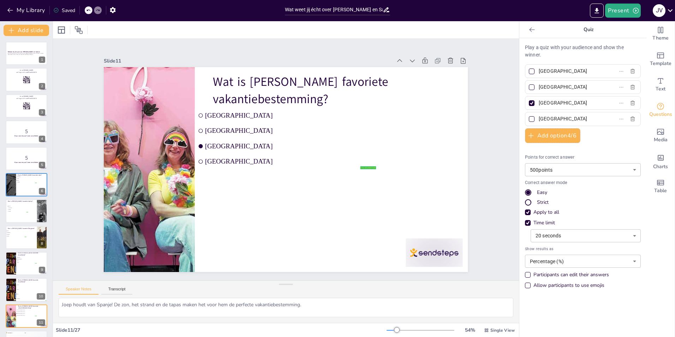
click at [555, 88] on input "[GEOGRAPHIC_DATA]" at bounding box center [572, 87] width 66 height 10
drag, startPoint x: 564, startPoint y: 118, endPoint x: 525, endPoint y: 118, distance: 39.5
click at [527, 118] on label "[GEOGRAPHIC_DATA]" at bounding box center [571, 119] width 88 height 10
click at [539, 118] on input "[GEOGRAPHIC_DATA]" at bounding box center [572, 119] width 66 height 10
click at [529, 73] on div at bounding box center [532, 71] width 6 height 6
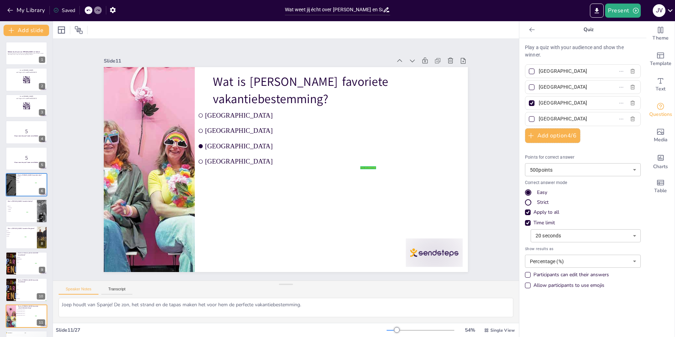
click at [539, 73] on input "[GEOGRAPHIC_DATA]" at bounding box center [572, 71] width 66 height 10
click at [529, 101] on div at bounding box center [532, 103] width 6 height 6
click at [539, 101] on input "[GEOGRAPHIC_DATA]" at bounding box center [572, 103] width 66 height 10
click at [23, 216] on div at bounding box center [26, 211] width 42 height 24
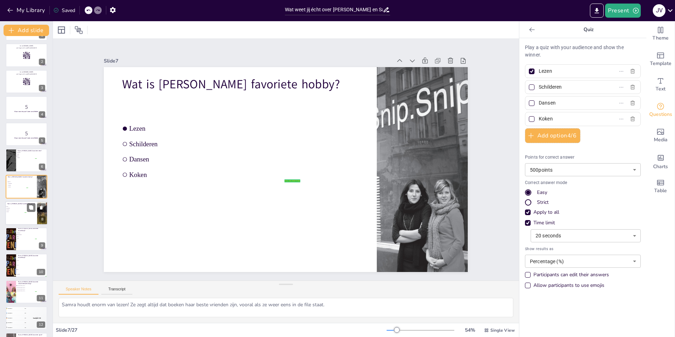
click at [23, 222] on div at bounding box center [26, 213] width 42 height 24
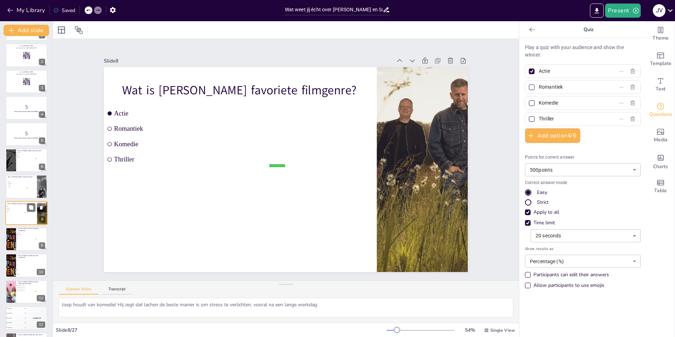
scroll to position [51, 0]
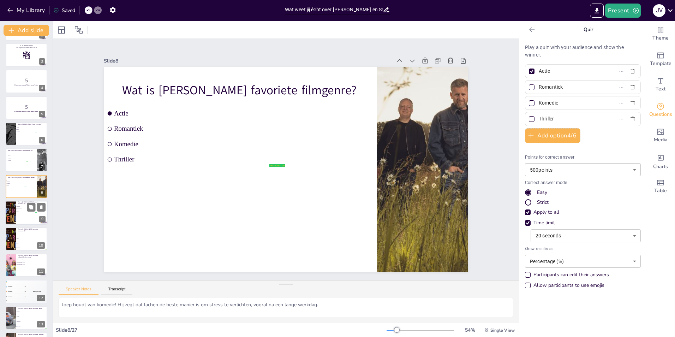
click at [29, 220] on div at bounding box center [26, 213] width 42 height 24
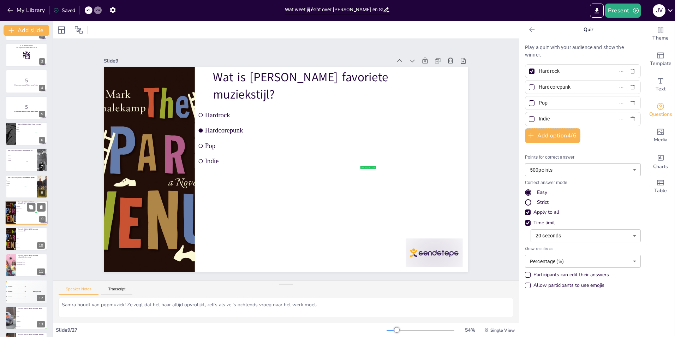
scroll to position [77, 0]
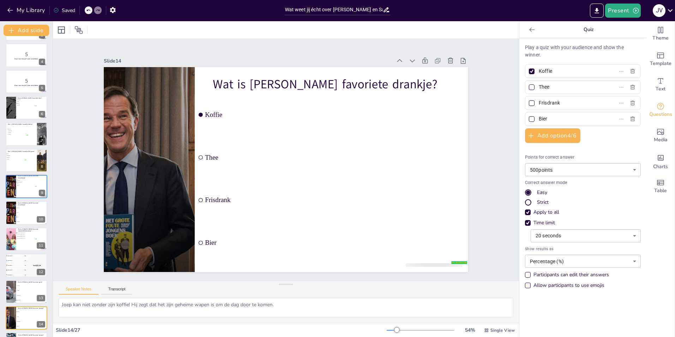
click at [559, 71] on input "Koffie" at bounding box center [572, 71] width 66 height 10
drag, startPoint x: 552, startPoint y: 86, endPoint x: 531, endPoint y: 88, distance: 20.9
click at [536, 88] on span "Thee" at bounding box center [569, 87] width 66 height 10
click at [539, 88] on input "Thee" at bounding box center [572, 87] width 66 height 10
drag, startPoint x: 560, startPoint y: 103, endPoint x: 529, endPoint y: 107, distance: 31.6
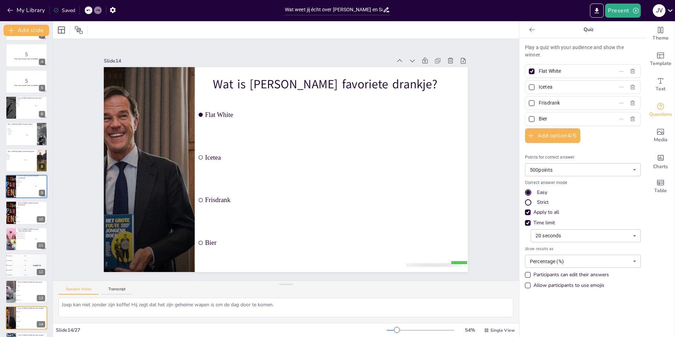
click at [529, 107] on label "Frisdrank" at bounding box center [571, 103] width 88 height 10
click at [539, 107] on input "Frisdrank" at bounding box center [572, 103] width 66 height 10
drag, startPoint x: 549, startPoint y: 120, endPoint x: 507, endPoint y: 119, distance: 42.4
click at [507, 119] on div "Document fonts Akatab Recently used Mulish Akatab Popular fonts Lato Montserrat…" at bounding box center [337, 179] width 675 height 316
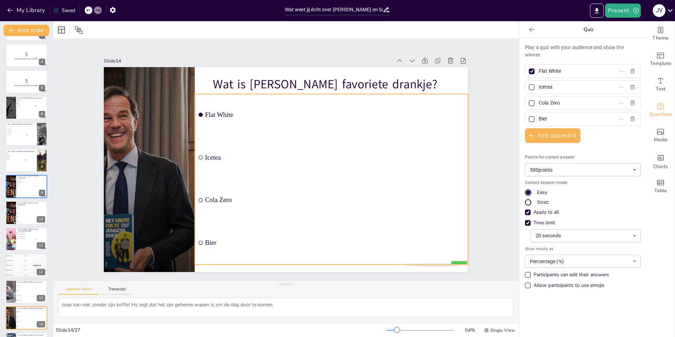
click at [369, 184] on li "Cola Zero" at bounding box center [331, 199] width 273 height 41
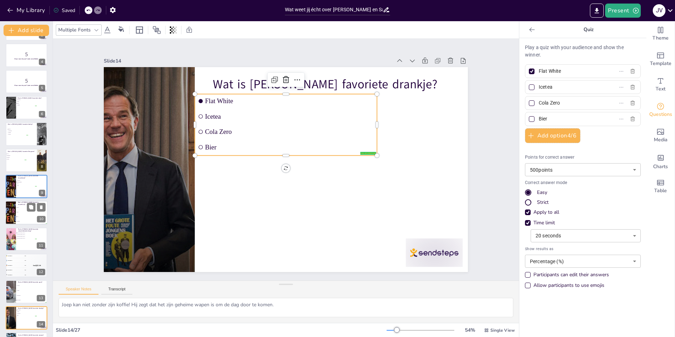
click at [25, 217] on span "Pop" at bounding box center [32, 216] width 30 height 1
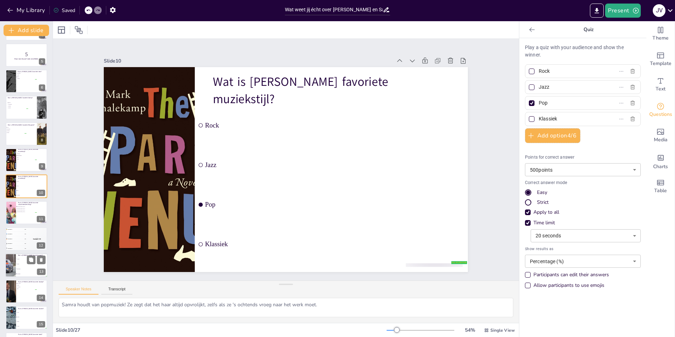
click at [25, 268] on li "Hardlopen" at bounding box center [32, 268] width 32 height 5
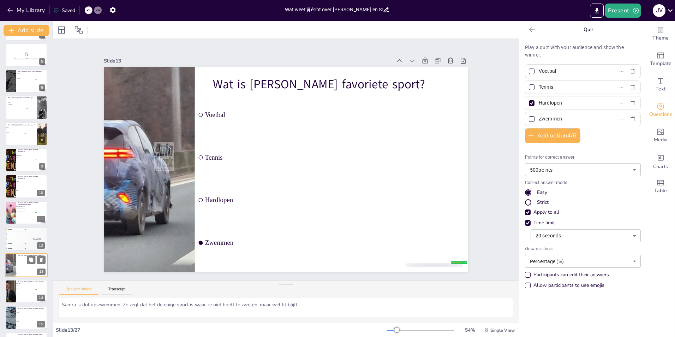
scroll to position [182, 0]
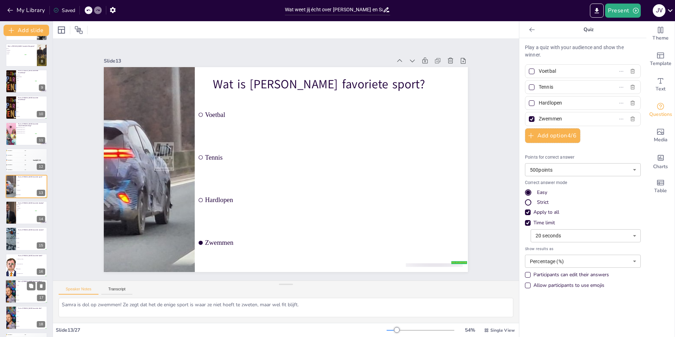
click at [29, 295] on span "Paard" at bounding box center [32, 294] width 30 height 1
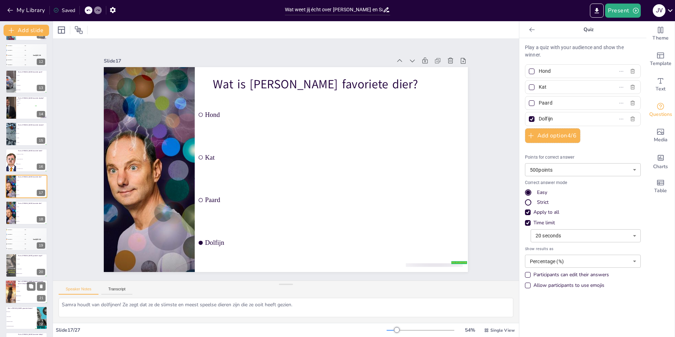
scroll to position [322, 0]
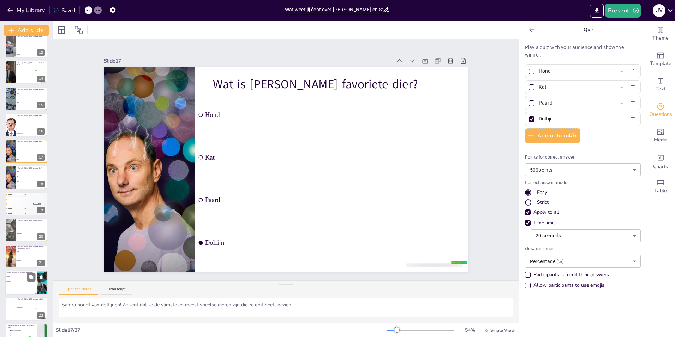
click at [22, 281] on span "Eigen bedrijf" at bounding box center [21, 281] width 30 height 1
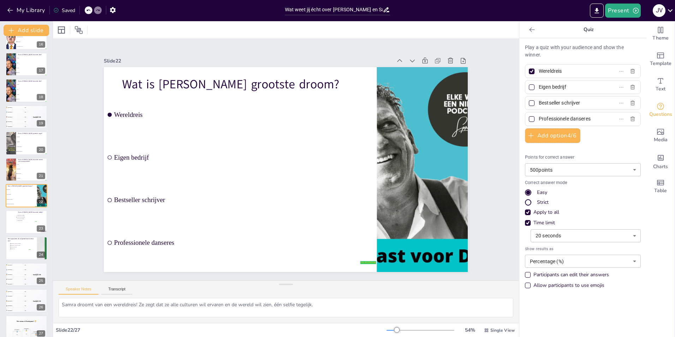
scroll to position [417, 0]
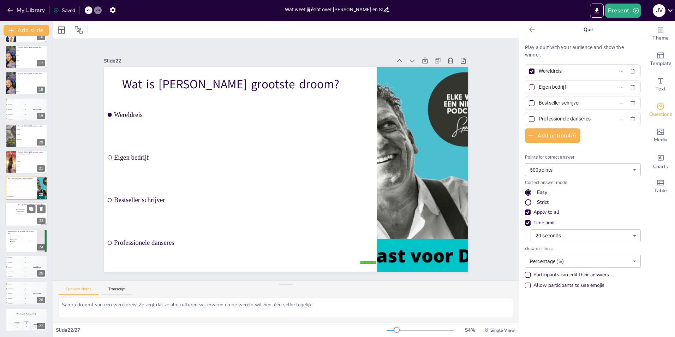
click at [17, 213] on span "Wandelen/Hiken" at bounding box center [27, 213] width 20 height 1
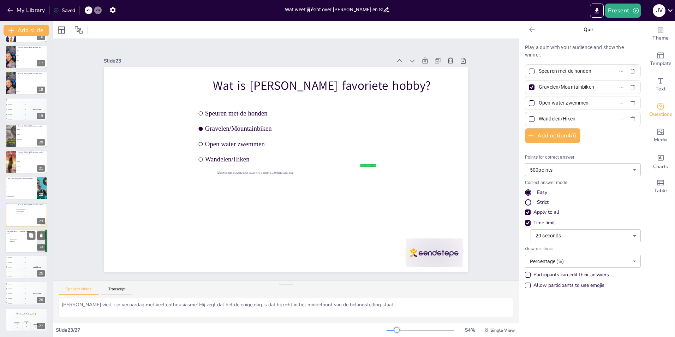
click at [22, 239] on span "Rutger en Priscilla" at bounding box center [21, 239] width 20 height 1
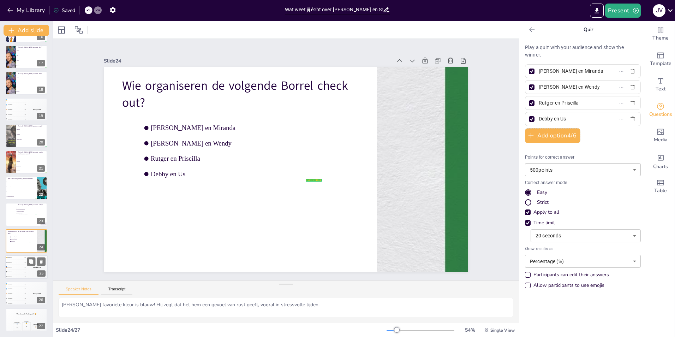
click at [23, 267] on div "🥉 Participant 3 300" at bounding box center [15, 267] width 21 height 5
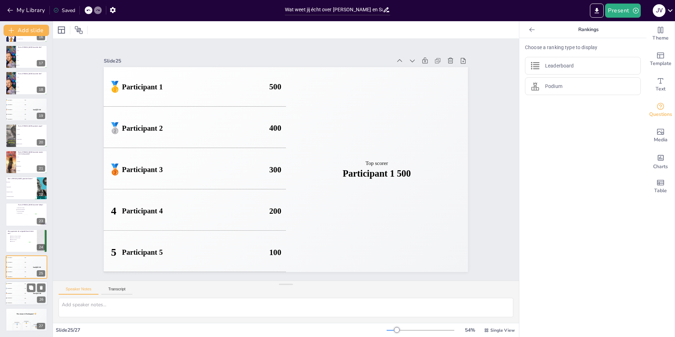
click at [23, 296] on div "4 Participant 4 200" at bounding box center [15, 298] width 21 height 5
click at [19, 321] on div "Participant 2 🥈 400" at bounding box center [16, 326] width 9 height 10
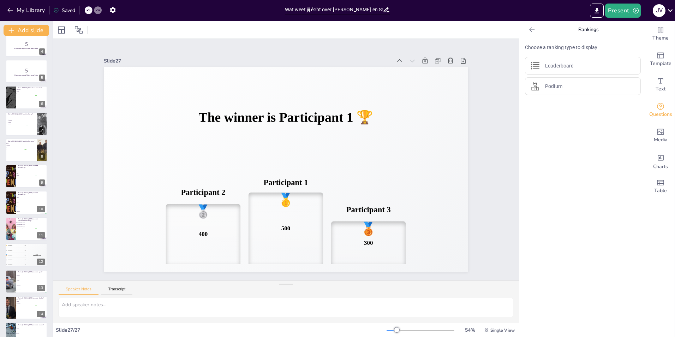
scroll to position [177, 0]
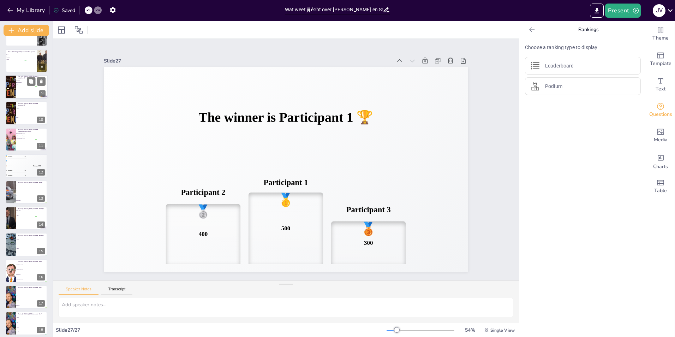
click at [24, 81] on span "Hardrock" at bounding box center [27, 80] width 20 height 1
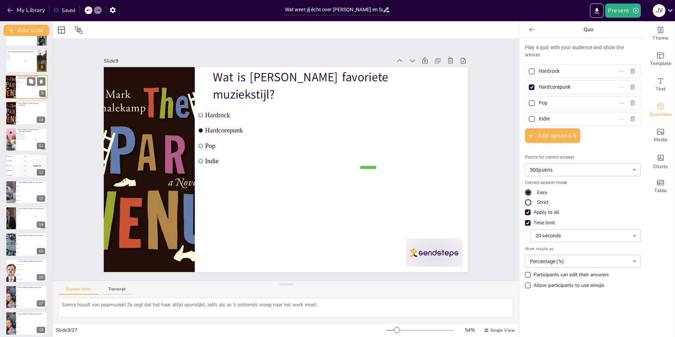
scroll to position [77, 0]
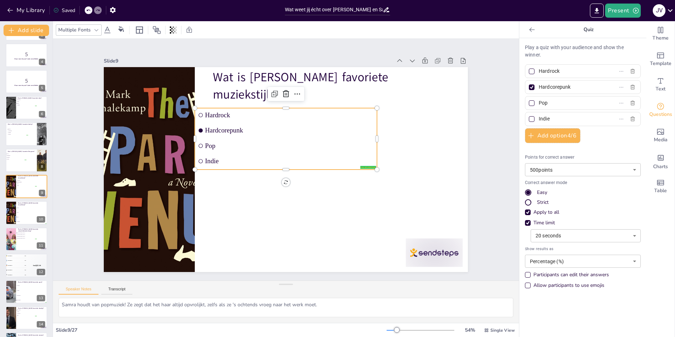
click at [219, 111] on span "Hardrock" at bounding box center [294, 115] width 169 height 25
click at [215, 113] on span "Hardrock" at bounding box center [298, 116] width 167 height 42
click at [245, 113] on span "Hardrock" at bounding box center [315, 125] width 141 height 105
click at [223, 112] on span "Hardrock" at bounding box center [298, 116] width 167 height 42
click at [226, 111] on span "Hardrock" at bounding box center [298, 116] width 167 height 42
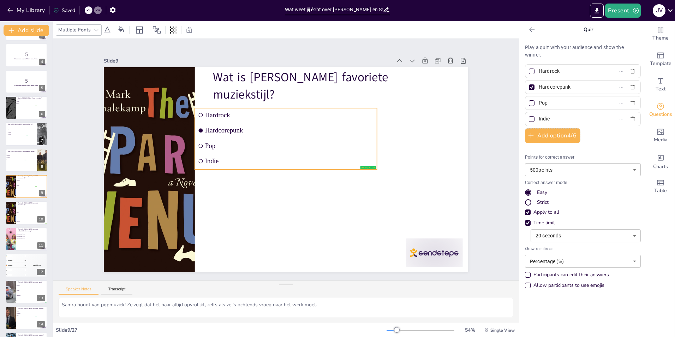
click at [226, 111] on span "Hardrock" at bounding box center [289, 114] width 169 height 7
drag, startPoint x: 566, startPoint y: 74, endPoint x: 517, endPoint y: 75, distance: 48.4
click at [527, 74] on label "Hardrock" at bounding box center [571, 71] width 88 height 10
click at [539, 74] on input "Hardrock" at bounding box center [572, 71] width 66 height 10
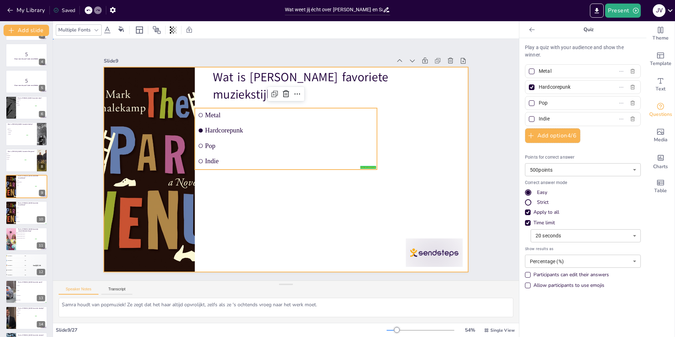
click at [312, 201] on div at bounding box center [284, 169] width 399 height 276
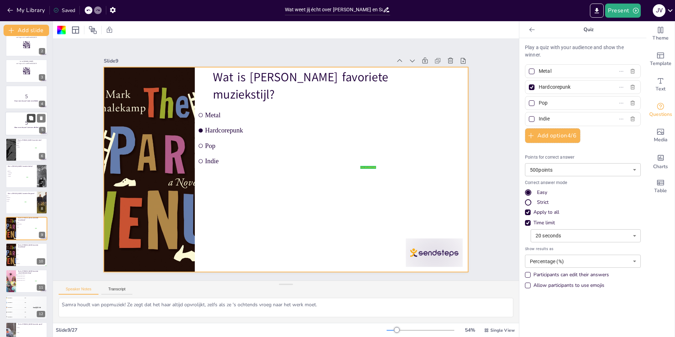
scroll to position [0, 0]
